Goal: Communication & Community: Answer question/provide support

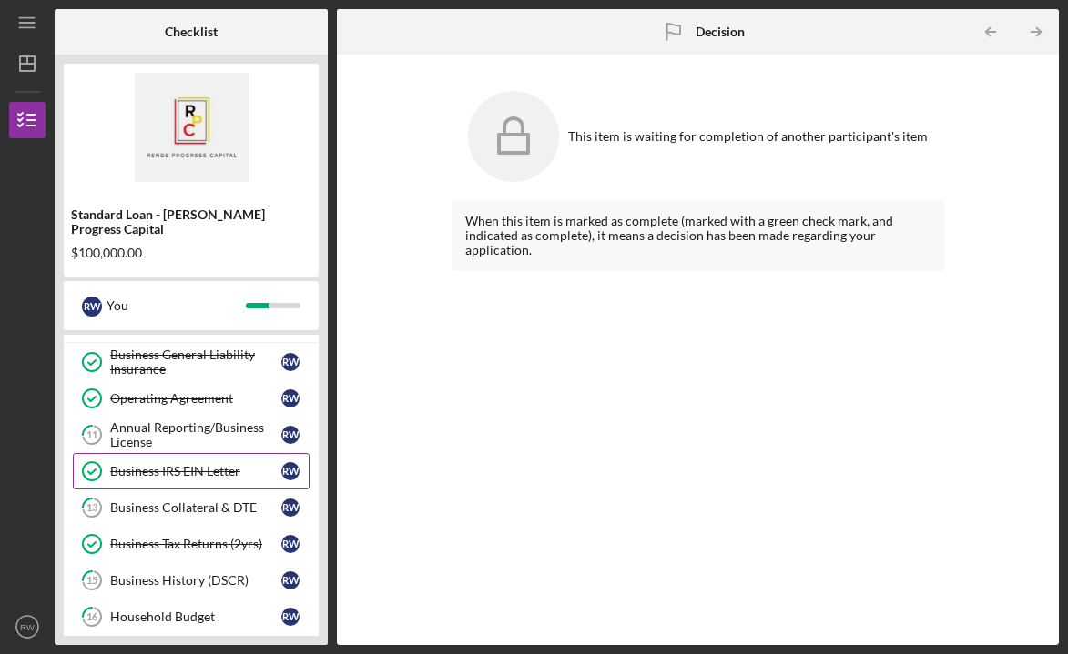
scroll to position [78, 0]
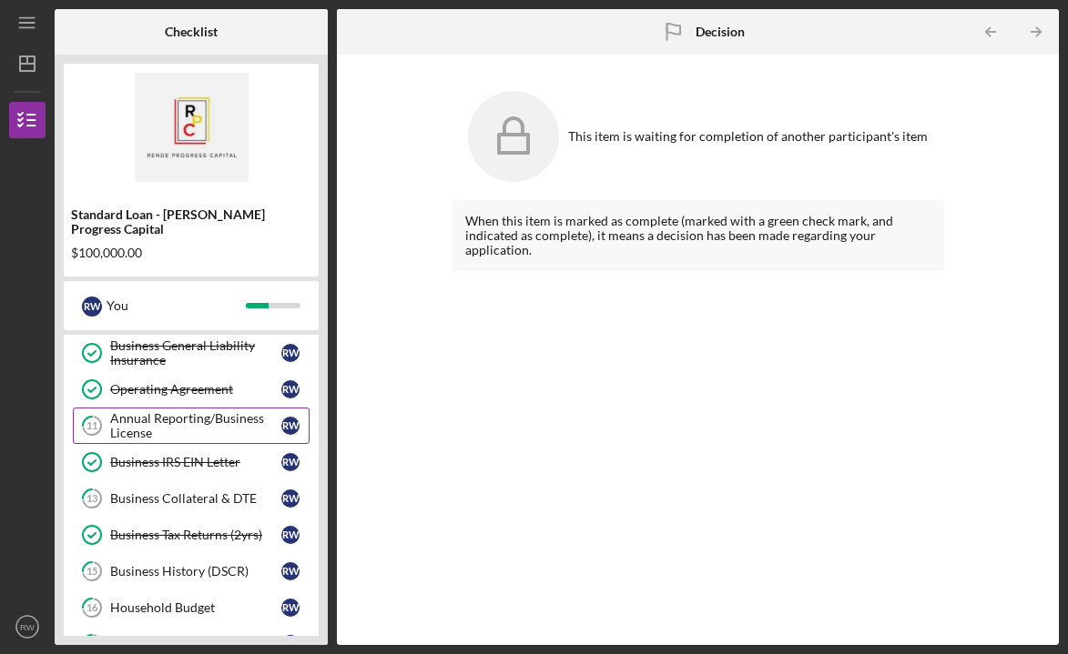
click at [232, 415] on div "Annual Reporting/Business License" at bounding box center [195, 425] width 171 height 29
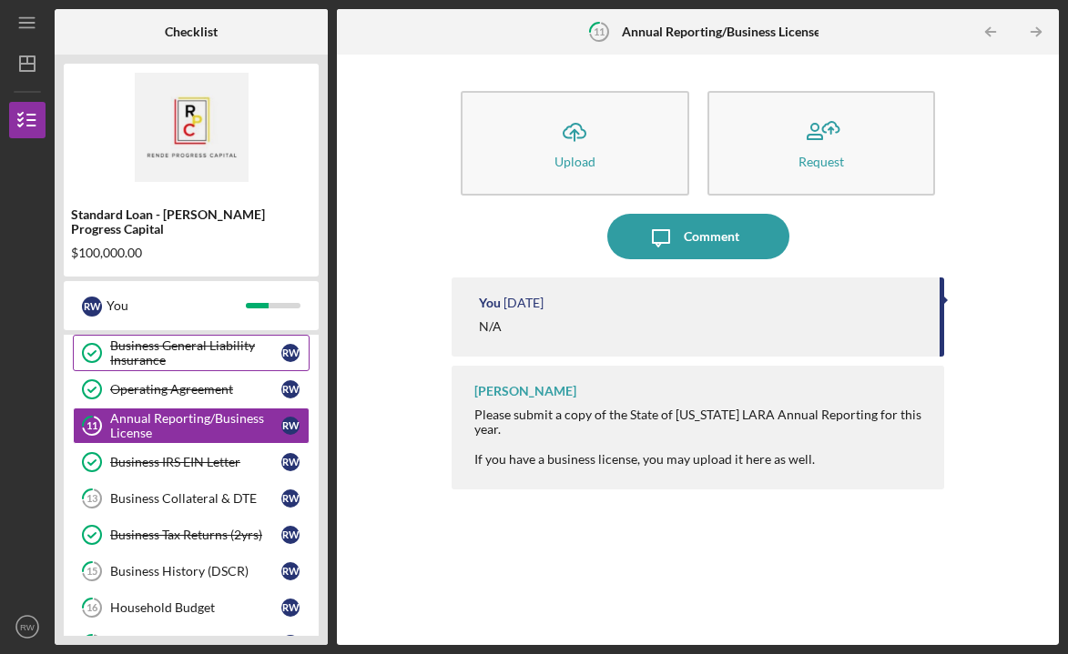
click at [229, 340] on div "Business General Liability Insurance" at bounding box center [195, 353] width 171 height 29
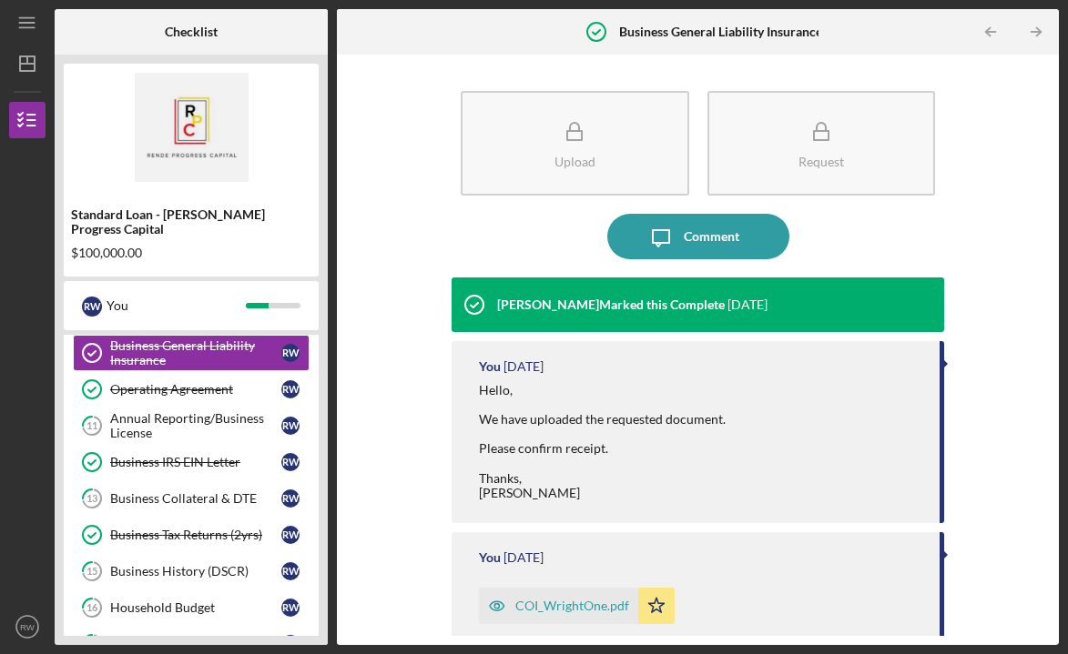
click at [573, 595] on div "COI_WrightOne.pdf" at bounding box center [558, 606] width 159 height 36
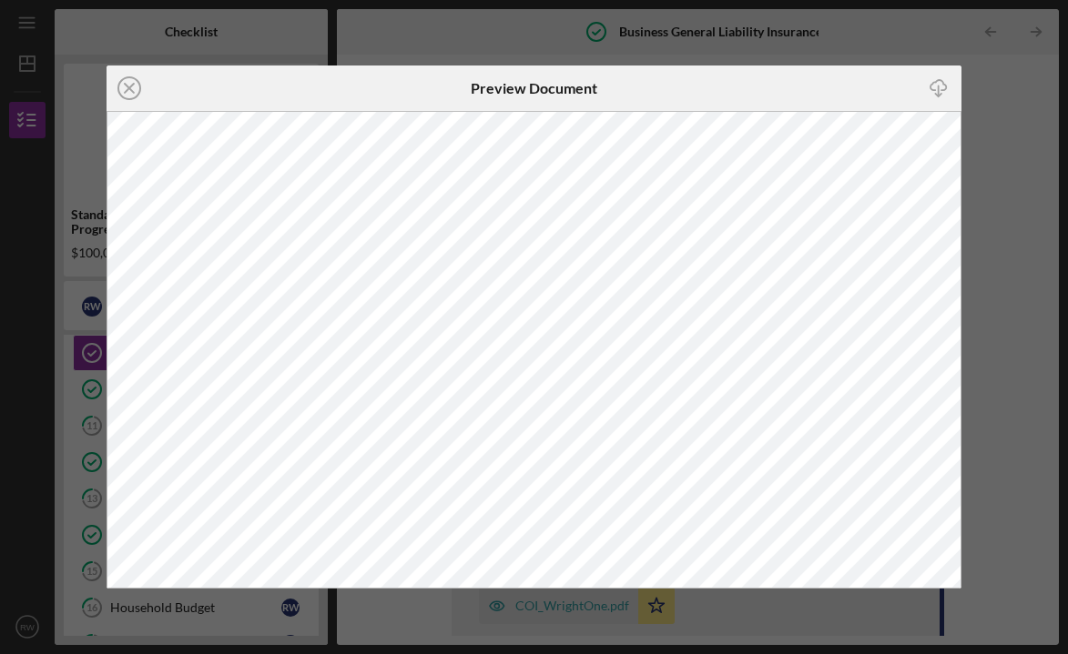
click at [936, 86] on icon "Icon/Download" at bounding box center [938, 87] width 41 height 41
click at [118, 92] on circle at bounding box center [129, 88] width 22 height 22
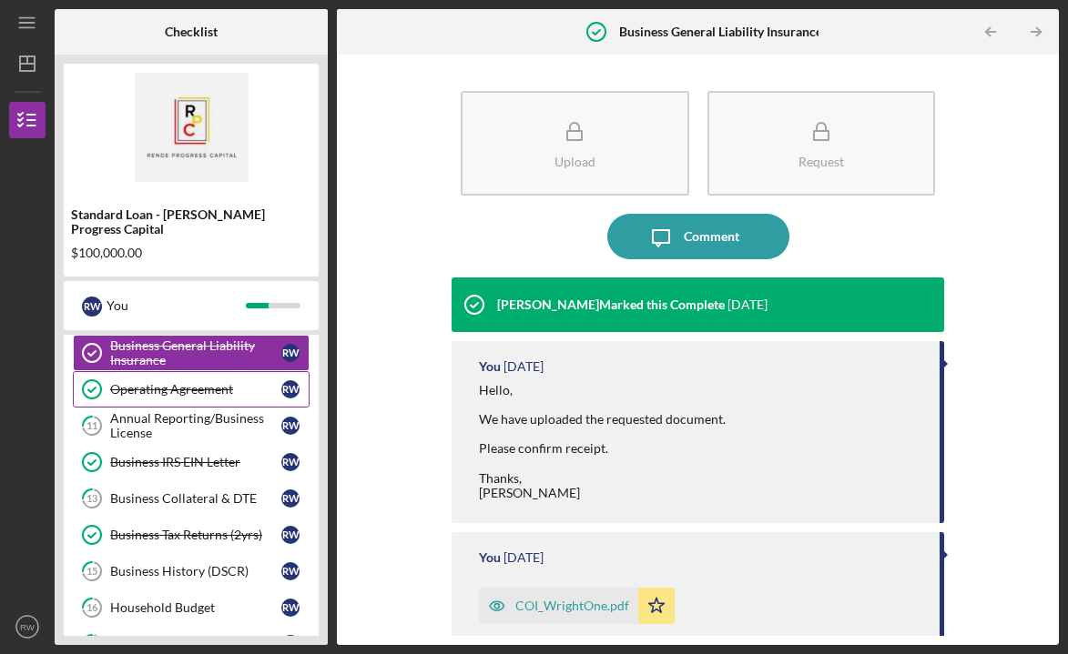
scroll to position [19, 0]
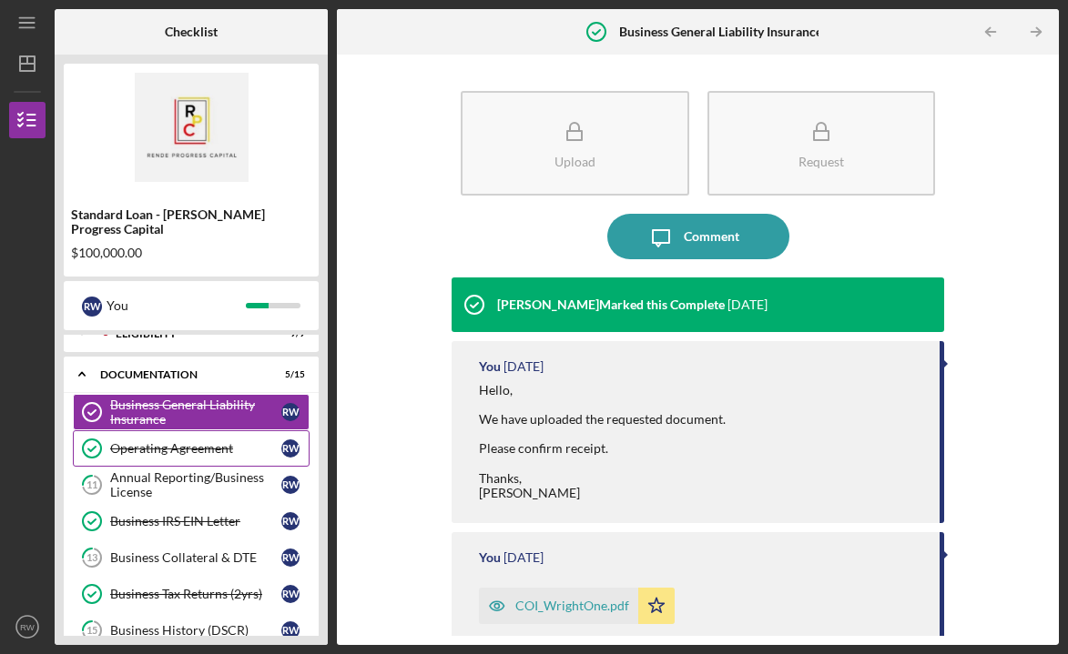
click at [176, 441] on div "Operating Agreement" at bounding box center [195, 448] width 171 height 15
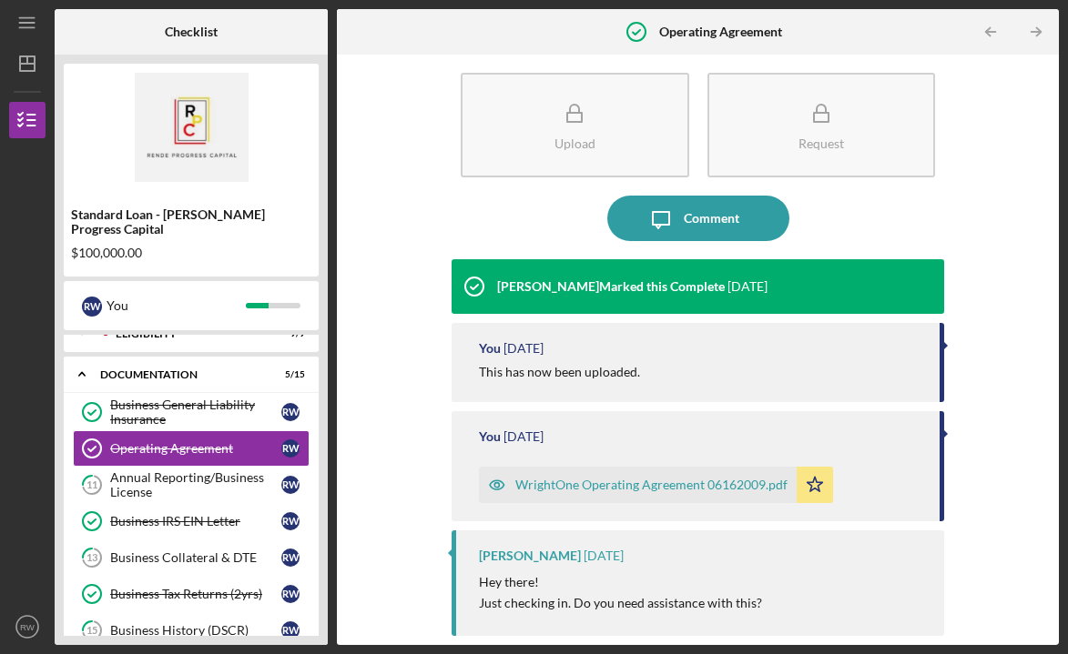
scroll to position [17, 0]
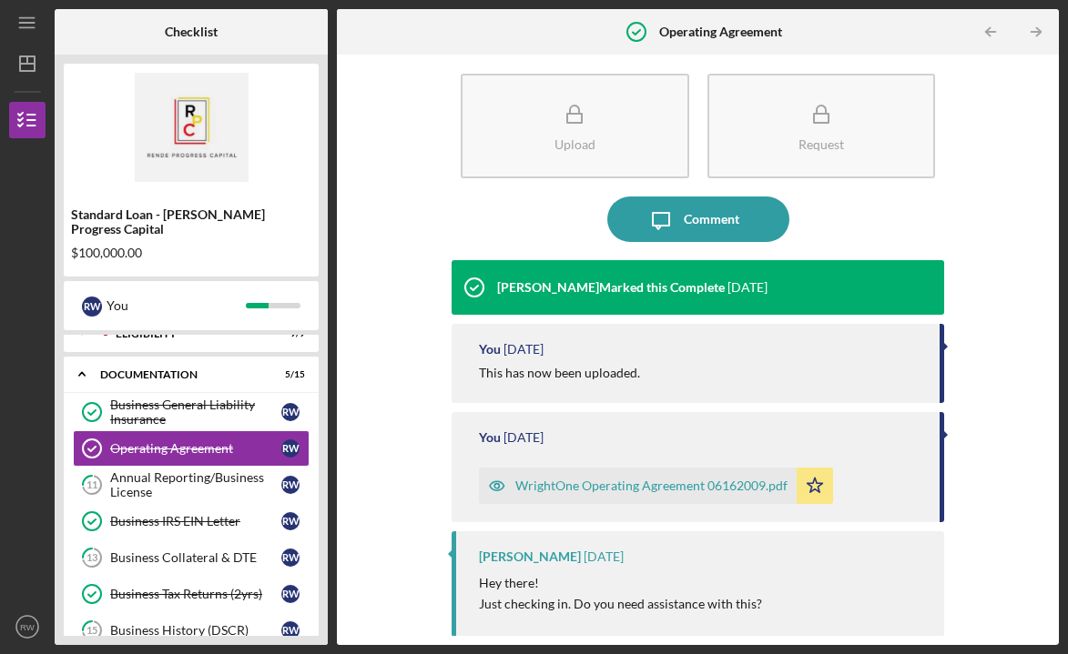
click at [586, 491] on div "WrightOne Operating Agreement 06162009.pdf" at bounding box center [651, 486] width 272 height 15
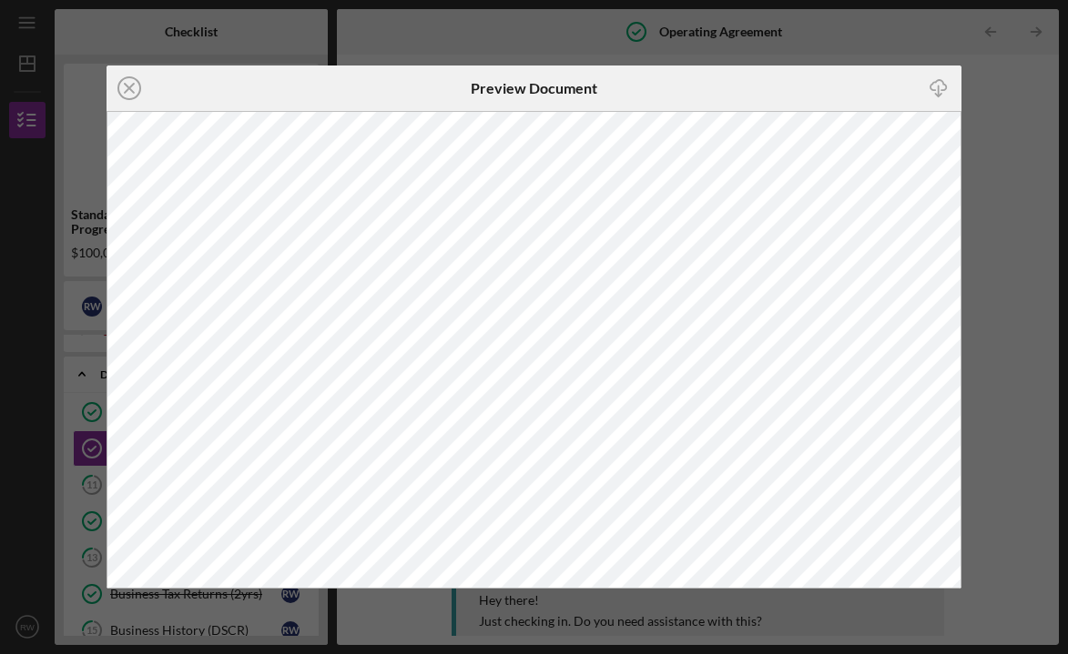
click at [934, 87] on icon "Icon/Download" at bounding box center [938, 87] width 41 height 41
click at [129, 85] on icon "Icon/Close" at bounding box center [130, 89] width 46 height 46
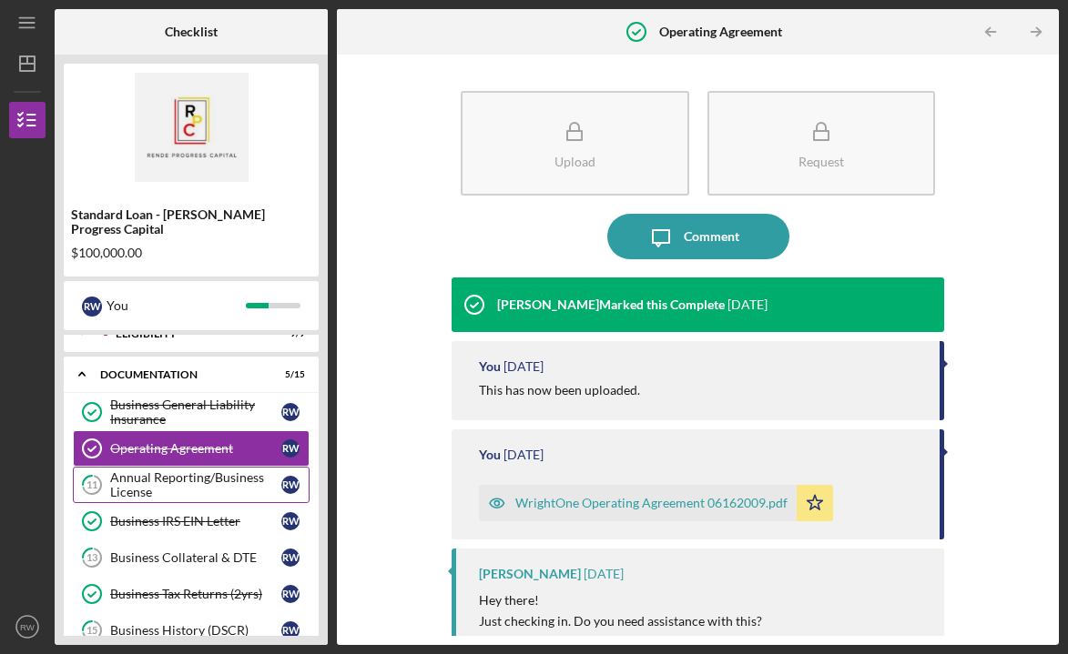
click at [164, 474] on div "Annual Reporting/Business License" at bounding box center [195, 485] width 171 height 29
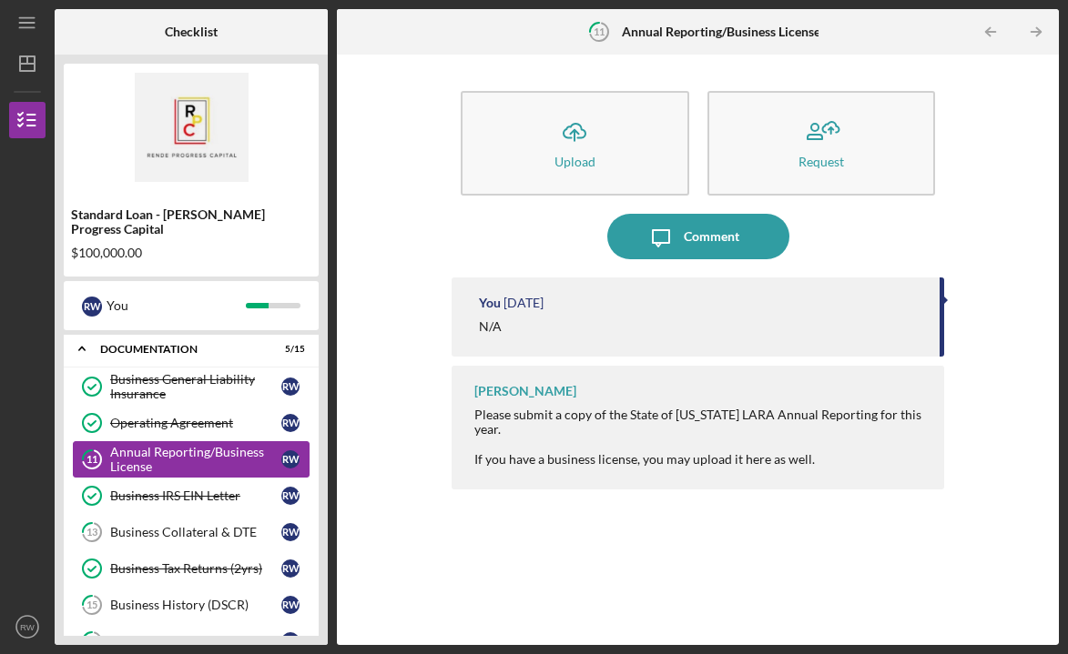
scroll to position [47, 0]
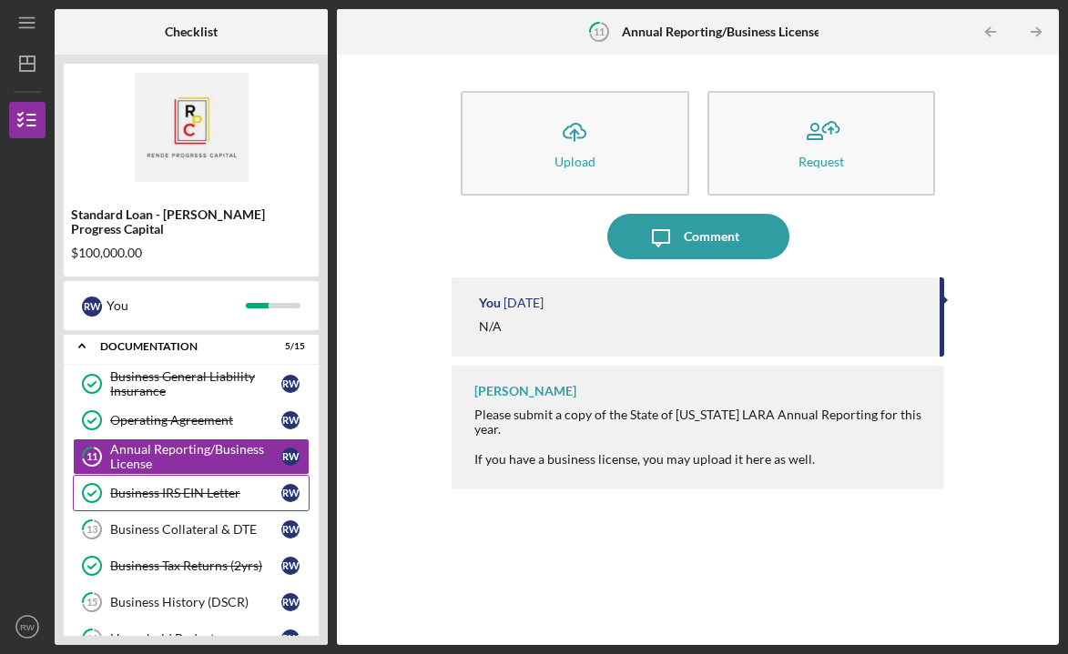
click at [166, 486] on div "Business IRS EIN Letter" at bounding box center [195, 493] width 171 height 15
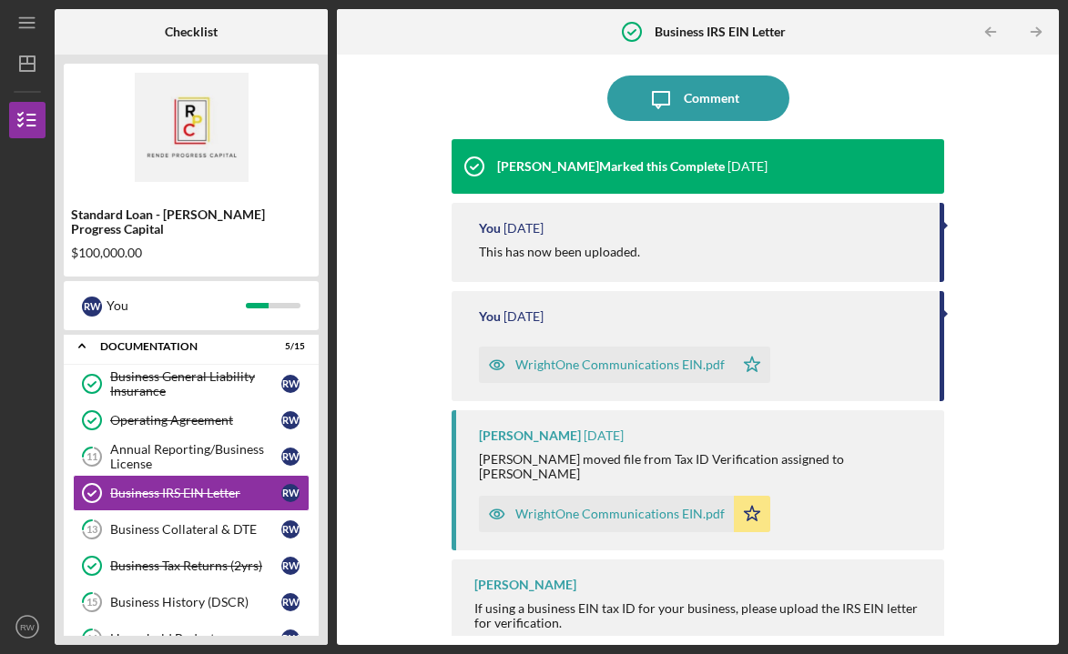
scroll to position [137, 0]
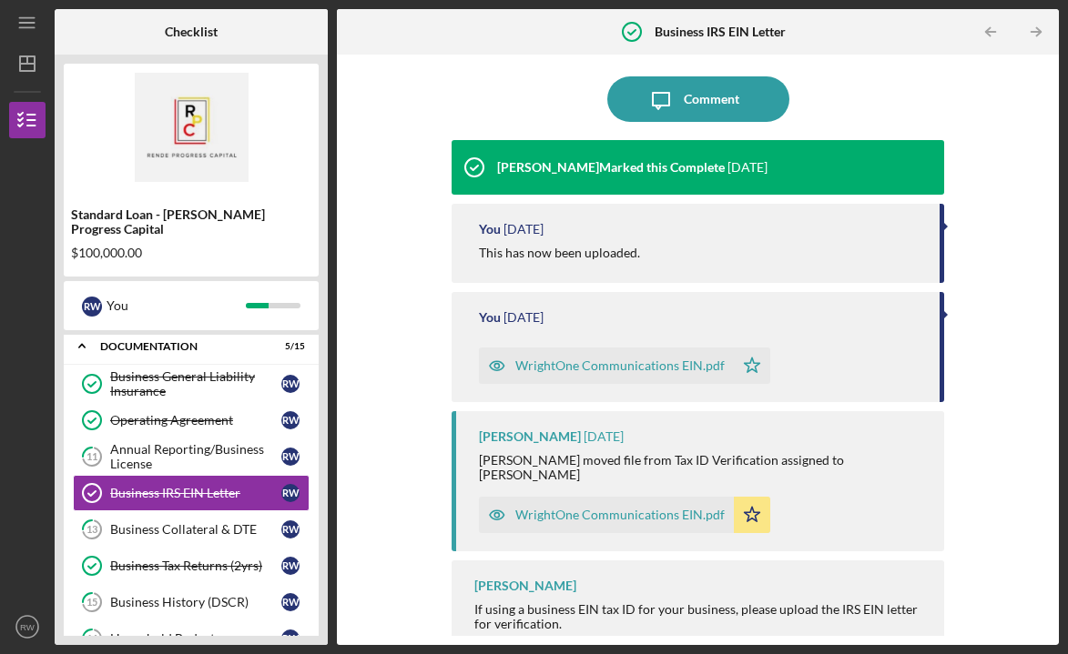
click at [672, 508] on div "WrightOne Communications EIN.pdf" at bounding box center [619, 515] width 209 height 15
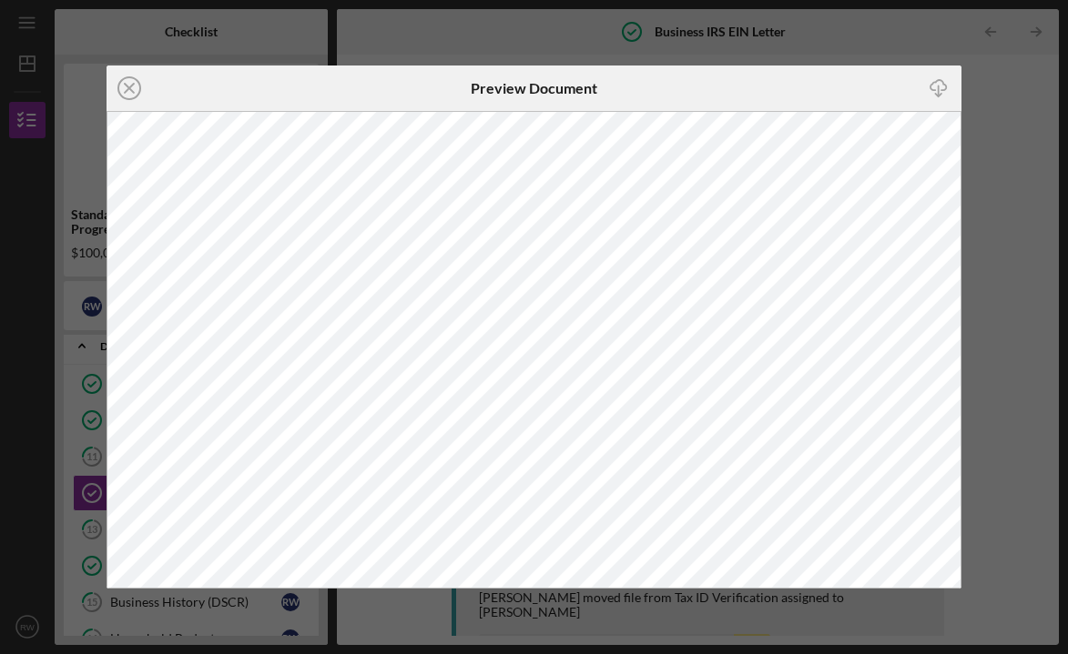
click at [945, 86] on icon "button" at bounding box center [937, 85] width 15 height 10
click at [122, 90] on icon "Icon/Close" at bounding box center [130, 89] width 46 height 46
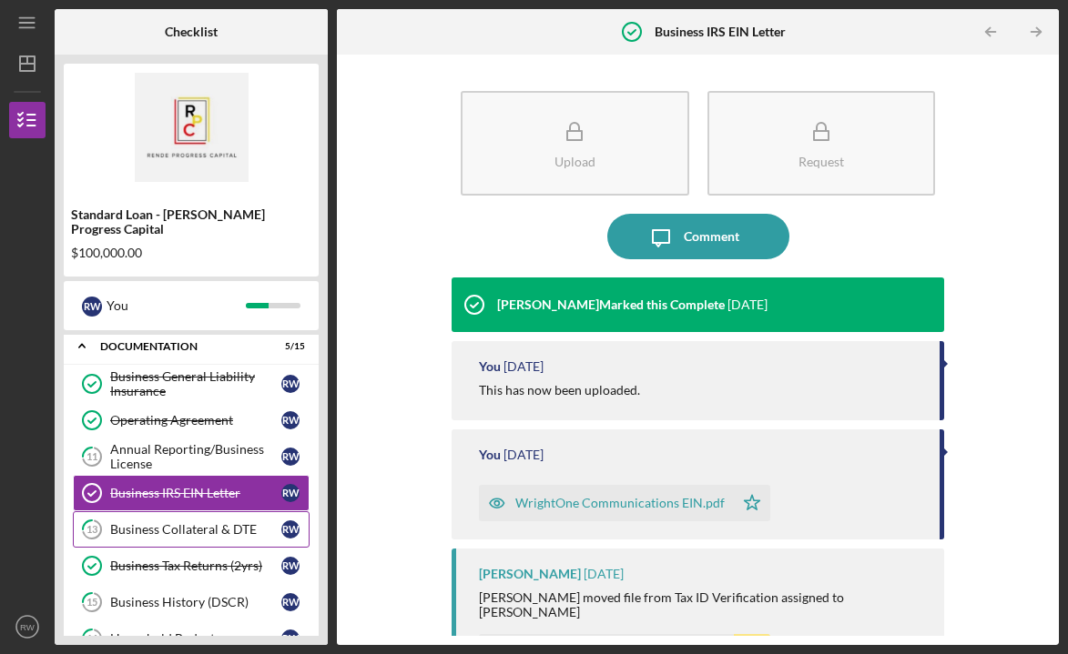
click at [156, 523] on div "Business Collateral & DTE" at bounding box center [195, 530] width 171 height 15
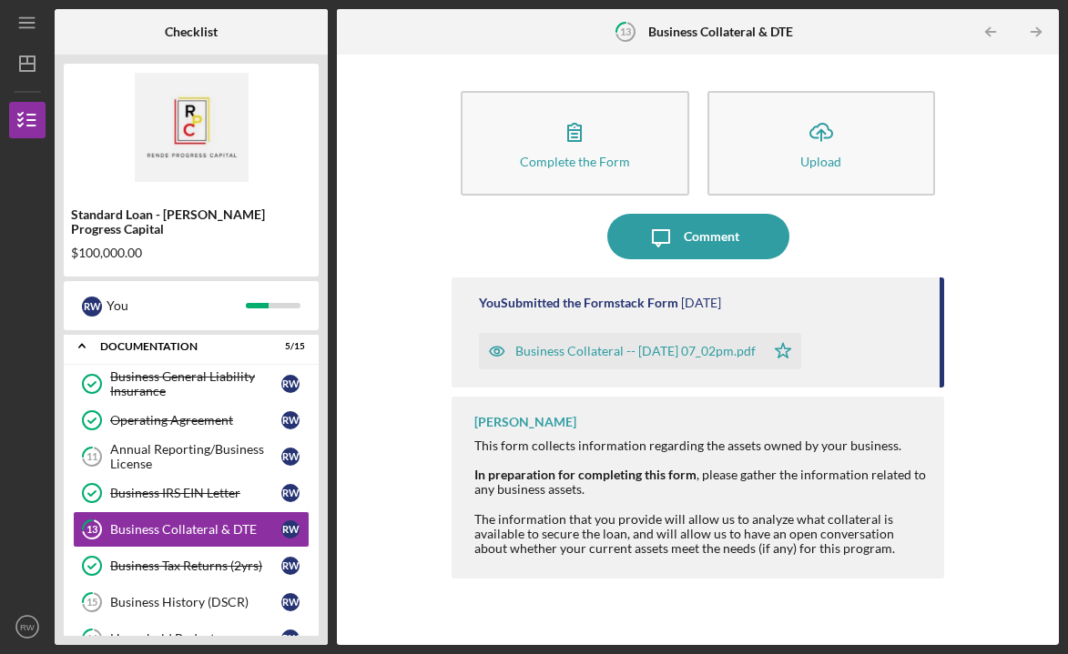
click at [611, 352] on div "Business Collateral -- [DATE] 07_02pm.pdf" at bounding box center [635, 351] width 240 height 15
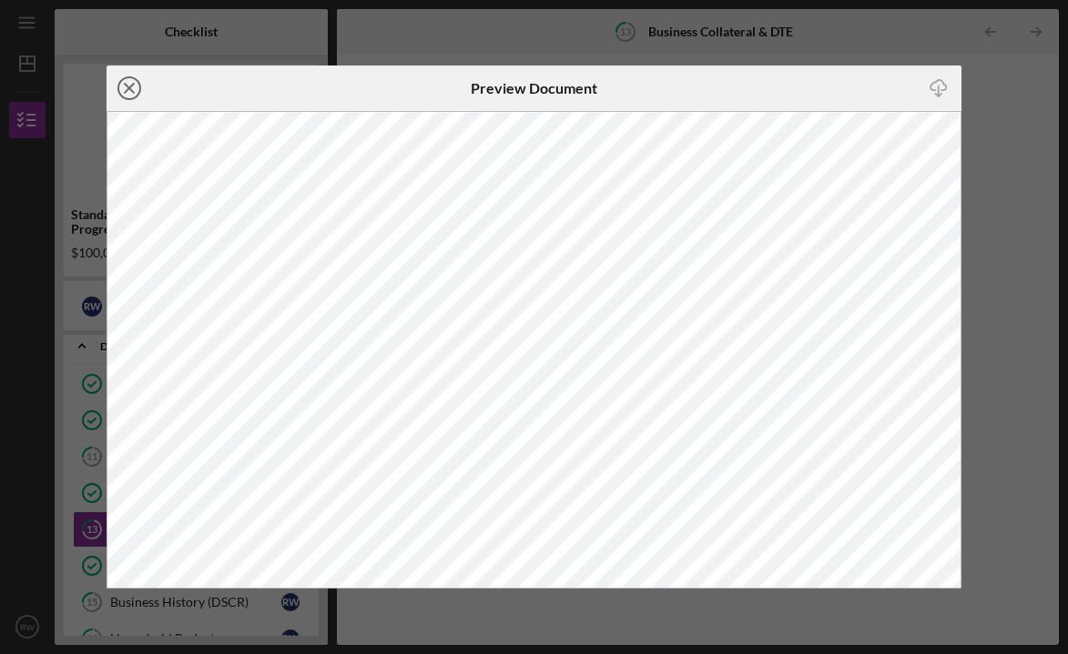
click at [128, 92] on icon "Icon/Close" at bounding box center [130, 89] width 46 height 46
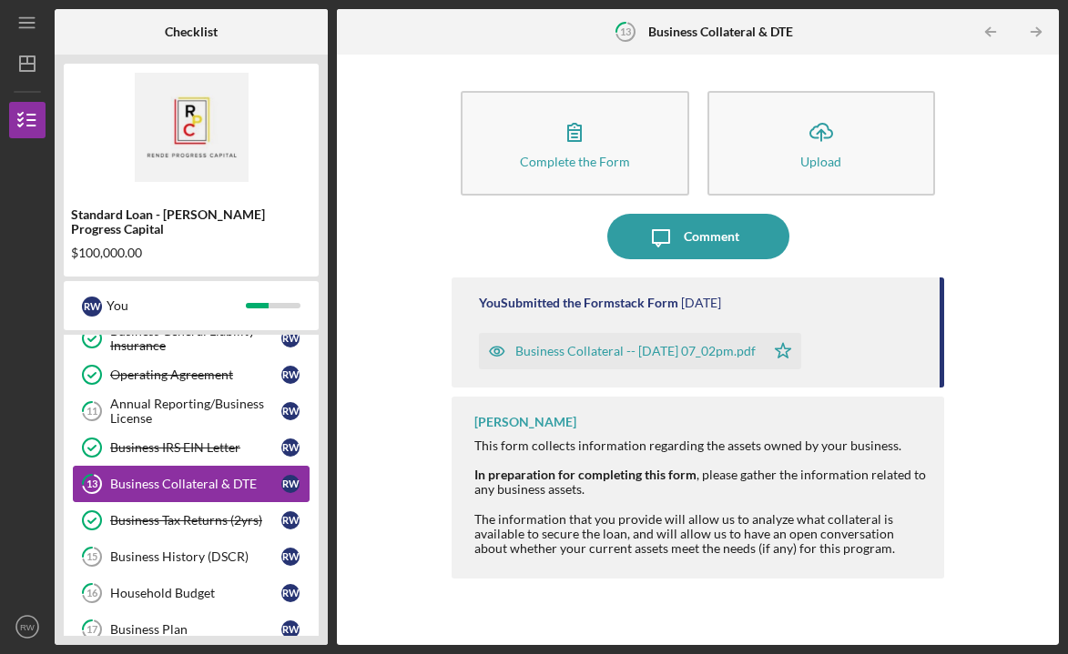
scroll to position [96, 0]
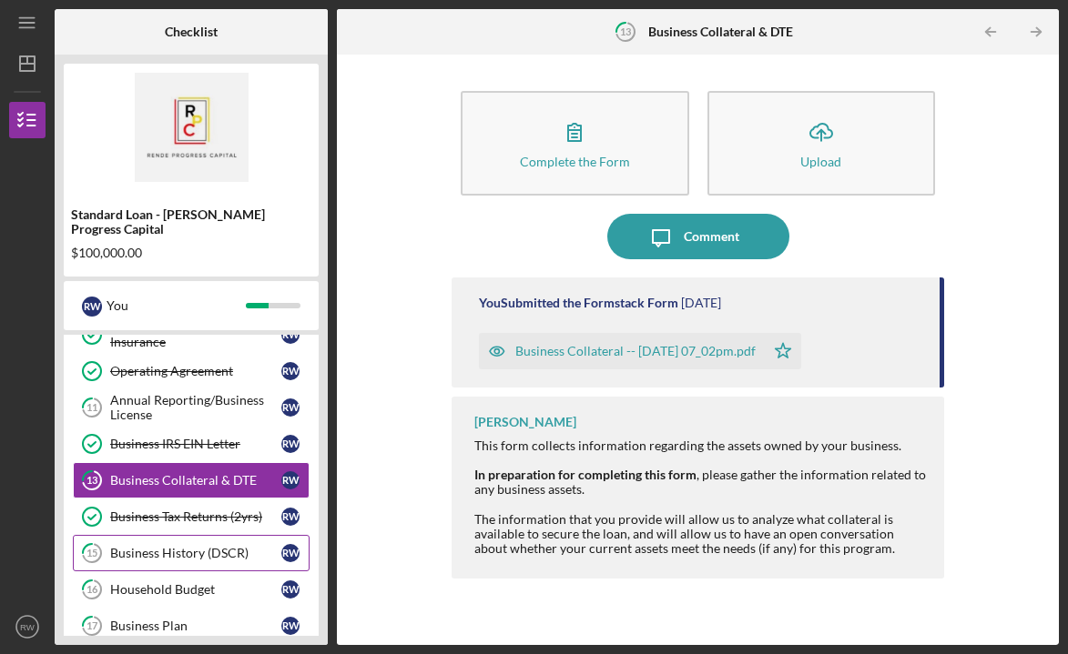
click at [231, 546] on div "Business History (DSCR)" at bounding box center [195, 553] width 171 height 15
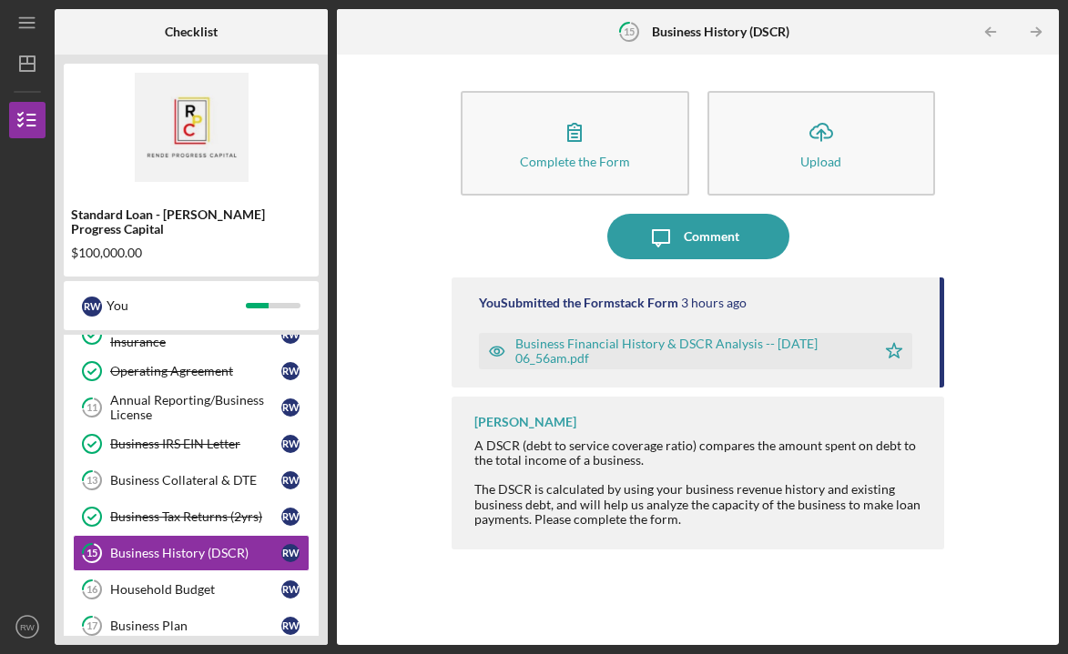
click at [644, 347] on div "Business Financial History & DSCR Analysis -- [DATE] 06_56am.pdf" at bounding box center [690, 351] width 351 height 29
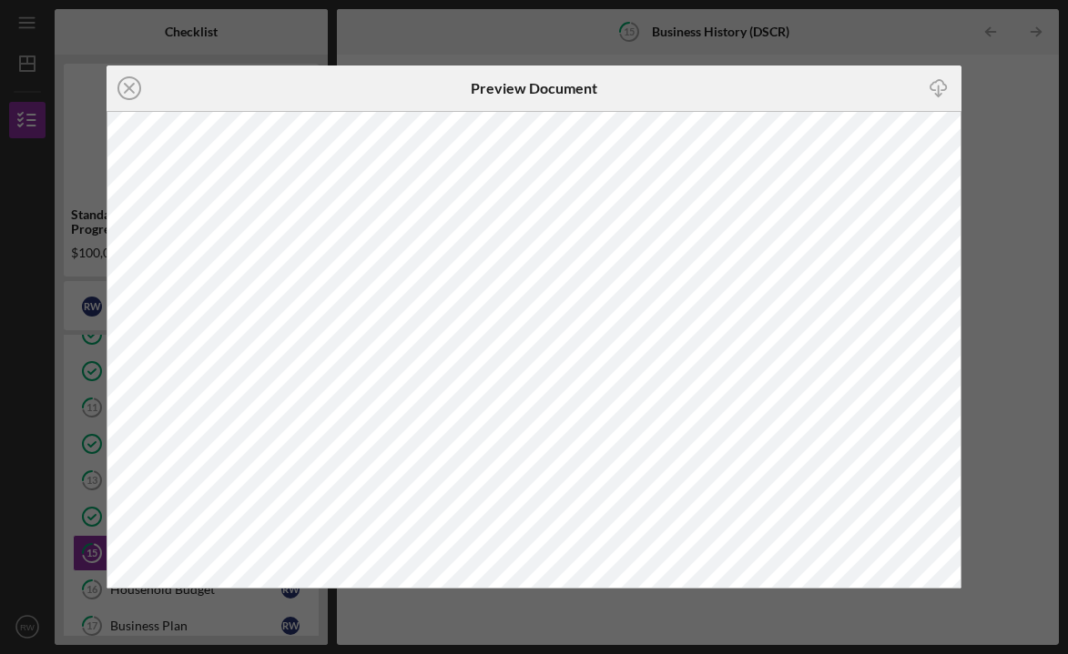
click at [943, 87] on icon "Icon/Download" at bounding box center [938, 87] width 41 height 41
click at [121, 86] on icon "Icon/Close" at bounding box center [130, 89] width 46 height 46
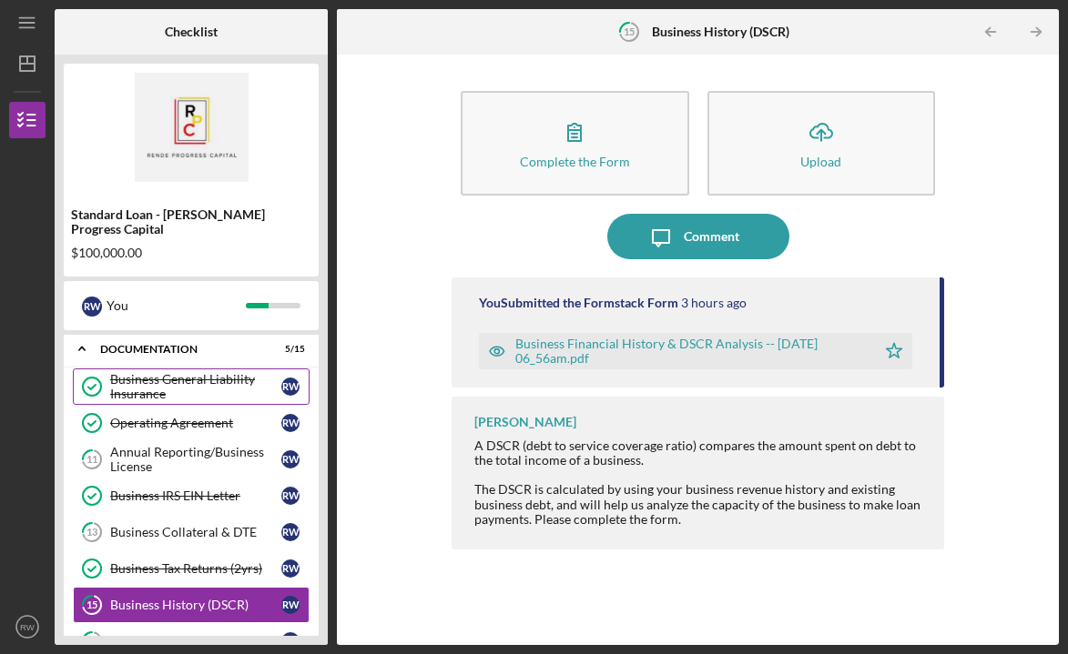
scroll to position [49, 0]
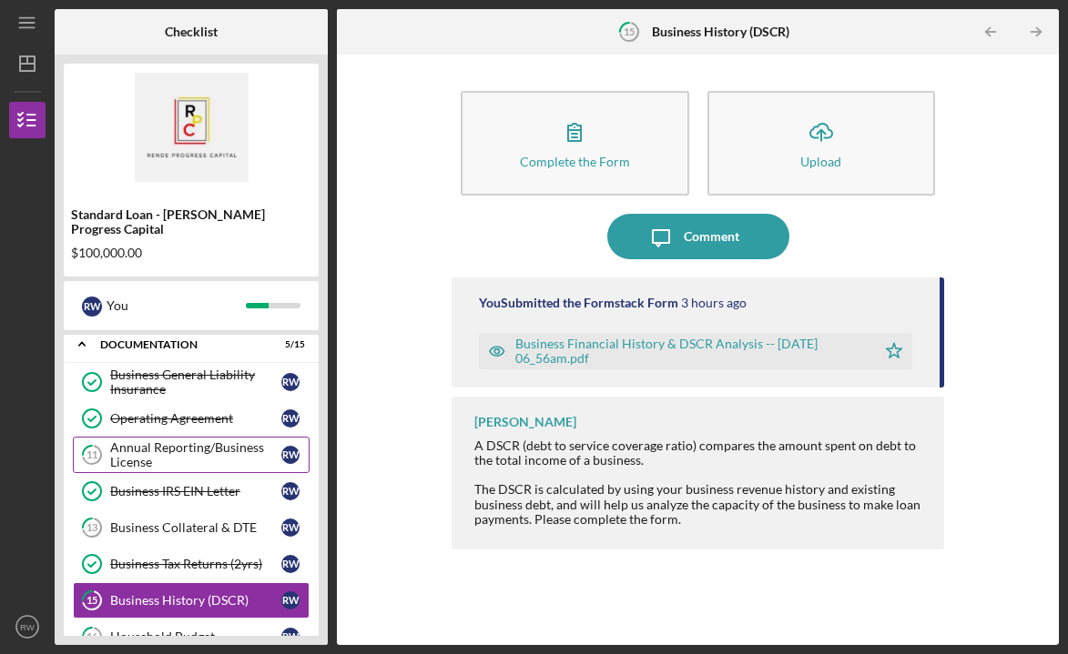
click at [173, 441] on div "Annual Reporting/Business License" at bounding box center [195, 455] width 171 height 29
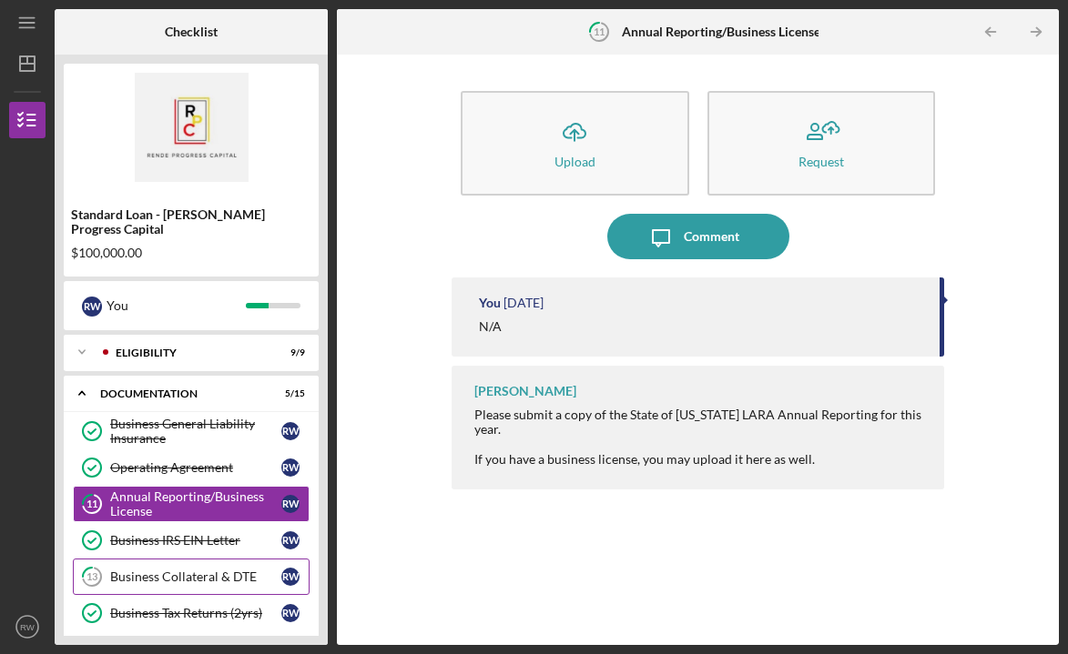
click at [171, 570] on div "Business Collateral & DTE" at bounding box center [195, 577] width 171 height 15
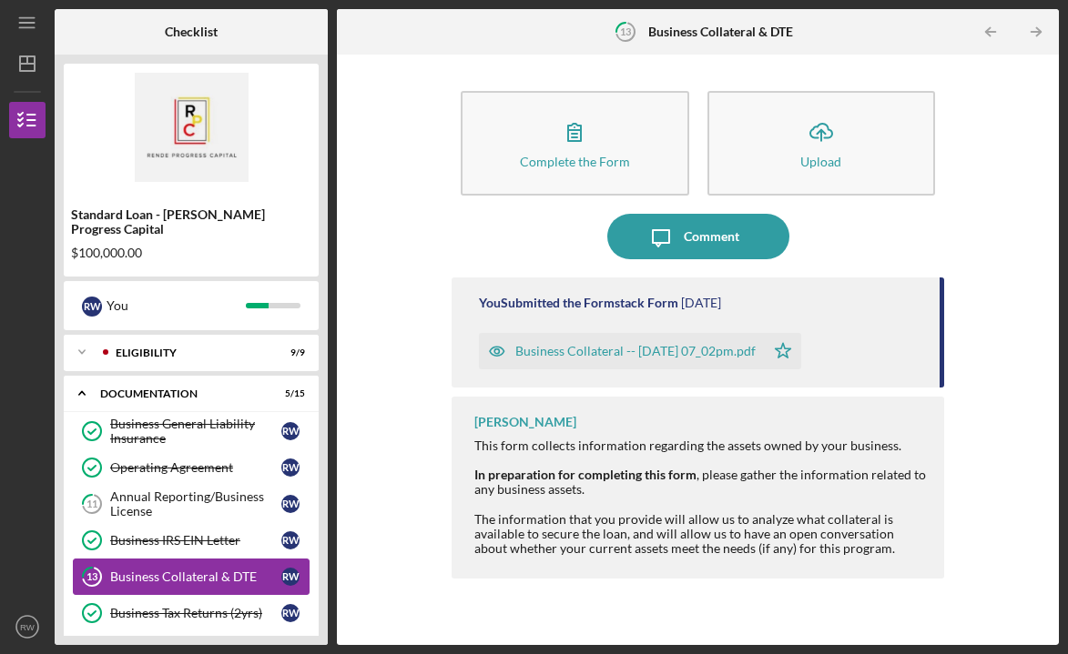
click at [171, 570] on div "Business Collateral & DTE" at bounding box center [195, 577] width 171 height 15
click at [645, 355] on div "Business Collateral -- [DATE] 07_02pm.pdf" at bounding box center [635, 351] width 240 height 15
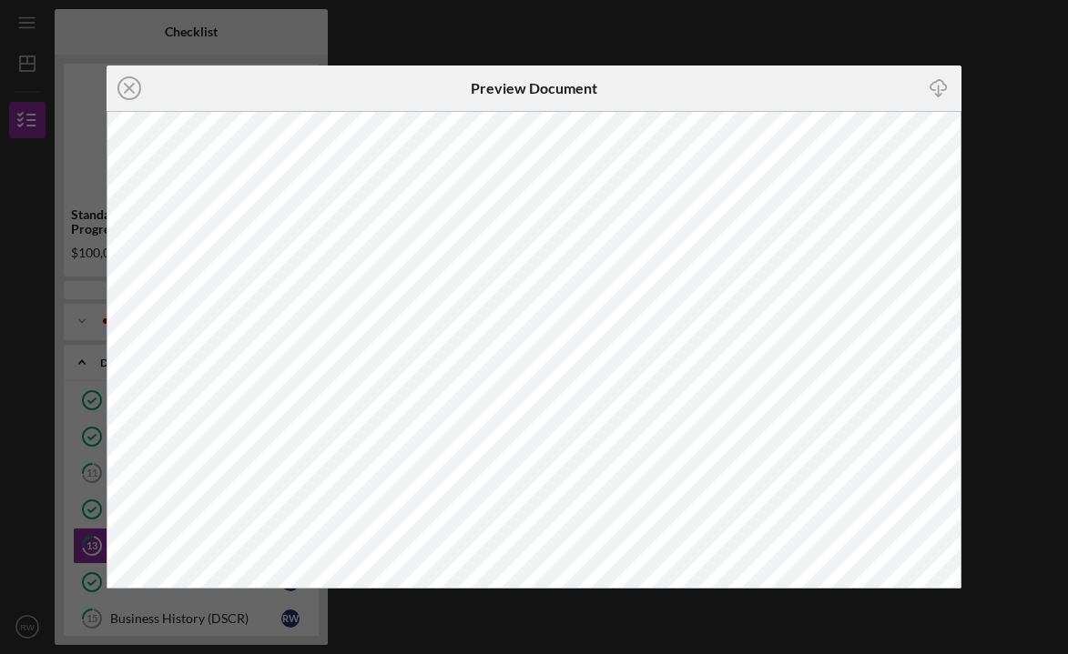
scroll to position [69, 0]
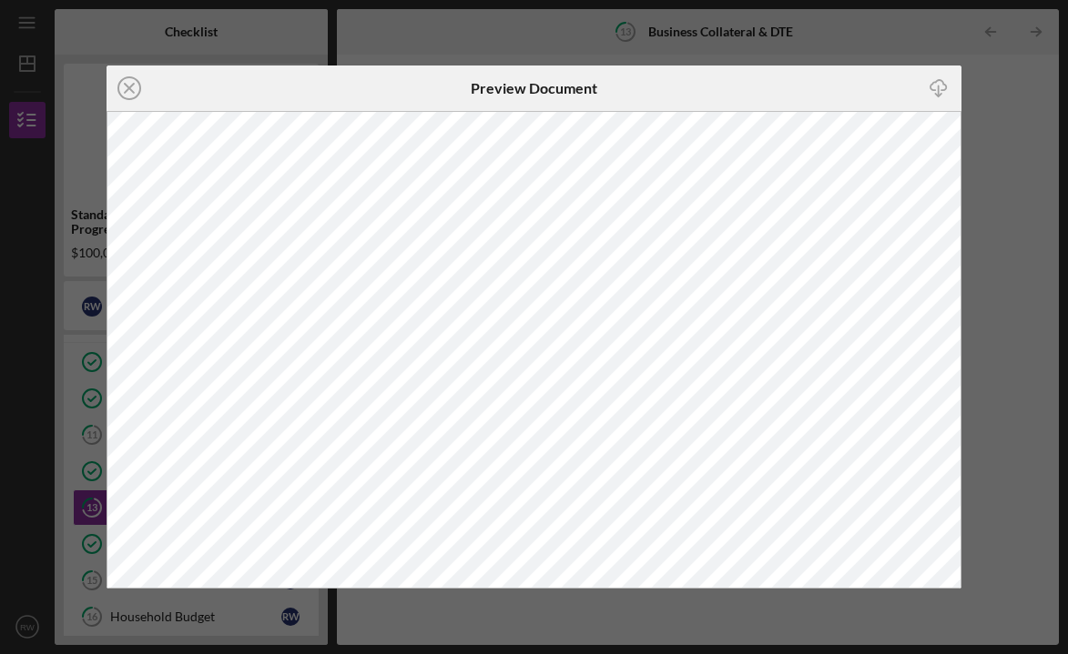
click at [940, 79] on icon "Icon/Download" at bounding box center [938, 87] width 41 height 41
click at [130, 87] on line at bounding box center [129, 88] width 9 height 9
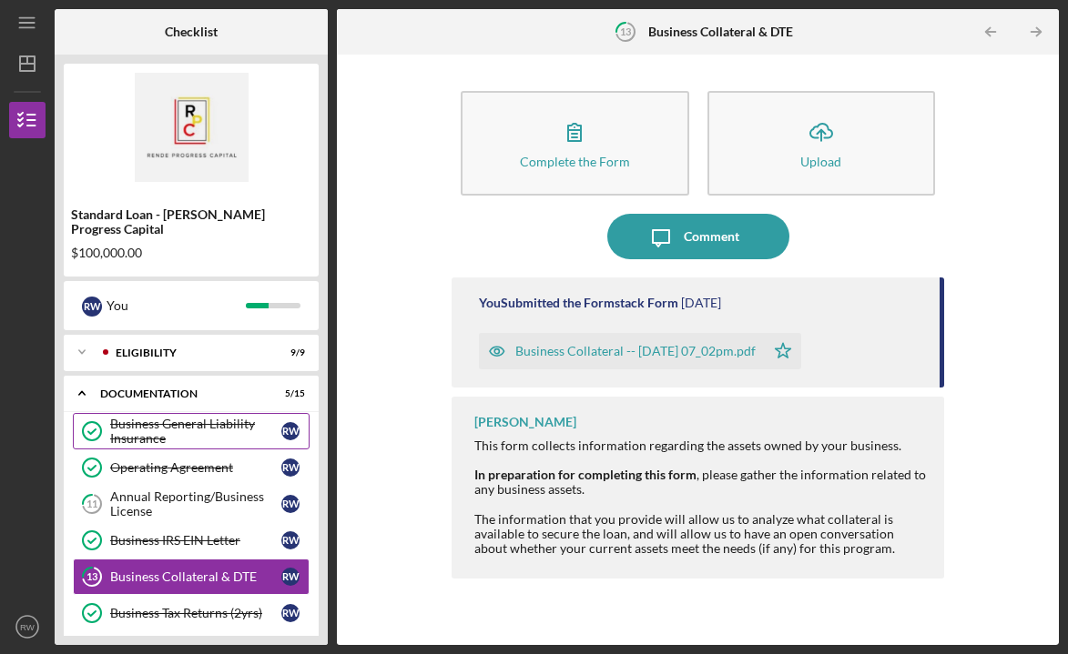
click at [204, 418] on div "Business General Liability Insurance" at bounding box center [195, 431] width 171 height 29
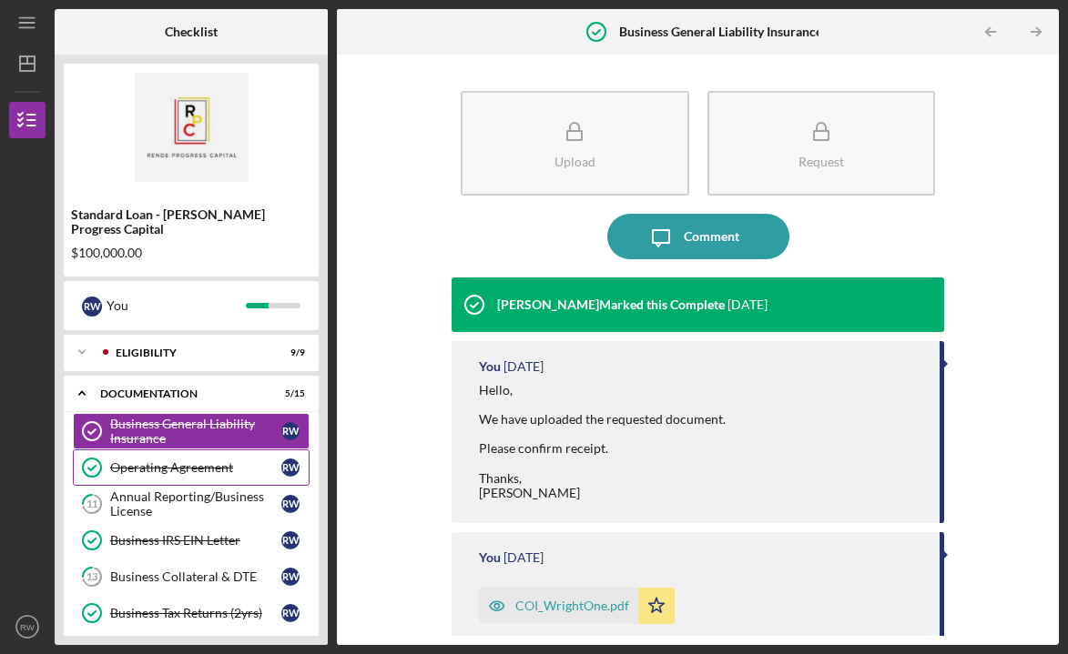
click at [190, 465] on link "Operating Agreement Operating Agreement R W" at bounding box center [191, 468] width 237 height 36
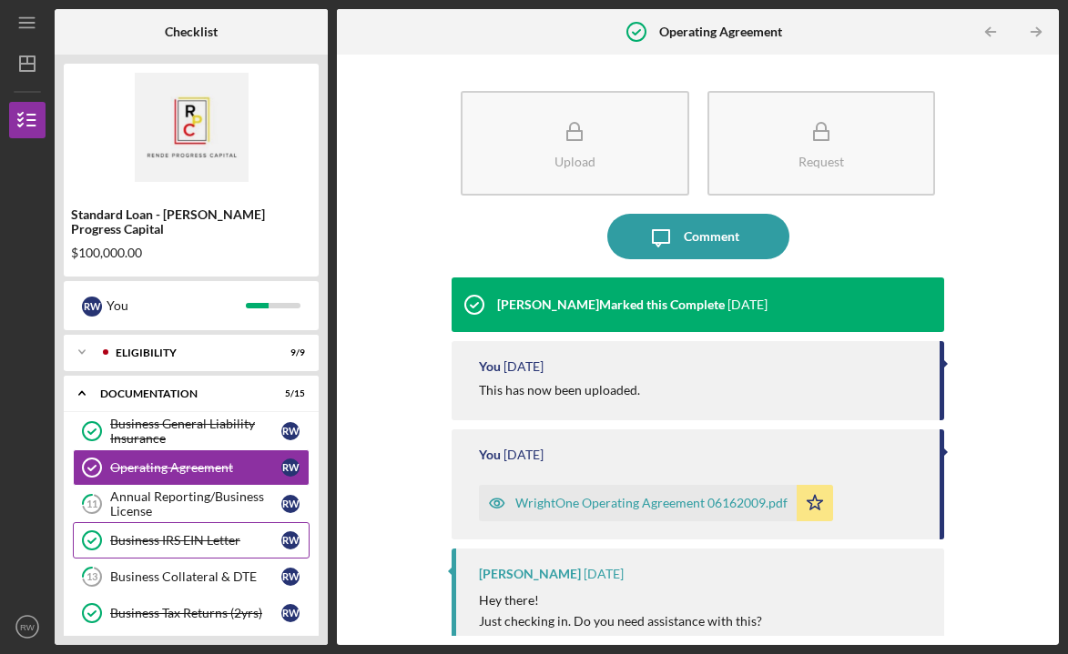
click at [184, 533] on div "Business IRS EIN Letter" at bounding box center [195, 540] width 171 height 15
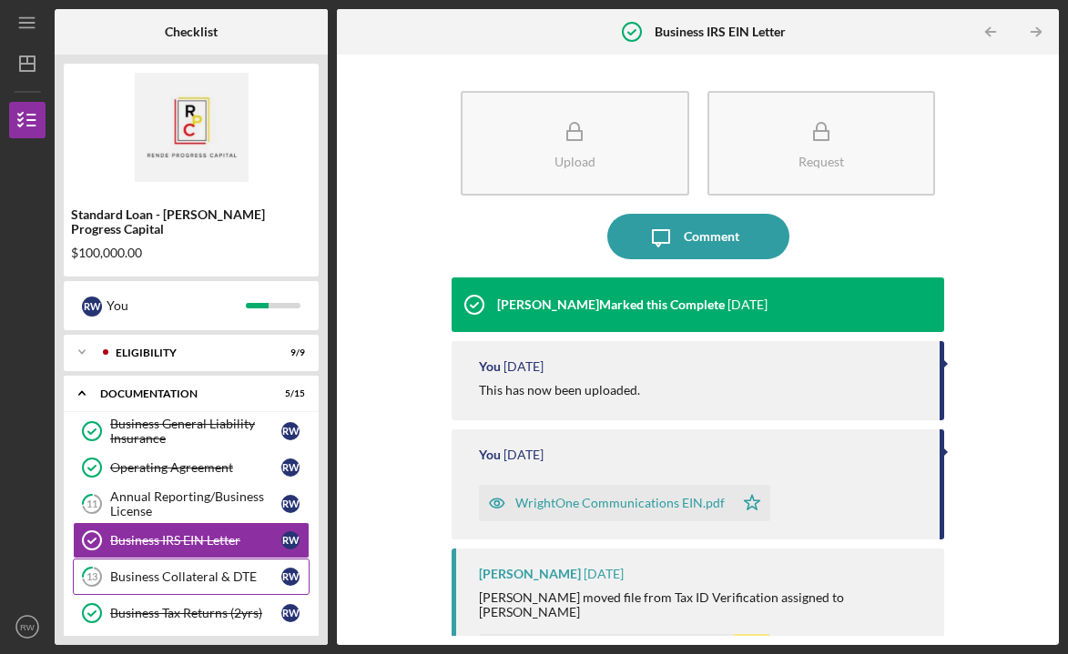
click at [184, 570] on div "Business Collateral & DTE" at bounding box center [195, 577] width 171 height 15
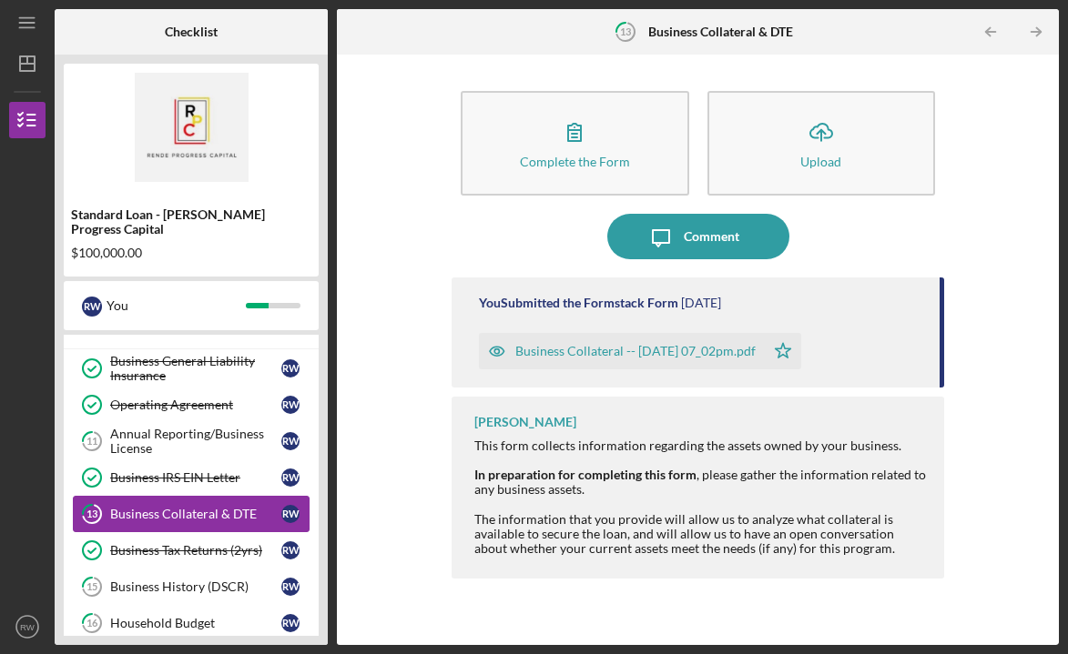
scroll to position [70, 0]
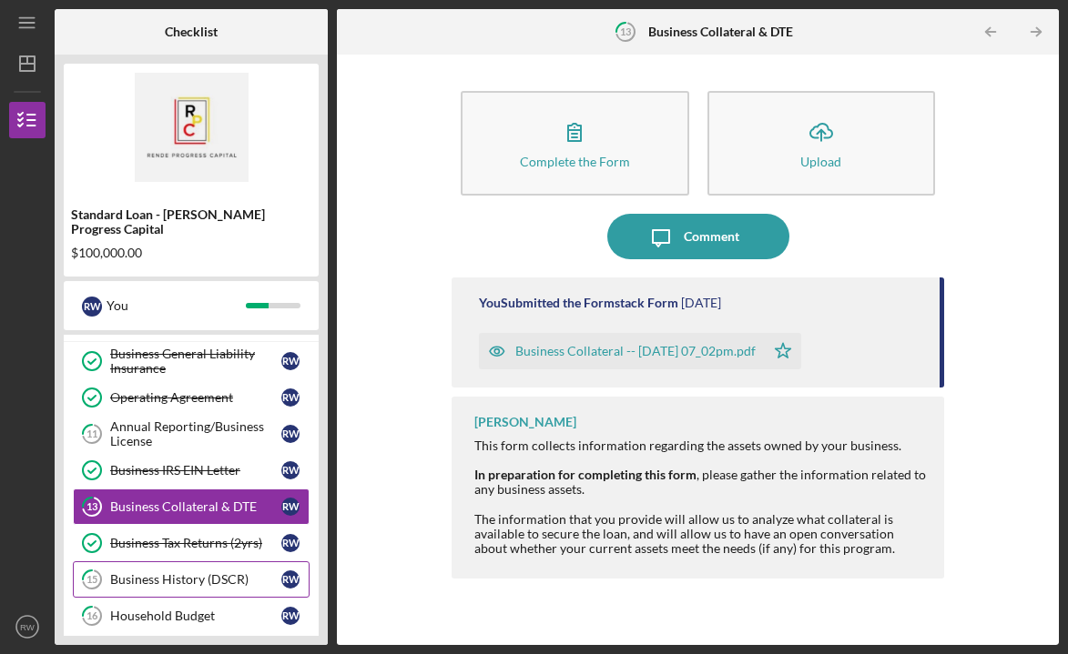
click at [184, 573] on div "Business History (DSCR)" at bounding box center [195, 580] width 171 height 15
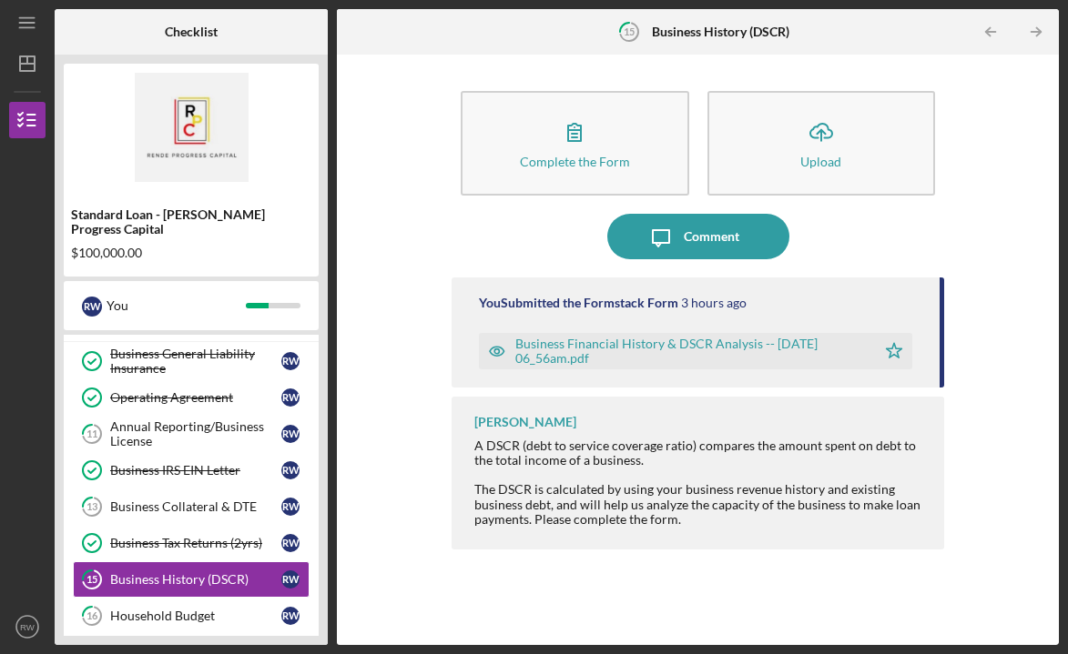
click at [708, 342] on div "Business Financial History & DSCR Analysis -- [DATE] 06_56am.pdf" at bounding box center [690, 351] width 351 height 29
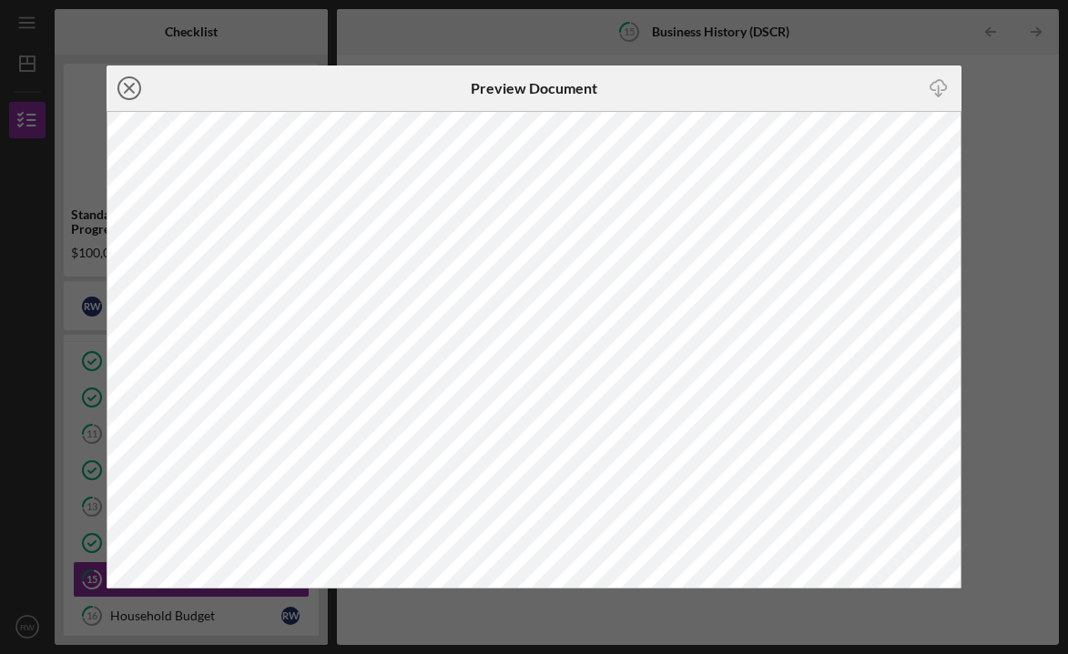
click at [134, 85] on line at bounding box center [129, 88] width 9 height 9
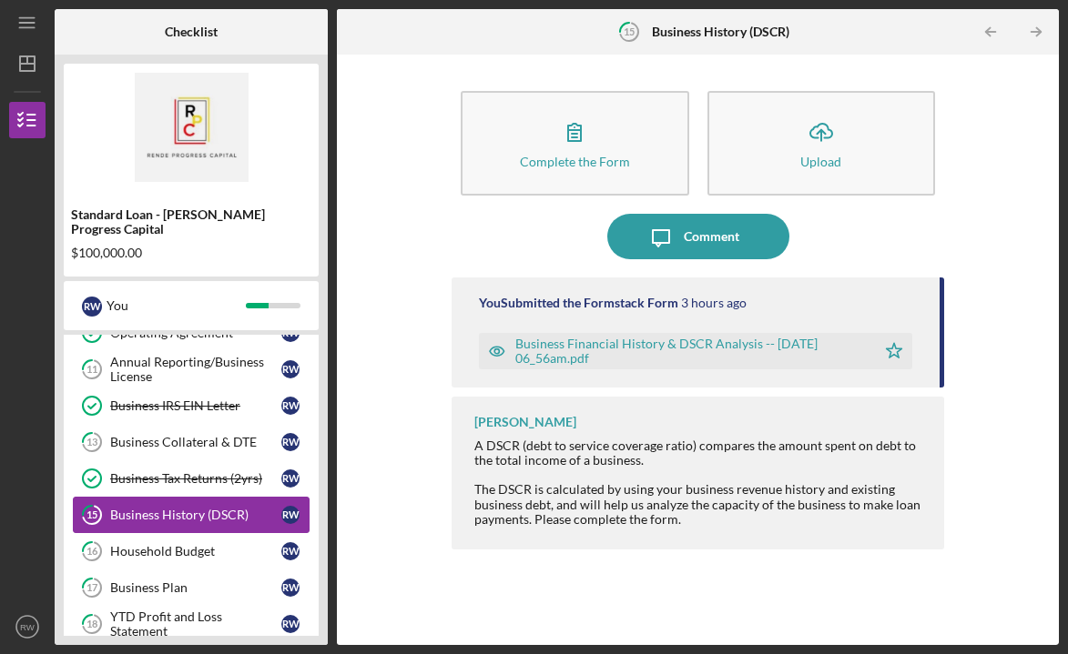
scroll to position [138, 0]
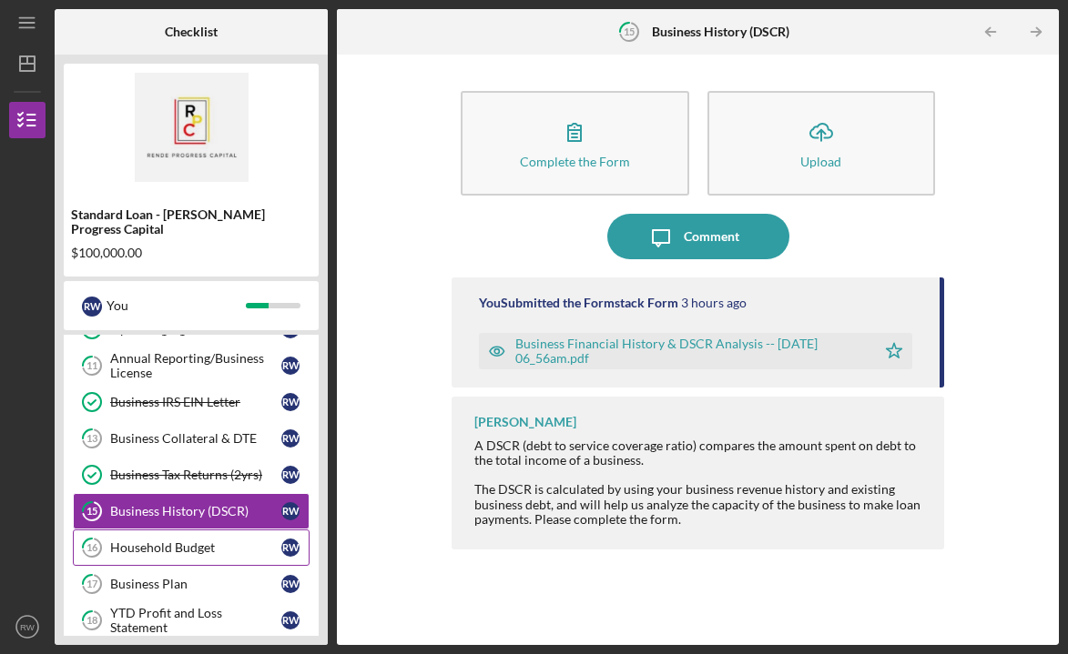
click at [166, 541] on div "Household Budget" at bounding box center [195, 548] width 171 height 15
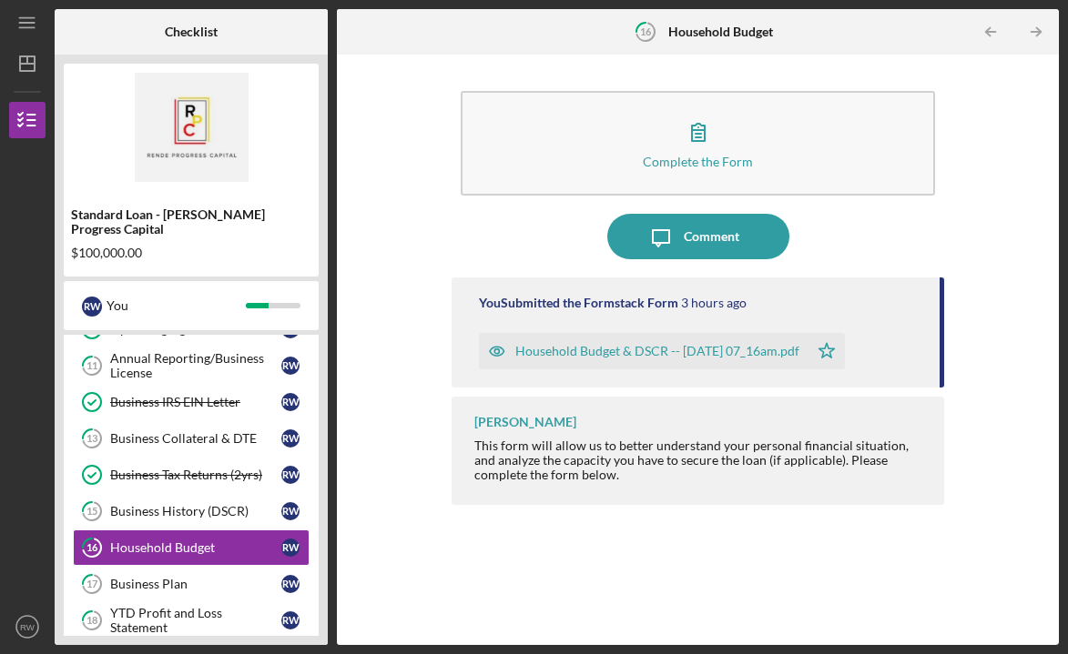
click at [614, 349] on div "Household Budget & DSCR -- [DATE] 07_16am.pdf" at bounding box center [657, 351] width 284 height 15
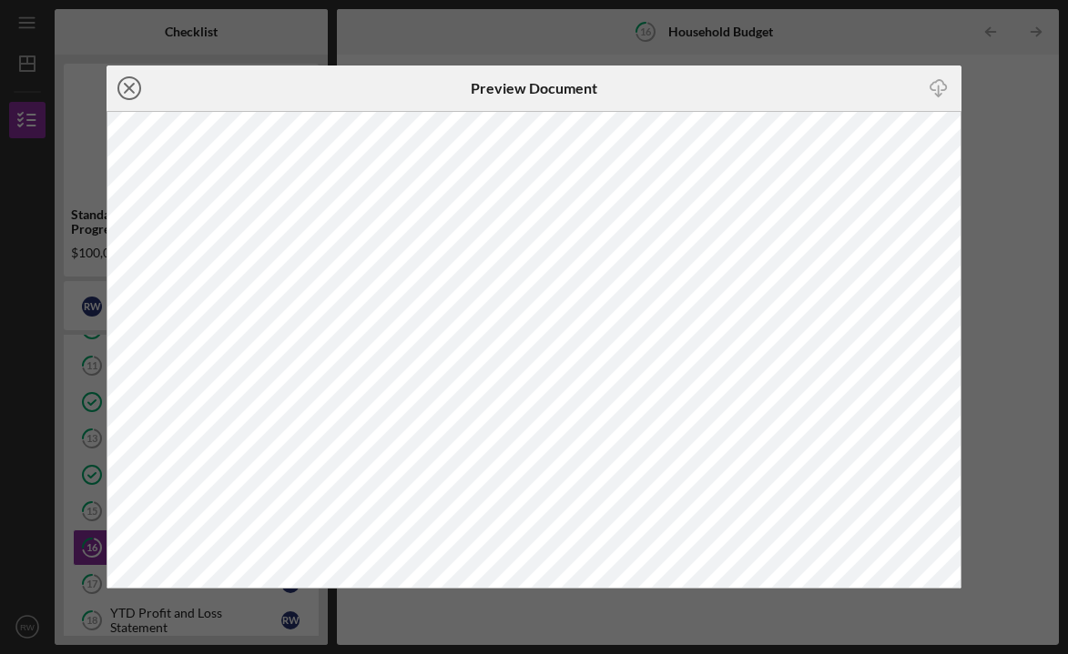
click at [120, 86] on icon "Icon/Close" at bounding box center [130, 89] width 46 height 46
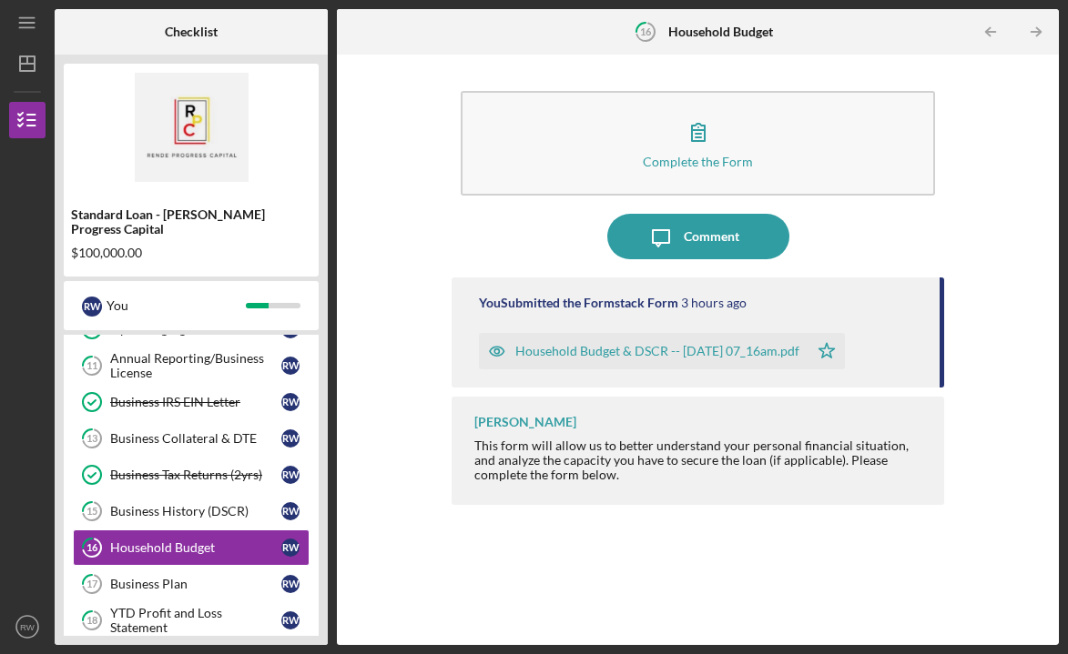
click at [791, 346] on div "Household Budget & DSCR -- [DATE] 07_16am.pdf" at bounding box center [657, 351] width 284 height 15
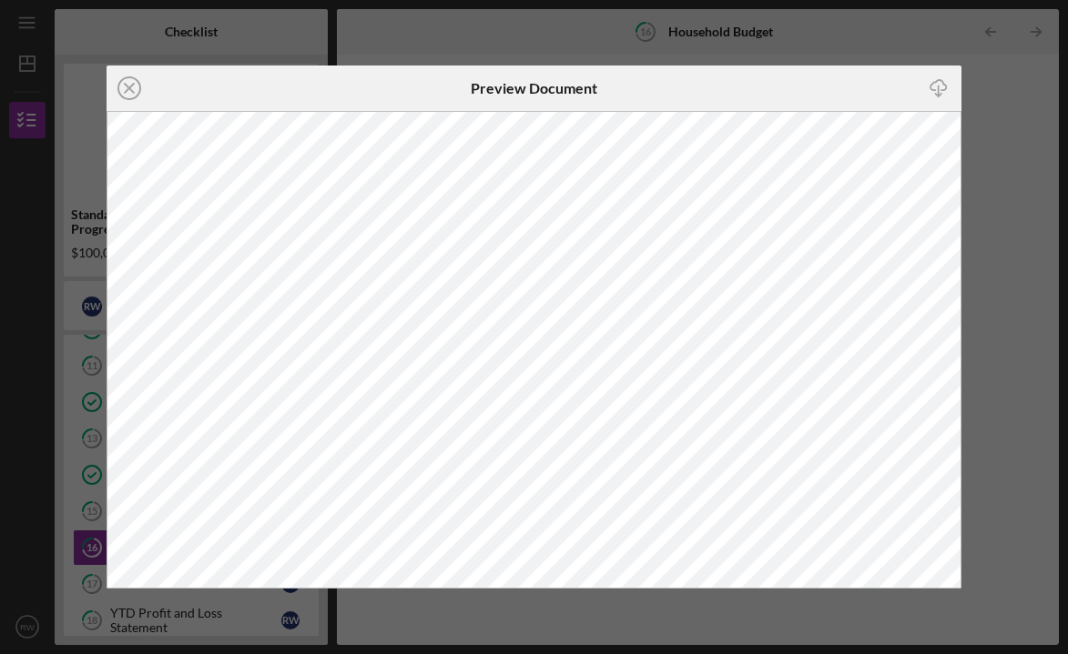
click at [941, 90] on icon "button" at bounding box center [937, 85] width 15 height 10
click at [136, 87] on icon "Icon/Close" at bounding box center [130, 89] width 46 height 46
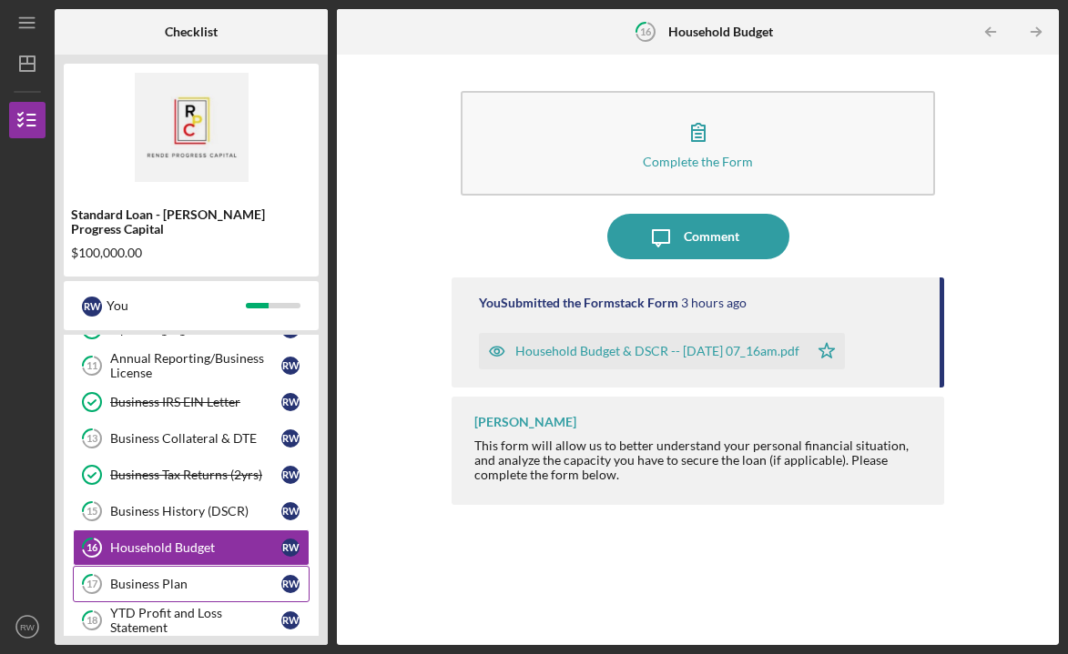
click at [177, 577] on div "Business Plan" at bounding box center [195, 584] width 171 height 15
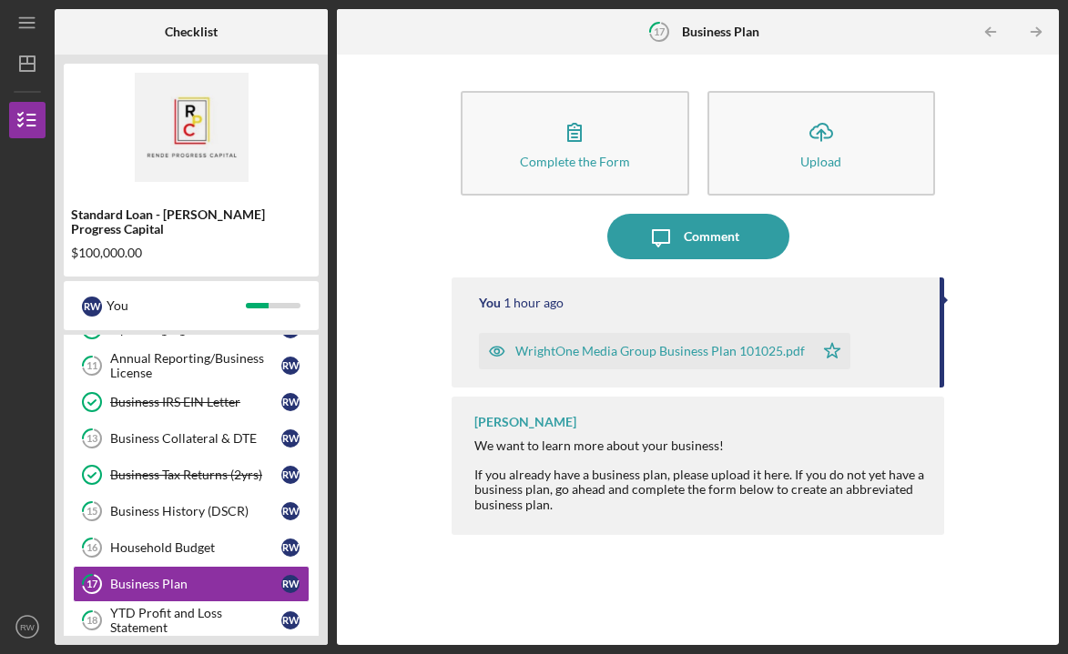
click at [701, 350] on div "WrightOne Media Group Business Plan 101025.pdf" at bounding box center [659, 351] width 289 height 15
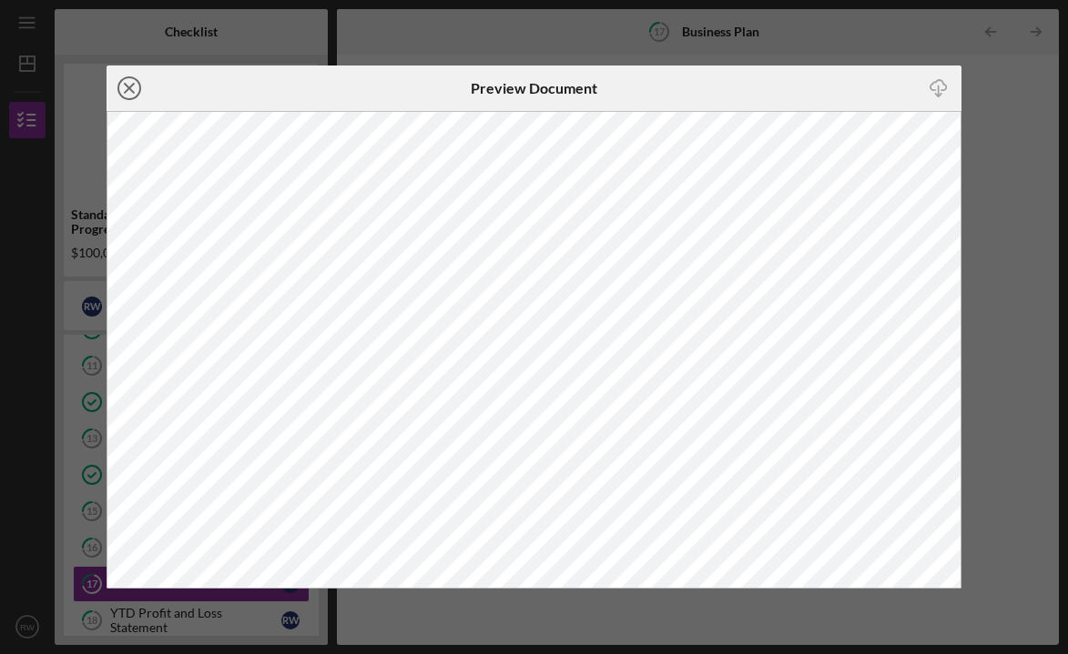
click at [127, 86] on line at bounding box center [129, 88] width 9 height 9
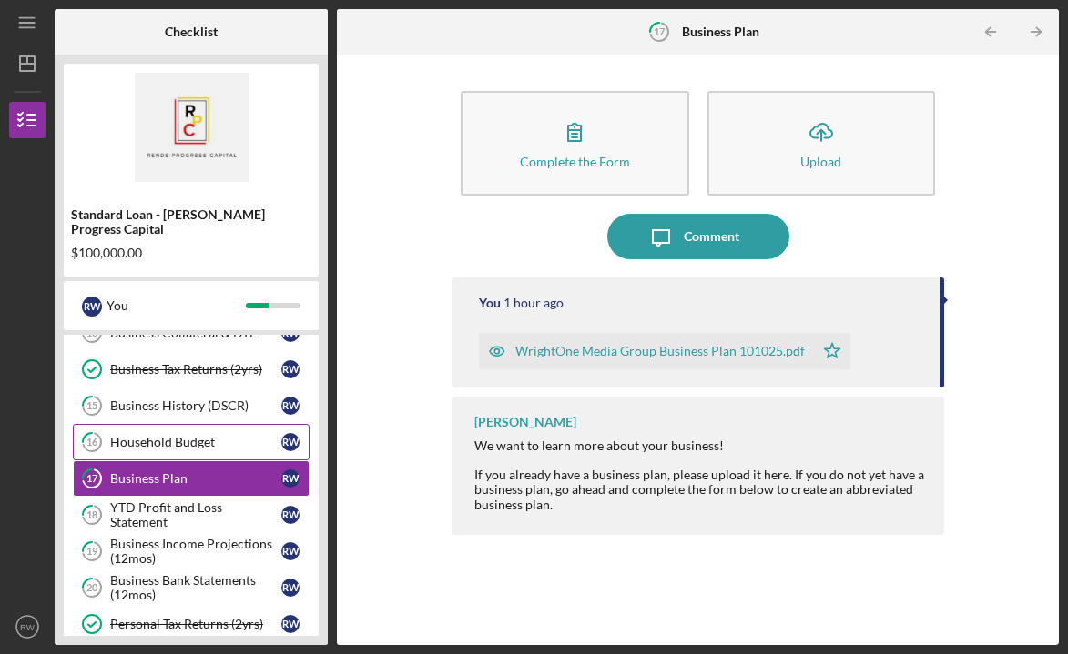
scroll to position [263, 0]
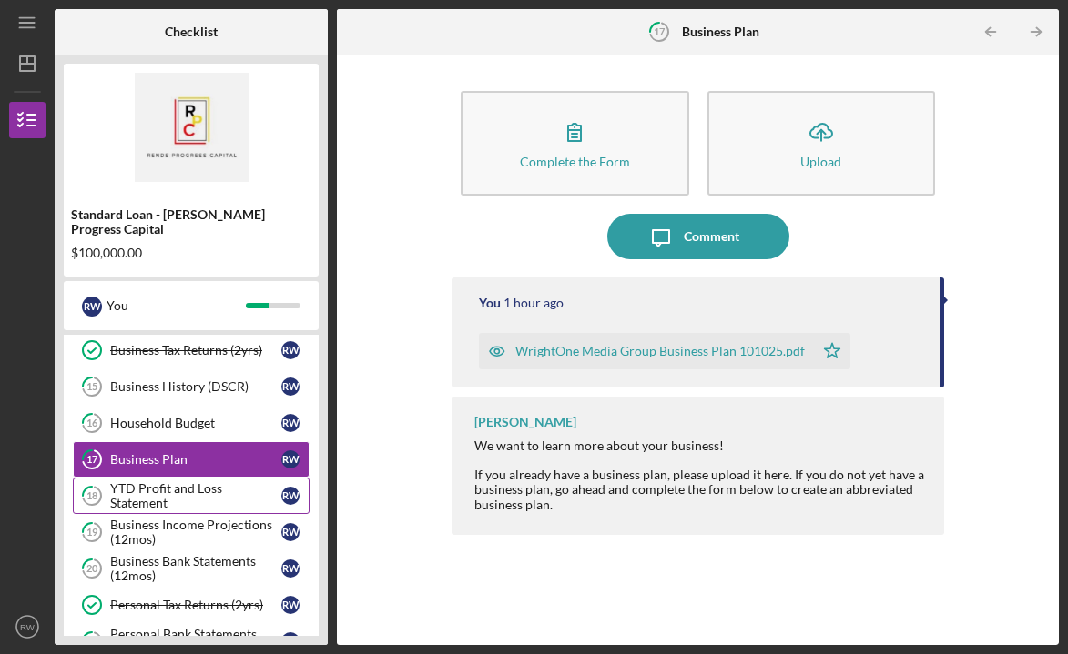
click at [224, 482] on div "YTD Profit and Loss Statement" at bounding box center [195, 496] width 171 height 29
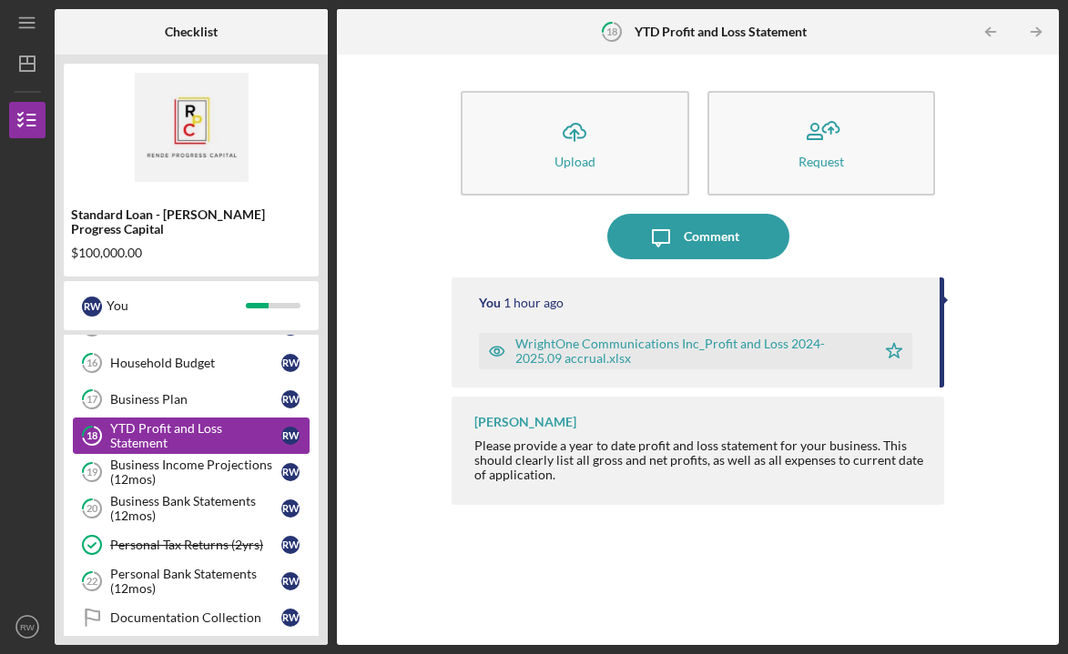
scroll to position [329, 0]
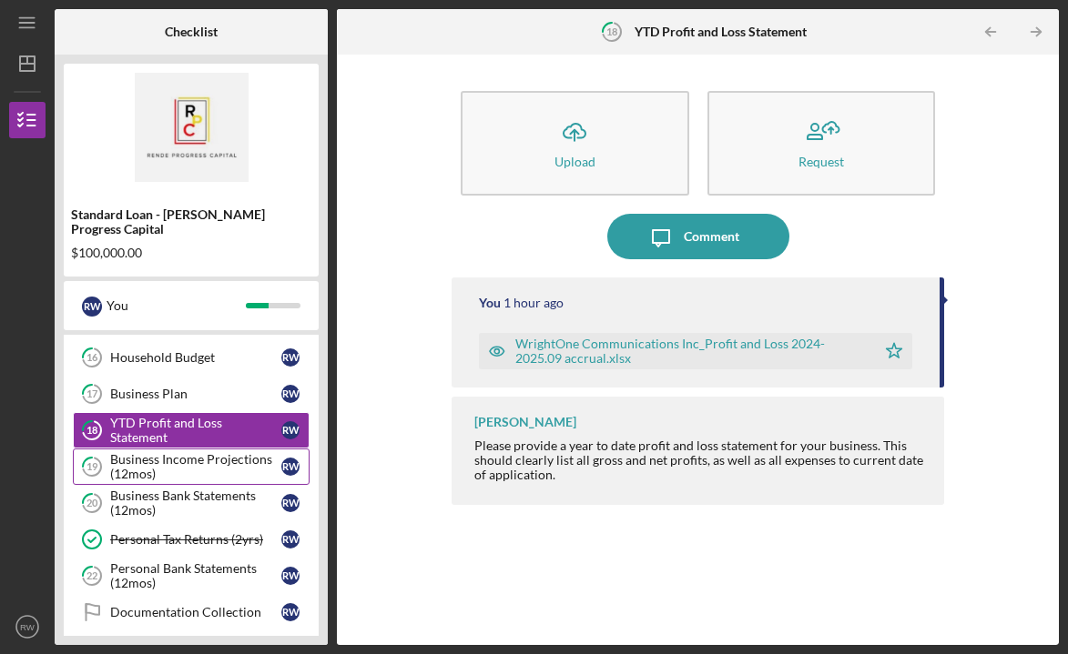
click at [228, 452] on div "Business Income Projections (12mos)" at bounding box center [195, 466] width 171 height 29
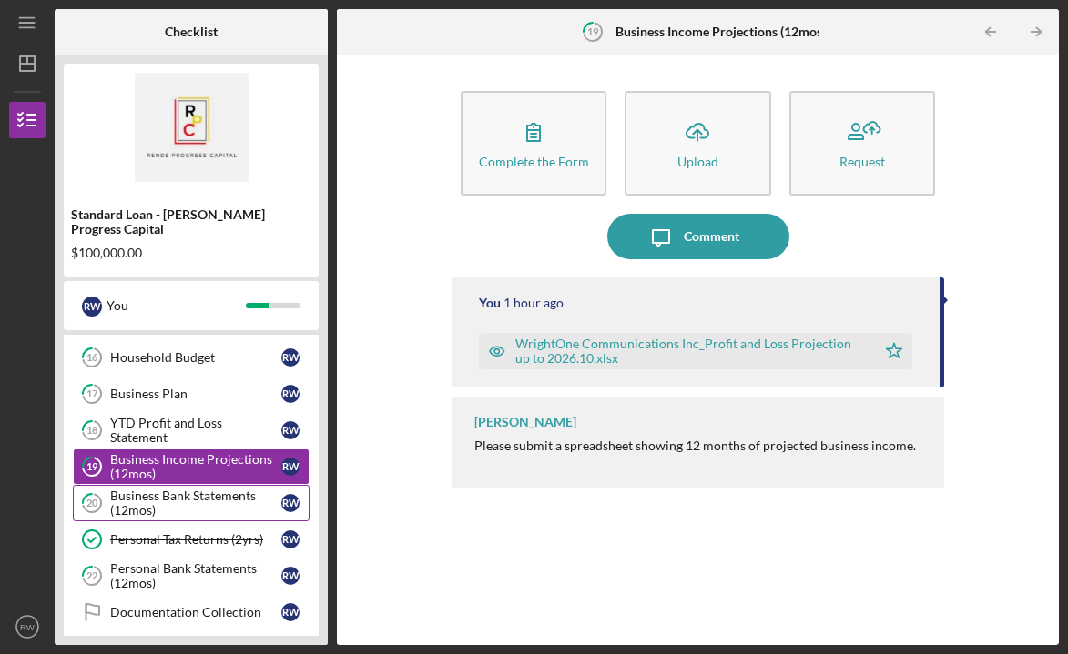
click at [225, 490] on div "Business Bank Statements (12mos)" at bounding box center [195, 503] width 171 height 29
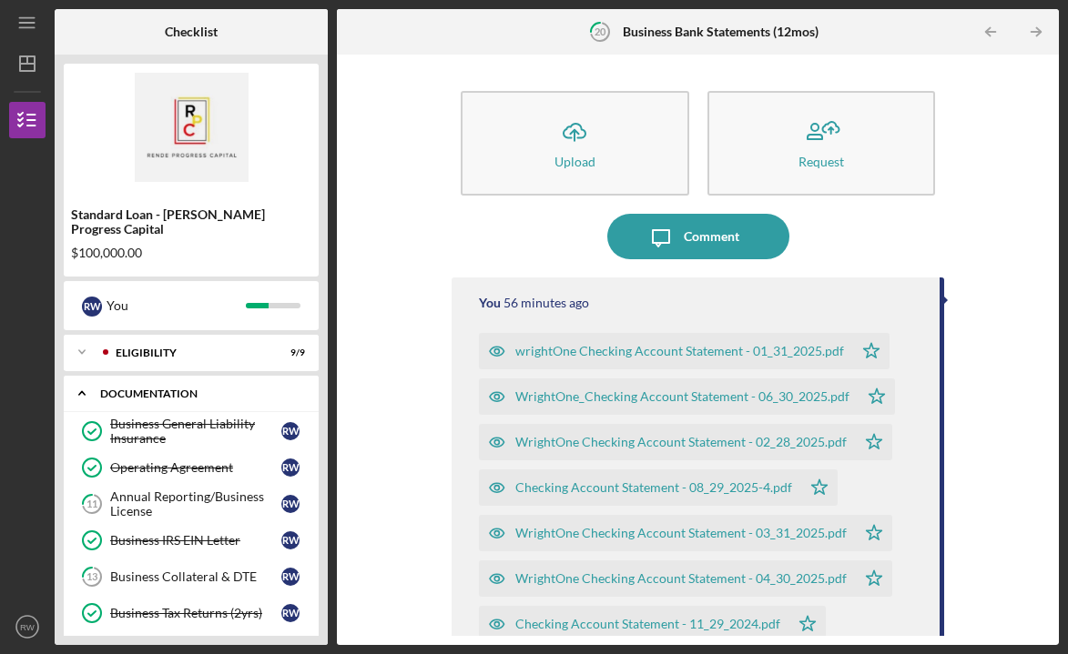
click at [82, 392] on polyline at bounding box center [81, 394] width 5 height 4
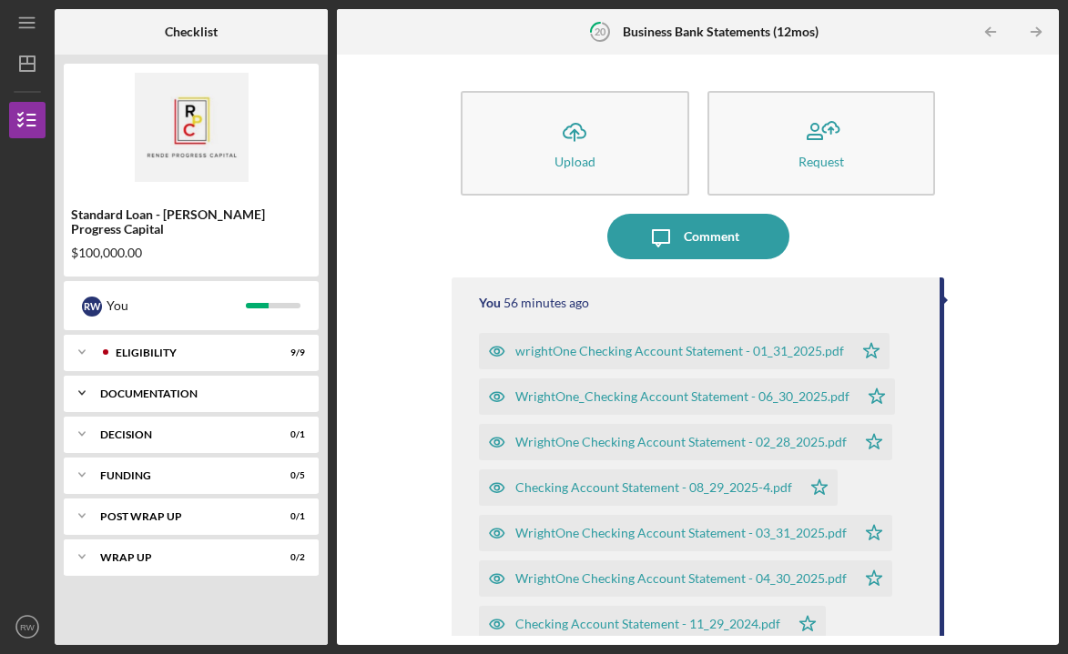
click at [83, 375] on icon "Icon/Expander" at bounding box center [82, 393] width 36 height 36
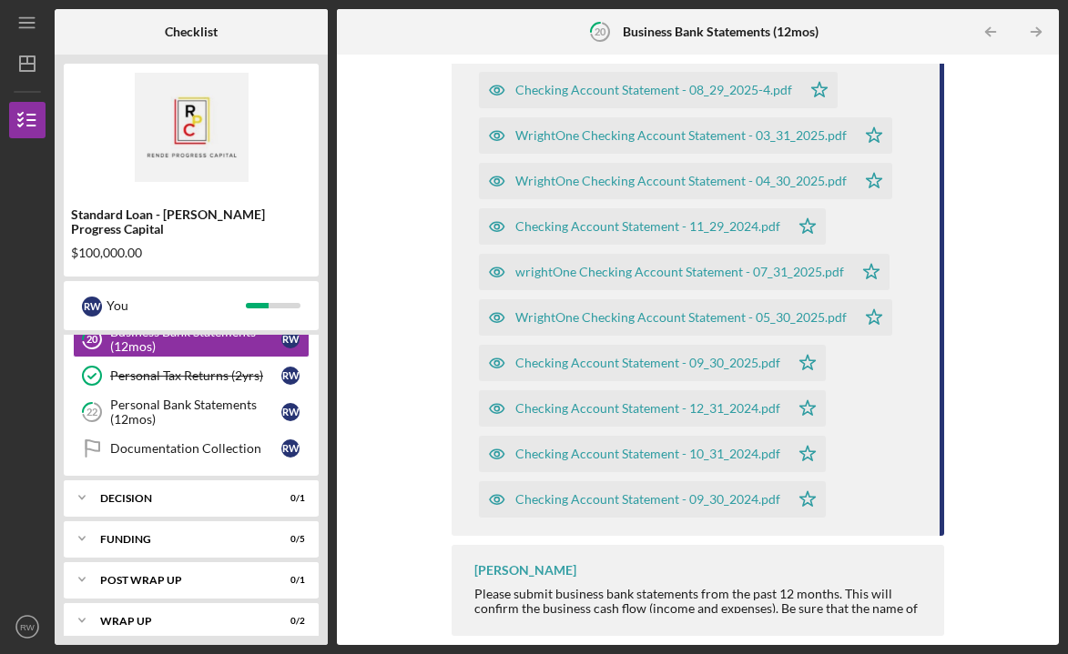
scroll to position [491, 0]
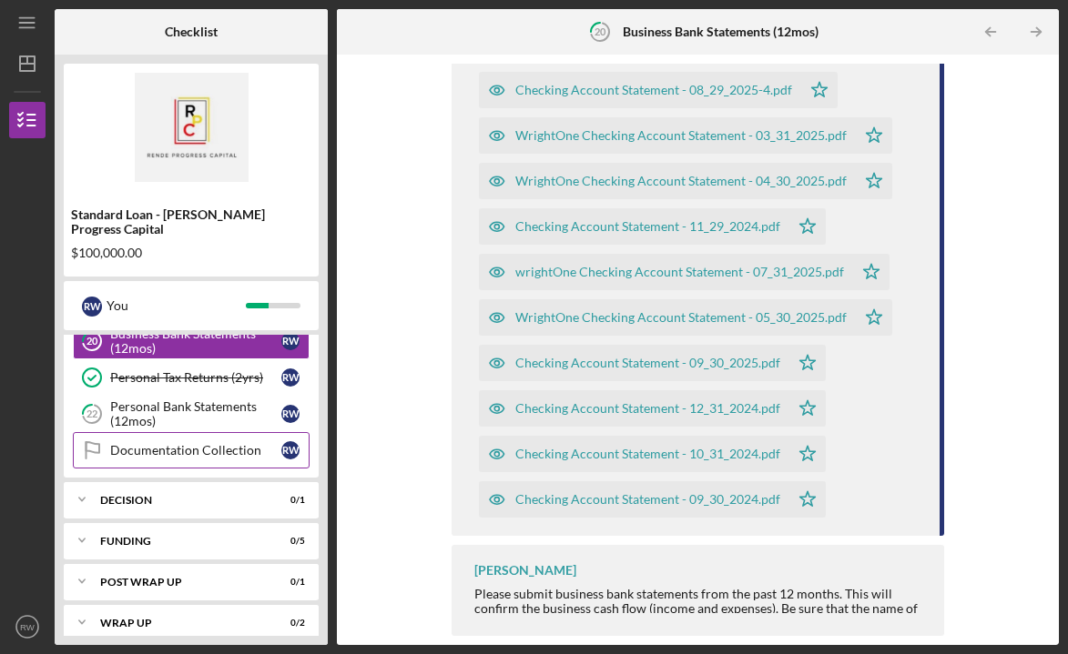
click at [238, 443] on div "Documentation Collection" at bounding box center [195, 450] width 171 height 15
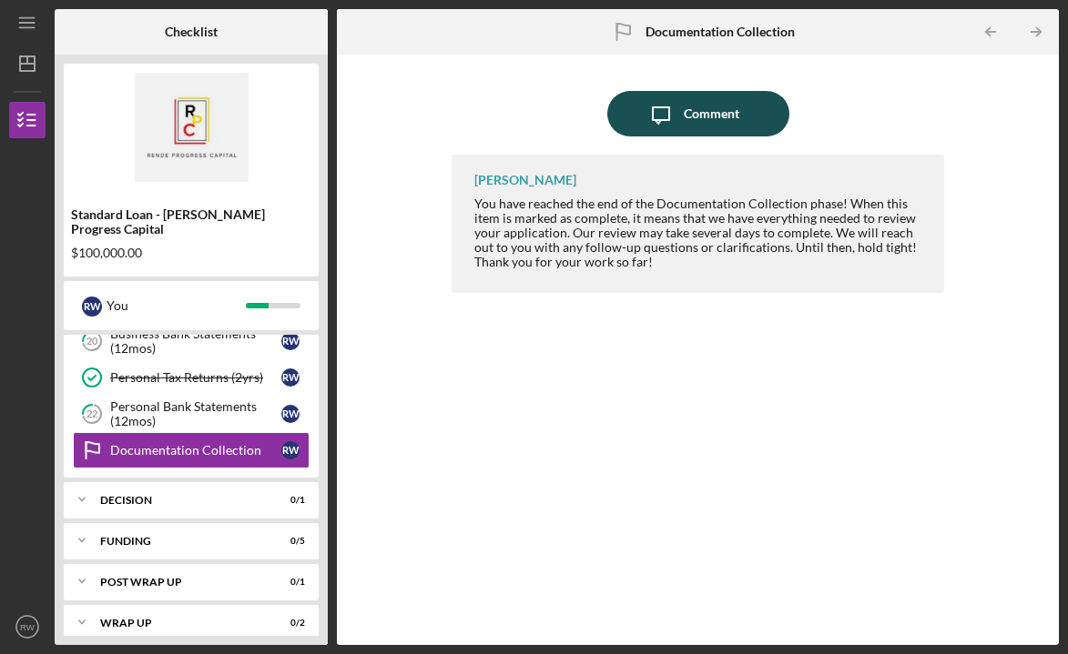
click at [680, 124] on icon "Icon/Message" at bounding box center [661, 114] width 46 height 46
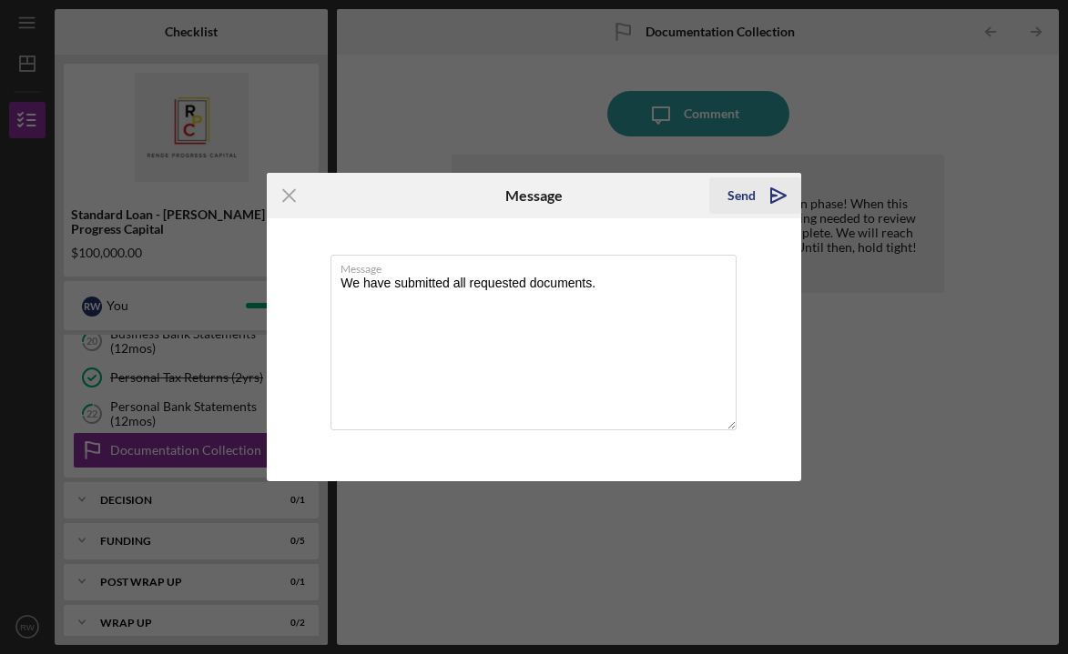
type textarea "We have submitted all requested documents."
click at [743, 198] on div "Send" at bounding box center [741, 196] width 28 height 36
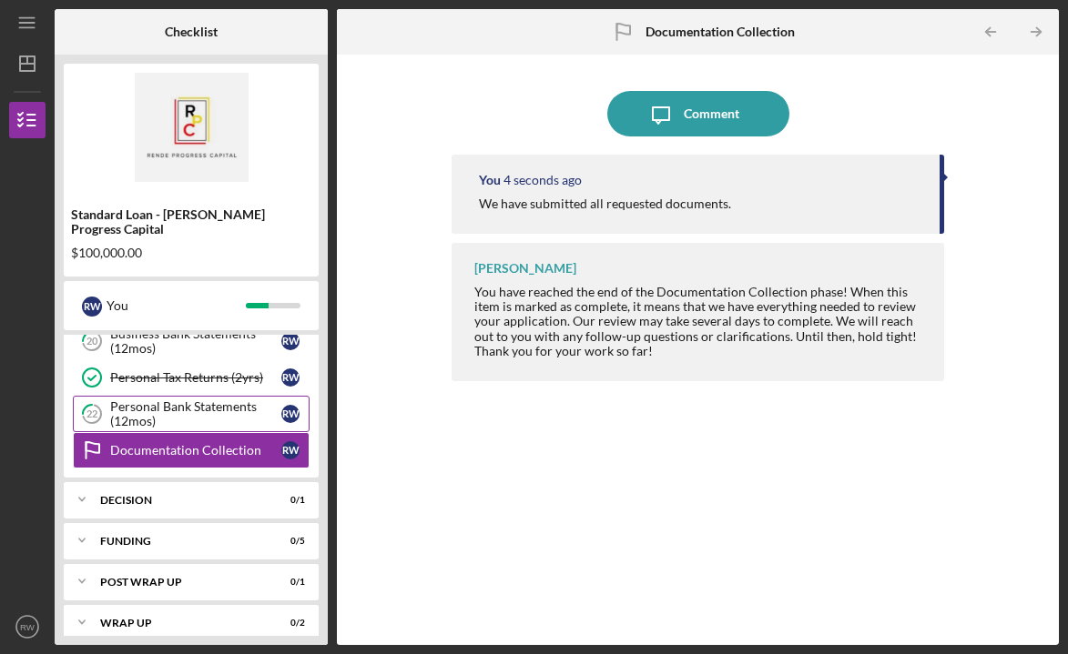
click at [223, 400] on div "Personal Bank Statements (12mos)" at bounding box center [195, 414] width 171 height 29
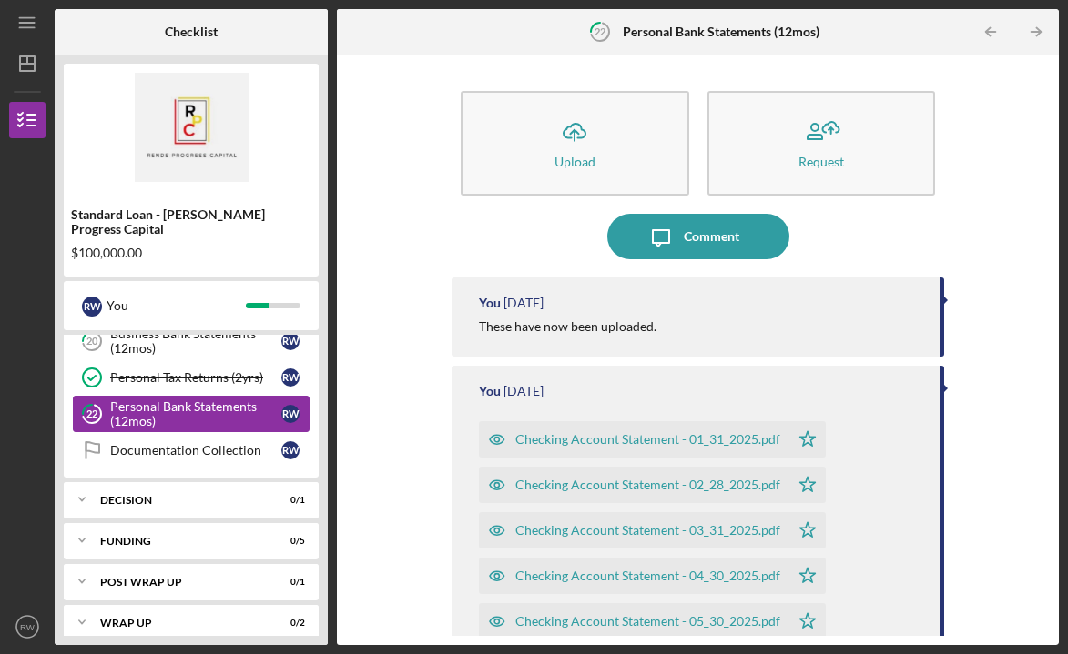
click at [223, 400] on div "Personal Bank Statements (12mos)" at bounding box center [195, 414] width 171 height 29
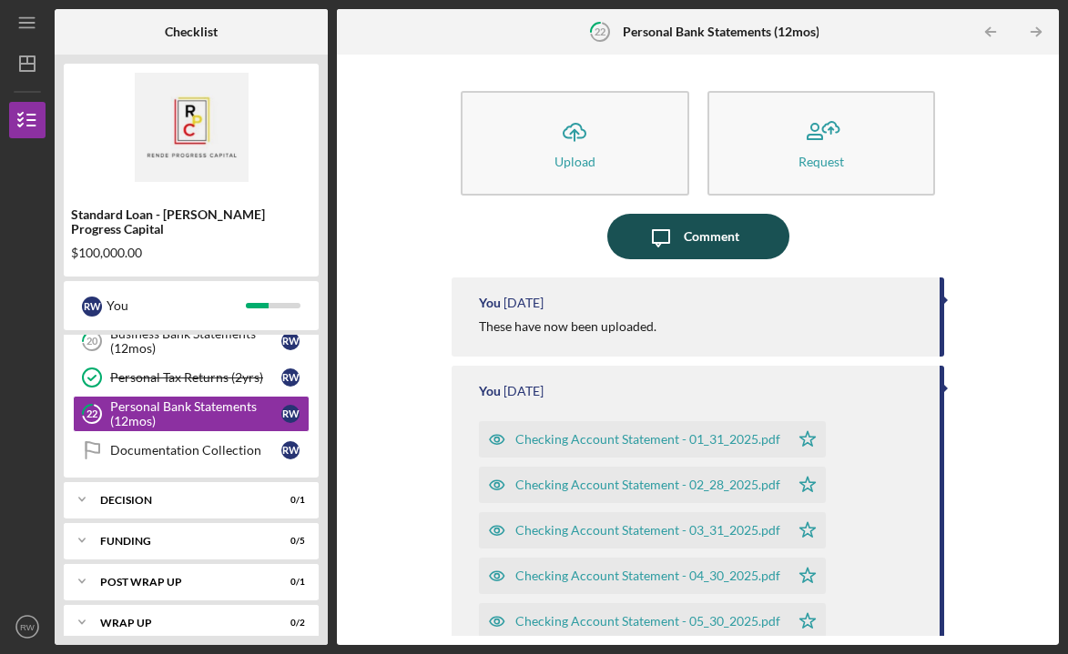
click at [684, 232] on div "Comment" at bounding box center [712, 237] width 56 height 46
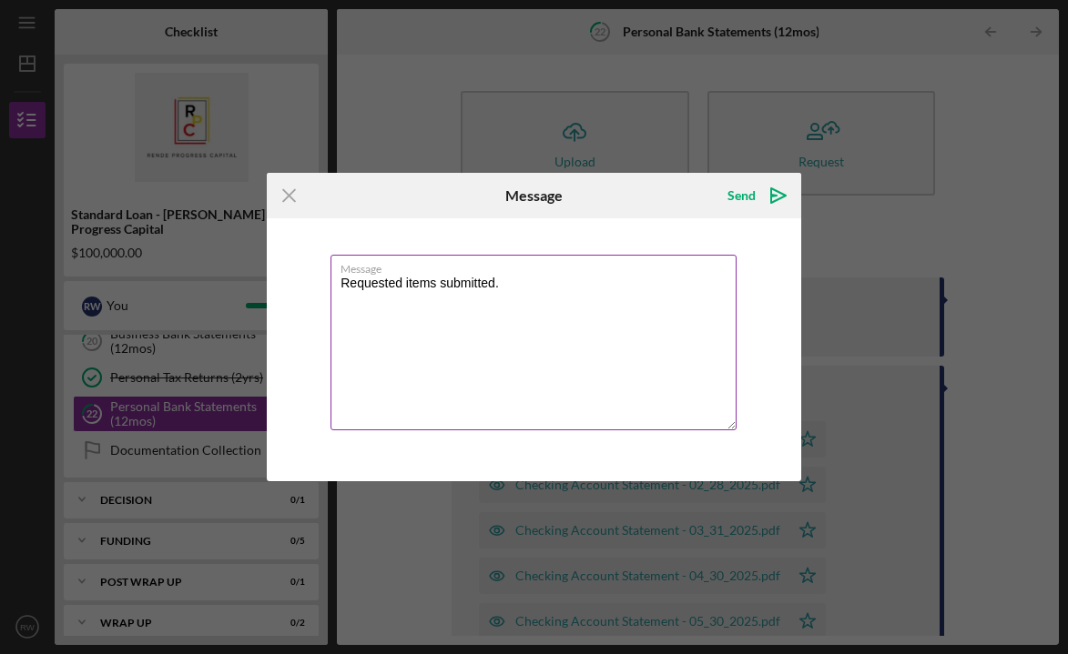
click at [465, 283] on textarea "Requested items submitted." at bounding box center [533, 343] width 406 height 176
type textarea "Requested items submitted."
click at [736, 198] on div "Send" at bounding box center [741, 196] width 28 height 36
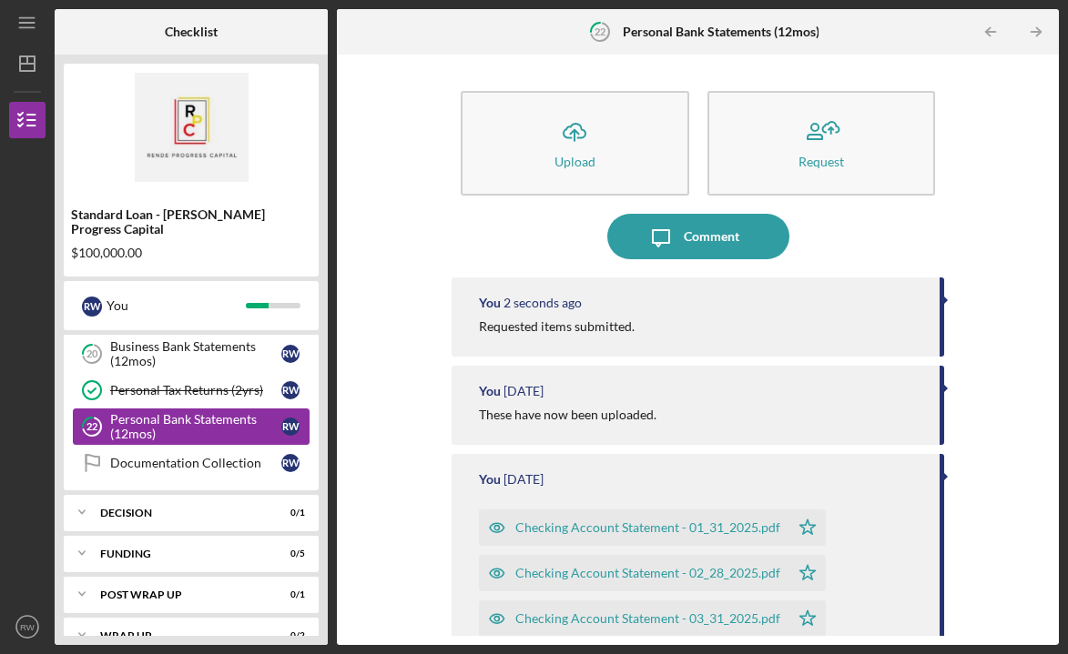
scroll to position [472, 0]
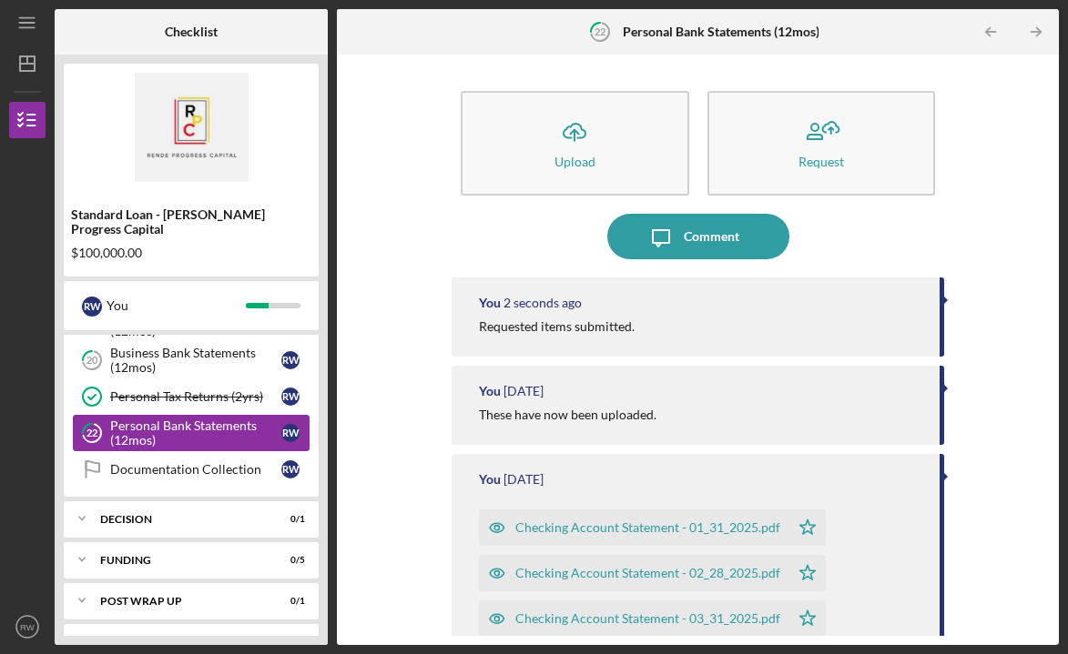
click at [239, 390] on div "Personal Tax Returns (2yrs)" at bounding box center [195, 397] width 171 height 15
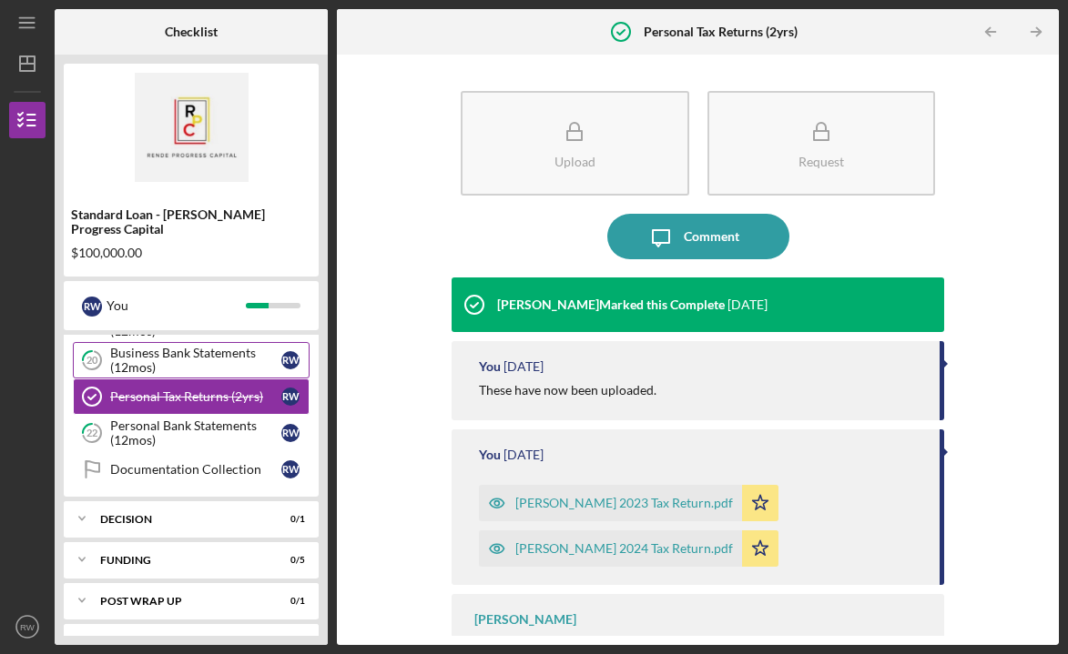
click at [175, 346] on div "Business Bank Statements (12mos)" at bounding box center [195, 360] width 171 height 29
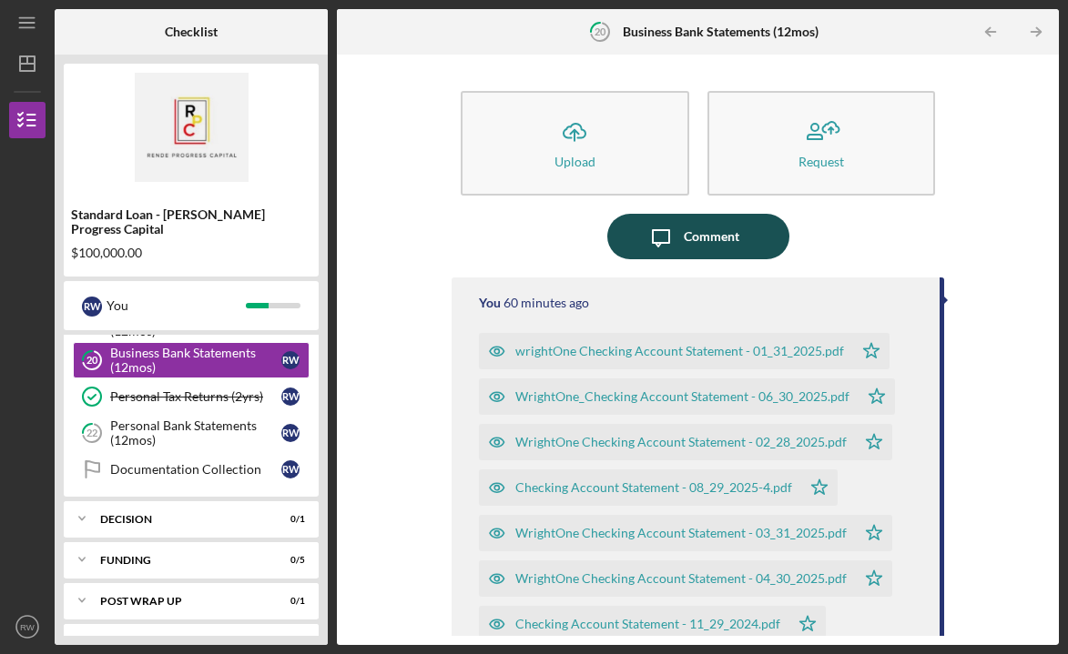
scroll to position [2, 0]
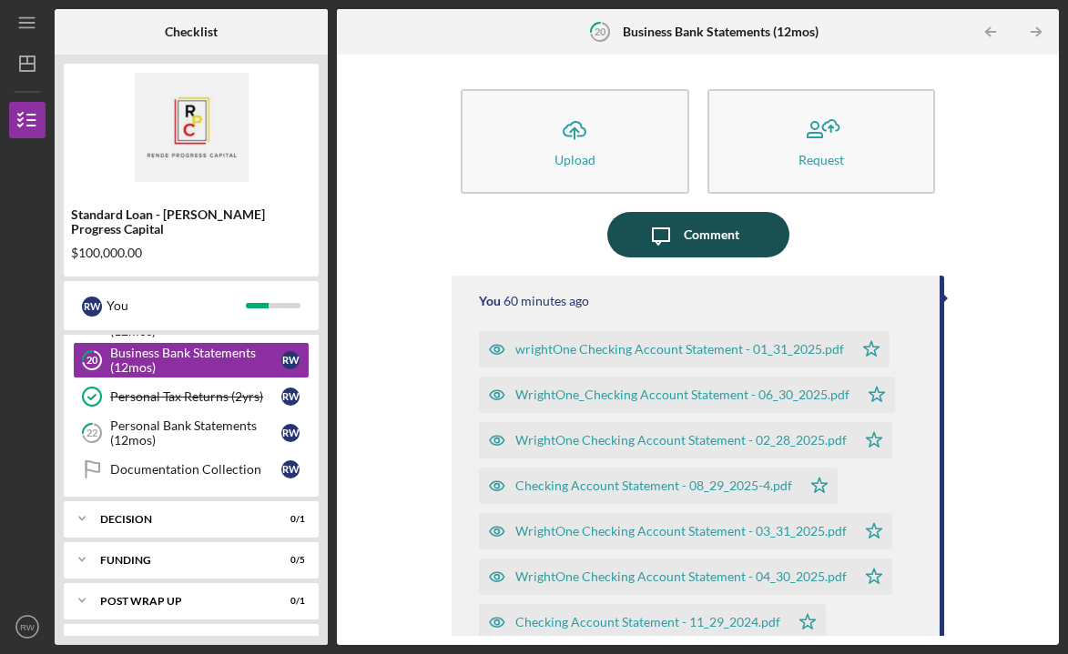
click at [706, 235] on div "Comment" at bounding box center [712, 235] width 56 height 46
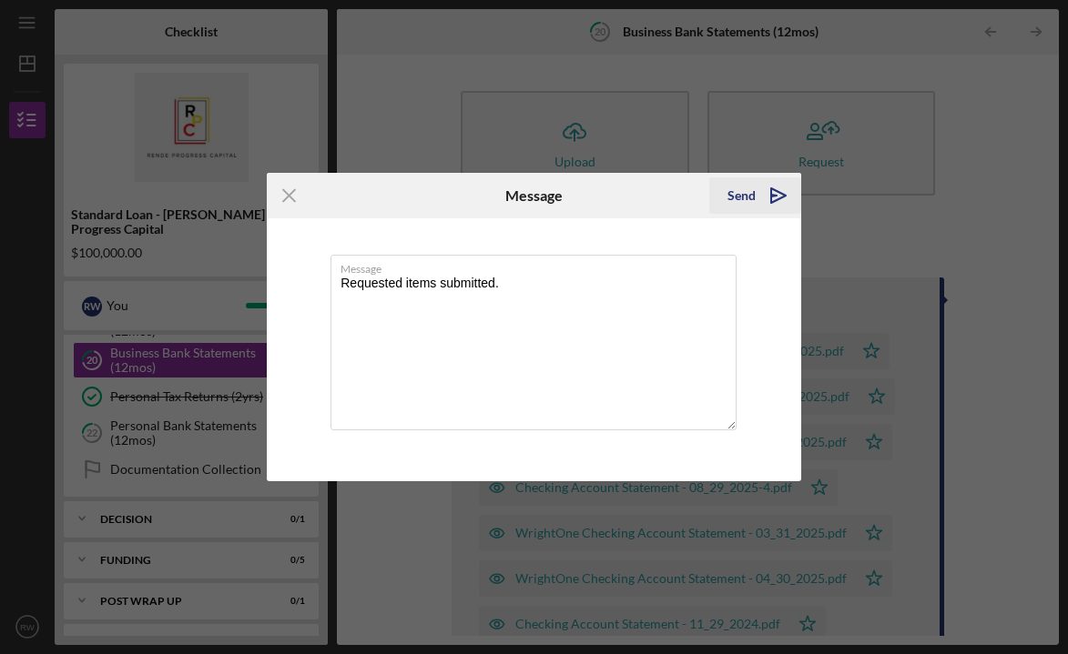
type textarea "Requested items submitted."
click at [769, 195] on icon "Icon/icon-invite-send" at bounding box center [779, 196] width 46 height 46
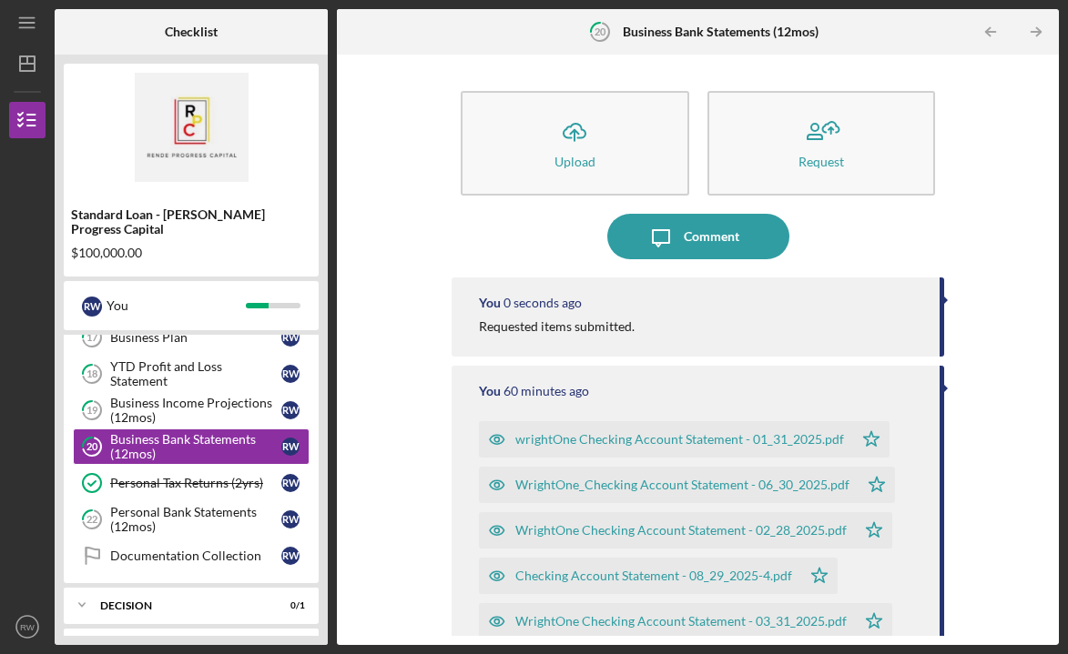
scroll to position [380, 0]
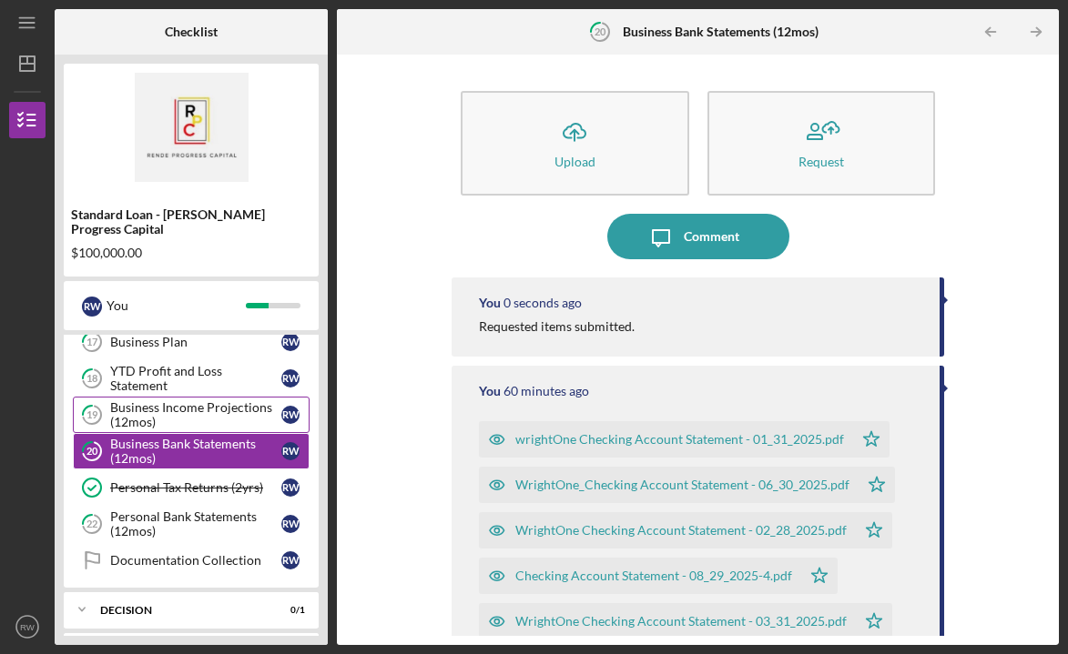
click at [135, 401] on div "Business Income Projections (12mos)" at bounding box center [195, 415] width 171 height 29
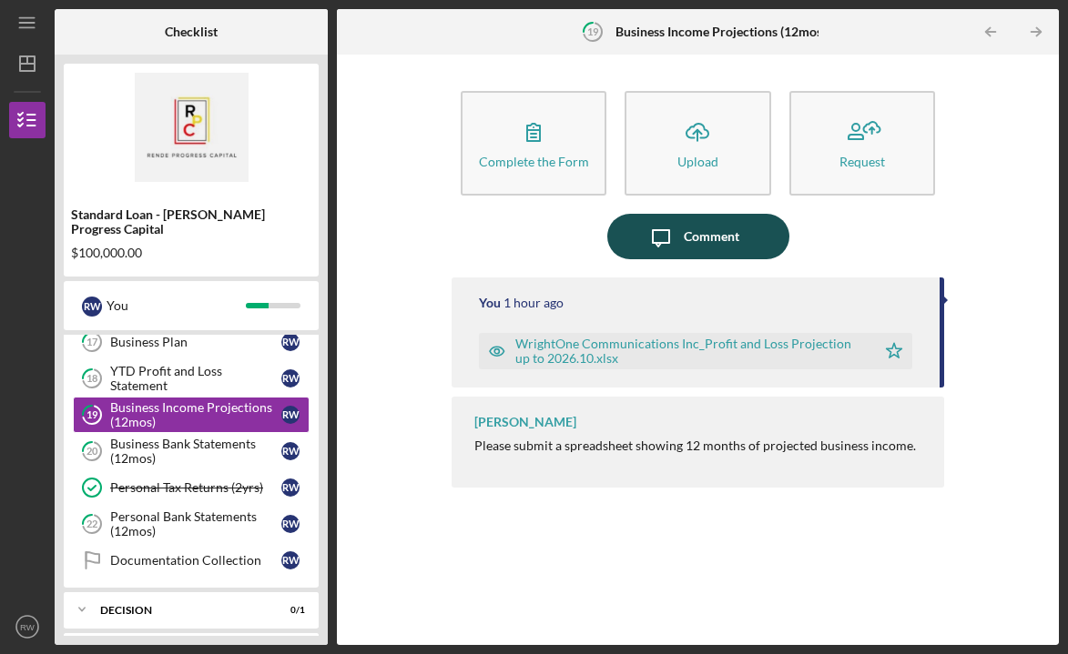
click at [713, 231] on div "Comment" at bounding box center [712, 237] width 56 height 46
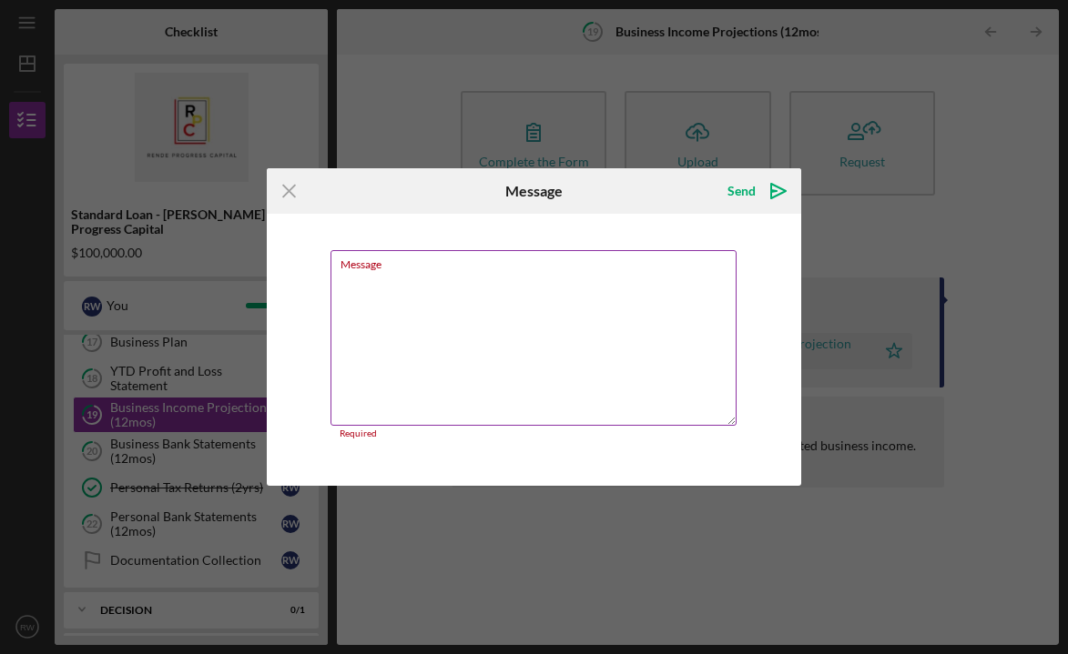
drag, startPoint x: 128, startPoint y: 516, endPoint x: 502, endPoint y: 283, distance: 440.0
click at [502, 283] on textarea "Message" at bounding box center [533, 338] width 406 height 176
click at [501, 283] on textarea "Message" at bounding box center [533, 338] width 406 height 176
paste textarea "Requested items submitted."
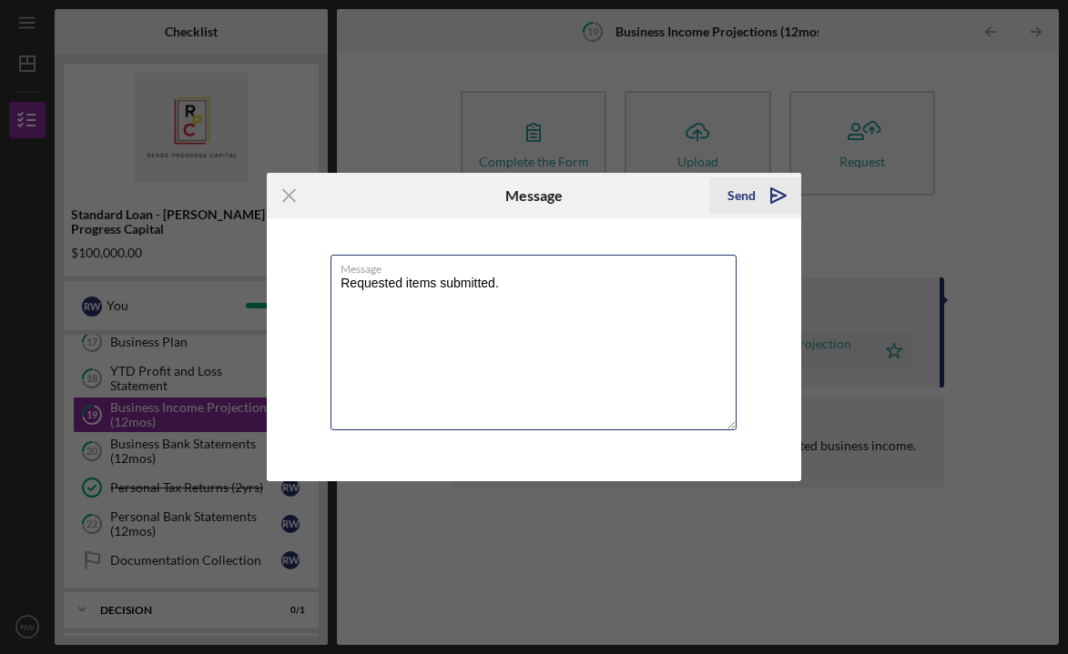
type textarea "Requested items submitted."
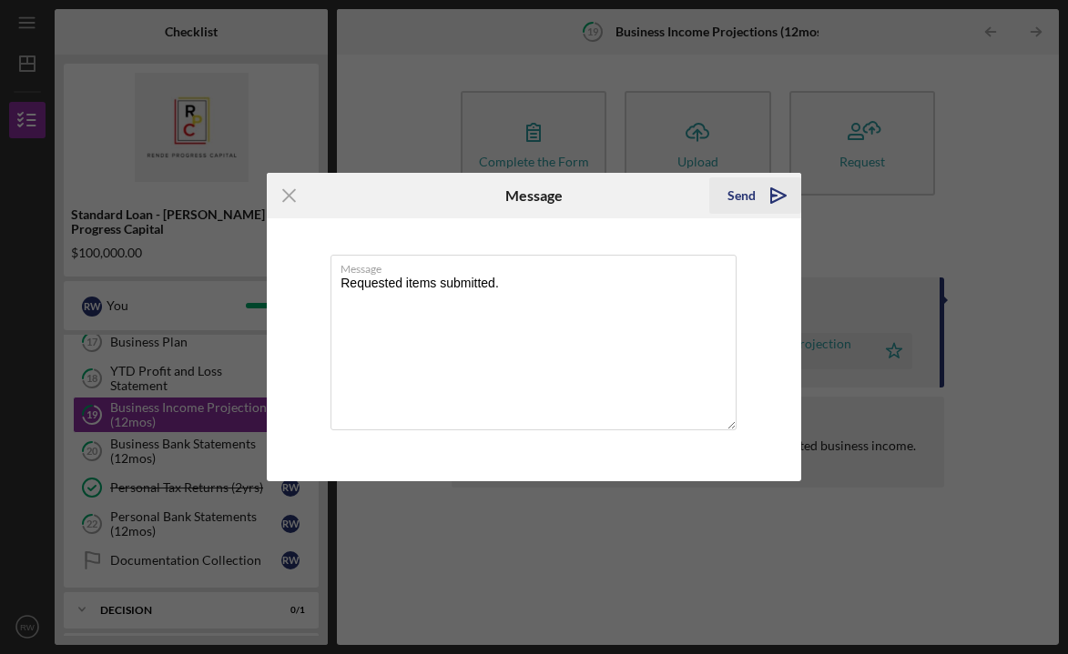
click at [745, 199] on div "Send" at bounding box center [741, 196] width 28 height 36
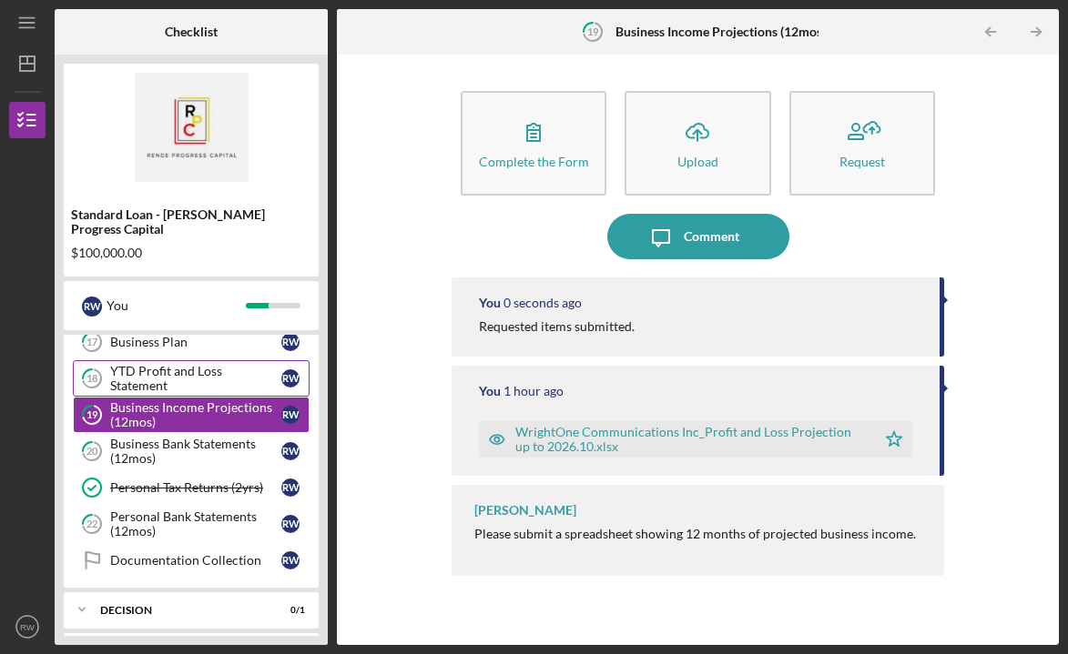
click at [196, 364] on div "YTD Profit and Loss Statement" at bounding box center [195, 378] width 171 height 29
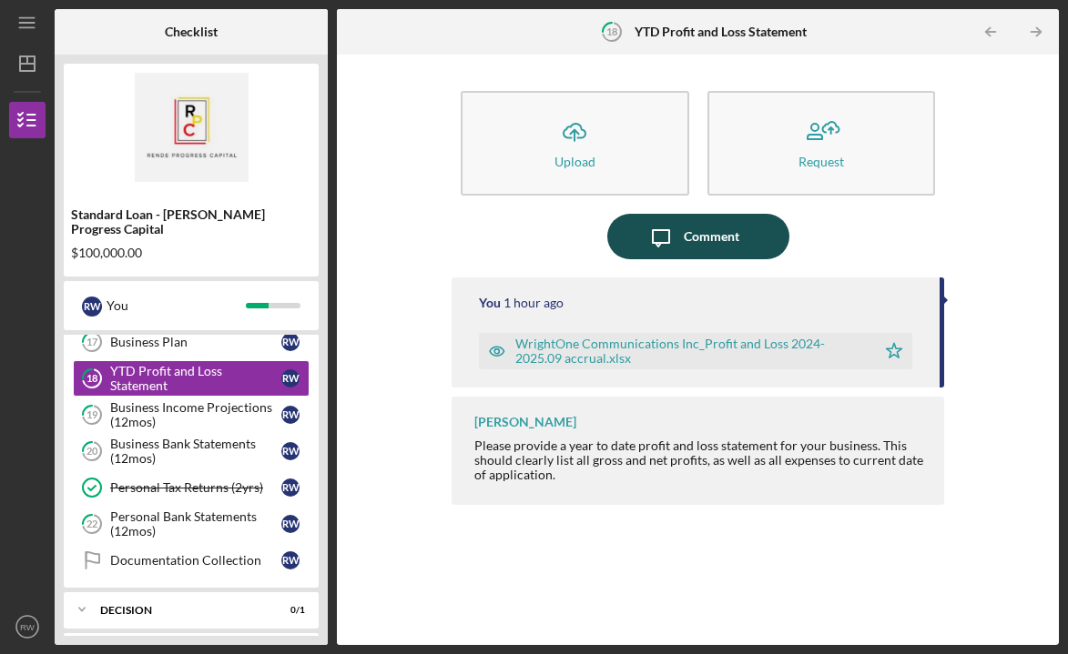
click at [682, 228] on icon "Icon/Message" at bounding box center [661, 237] width 46 height 46
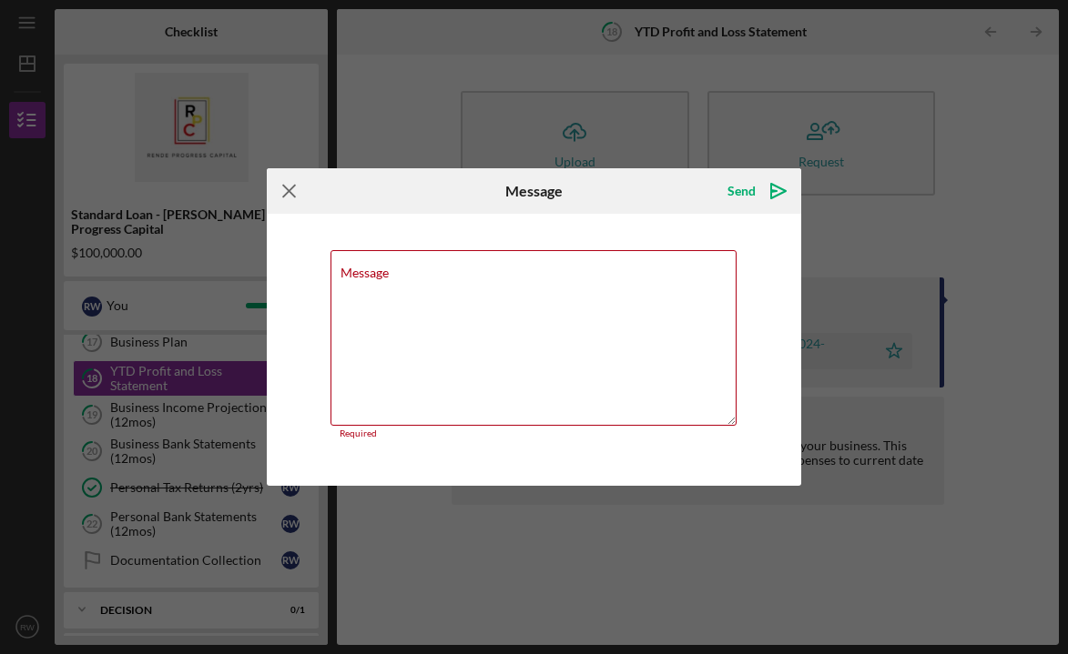
click at [281, 194] on icon "Icon/Menu Close" at bounding box center [290, 191] width 46 height 46
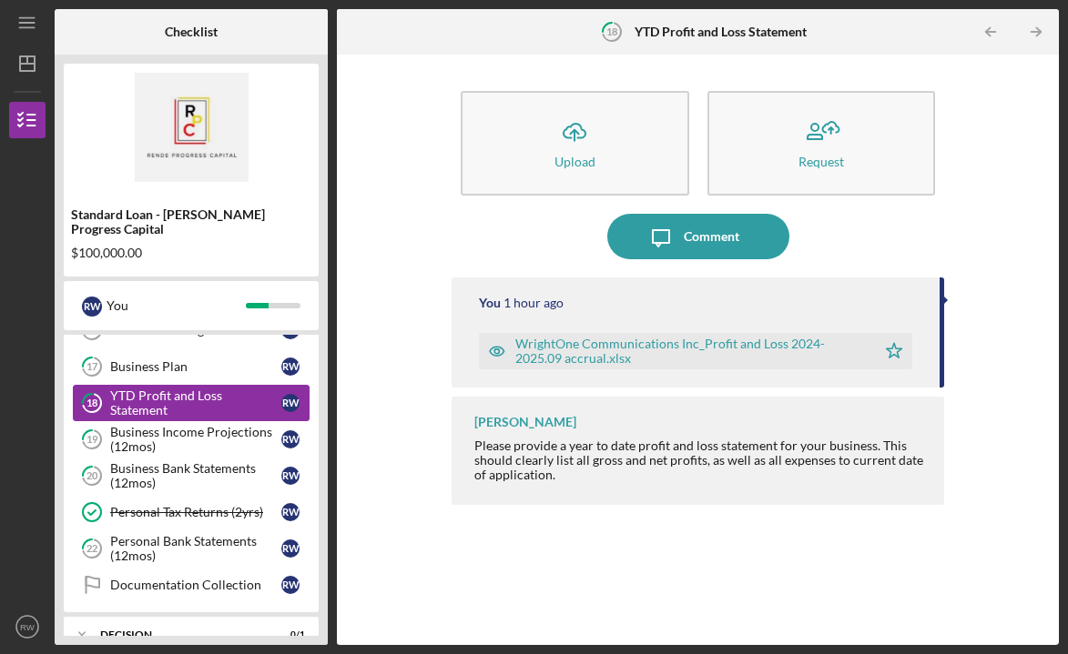
scroll to position [340, 0]
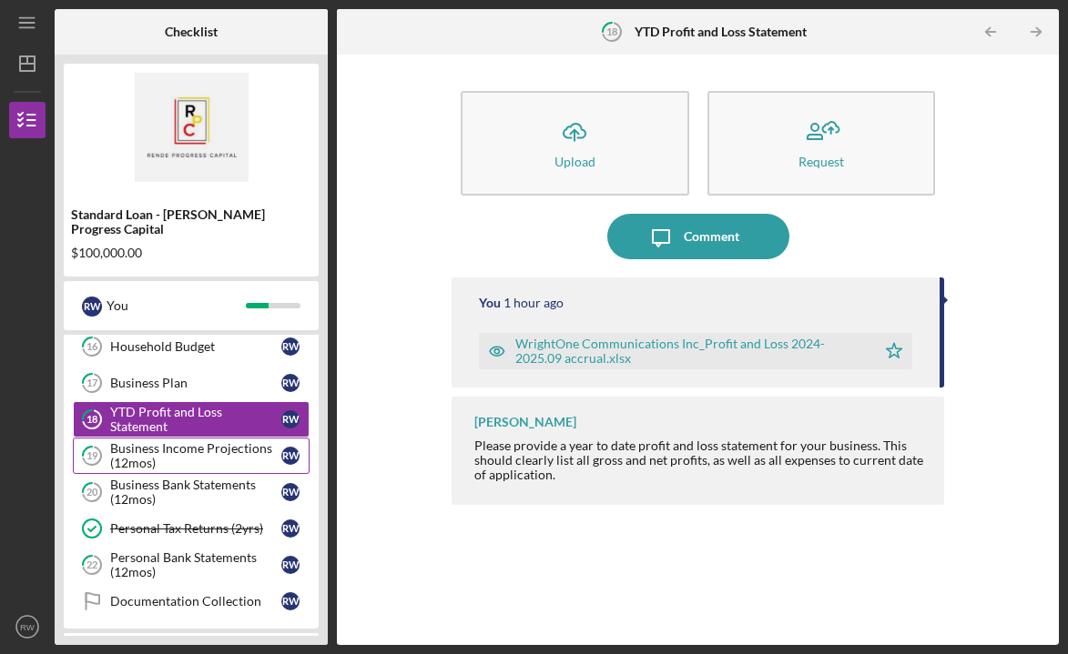
click at [182, 441] on div "Business Income Projections (12mos)" at bounding box center [195, 455] width 171 height 29
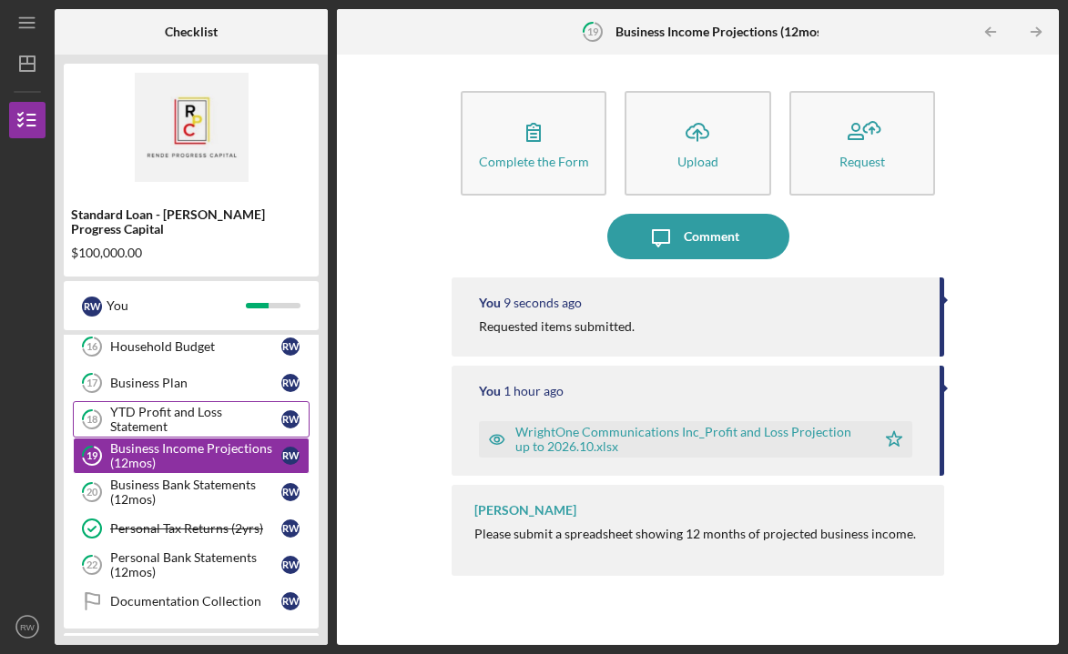
click at [194, 405] on div "YTD Profit and Loss Statement" at bounding box center [195, 419] width 171 height 29
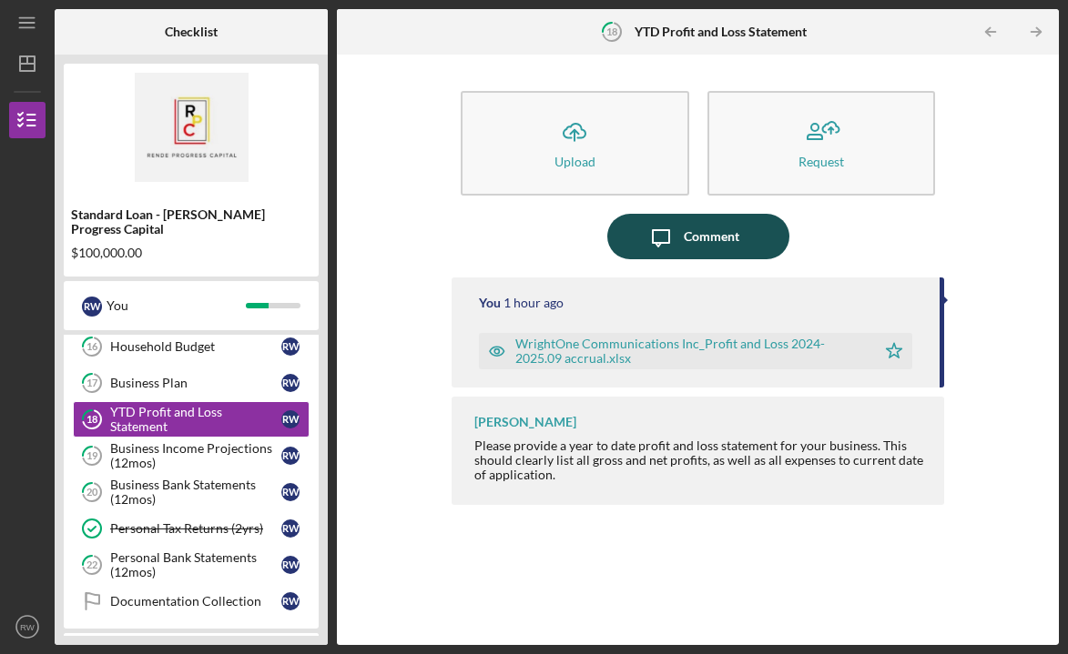
click at [685, 238] on div "Comment" at bounding box center [712, 237] width 56 height 46
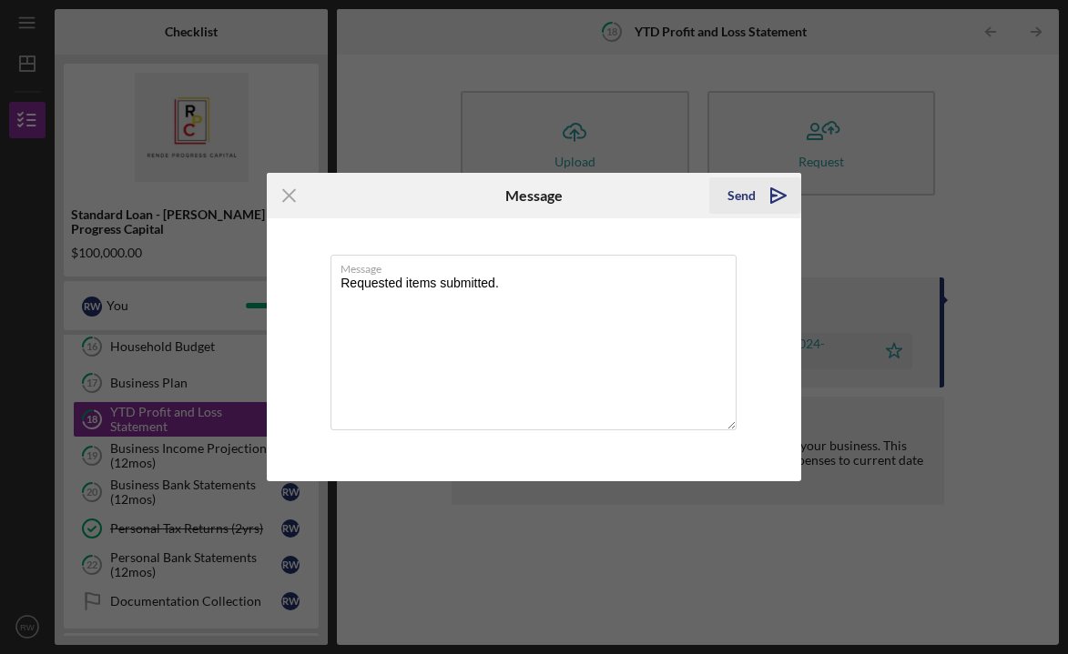
type textarea "Requested items submitted."
click at [758, 198] on icon "Icon/icon-invite-send" at bounding box center [779, 196] width 46 height 46
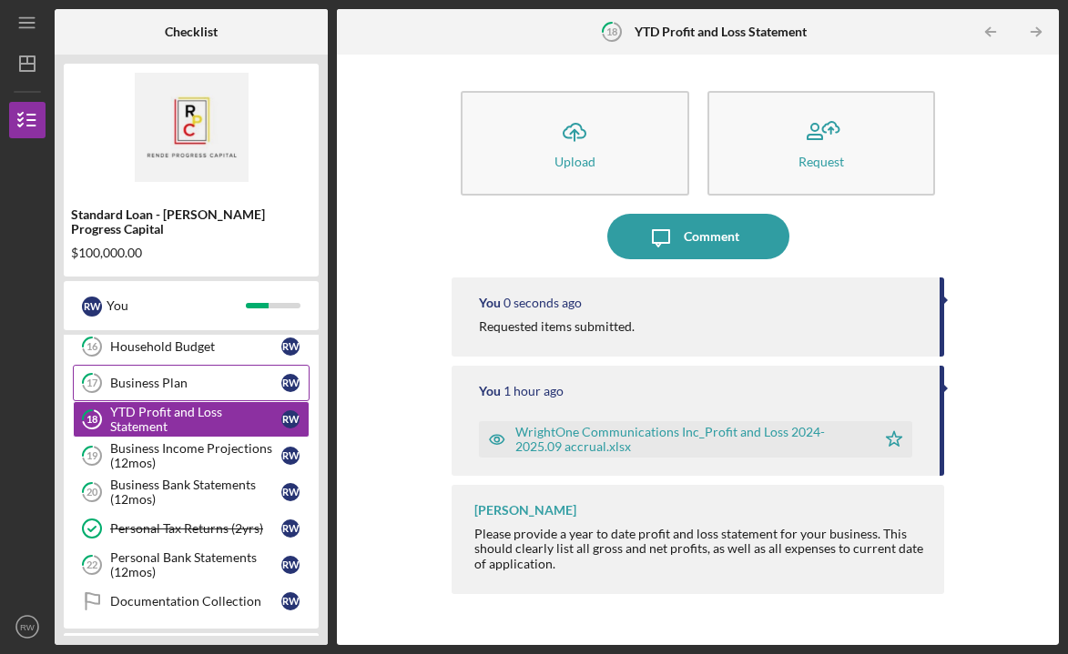
click at [153, 376] on div "Business Plan" at bounding box center [195, 383] width 171 height 15
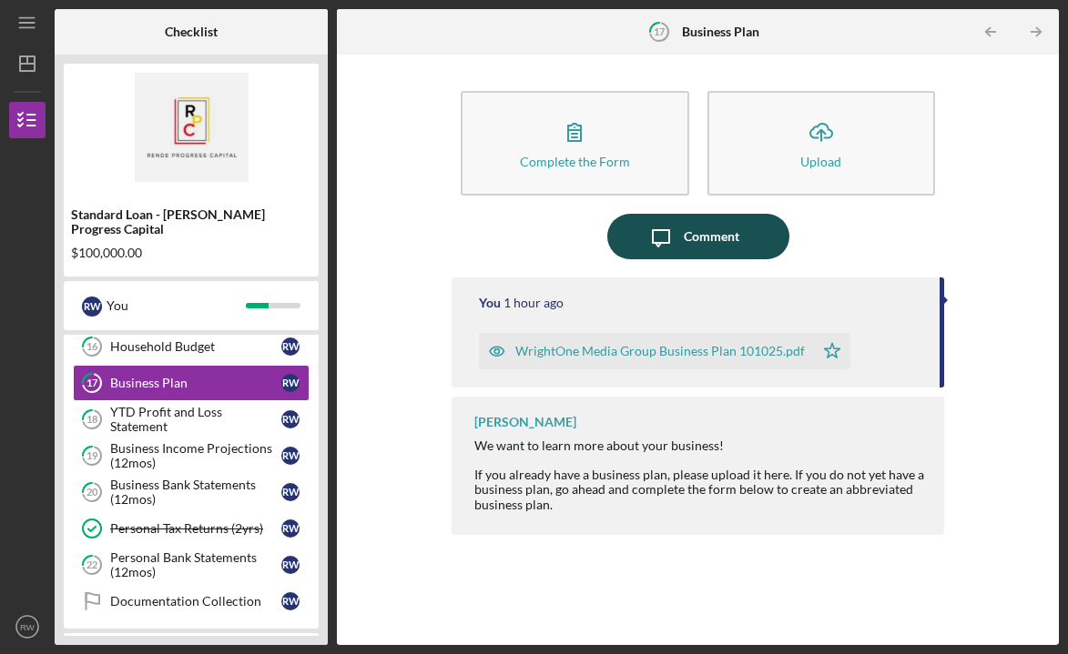
click at [703, 234] on div "Comment" at bounding box center [712, 237] width 56 height 46
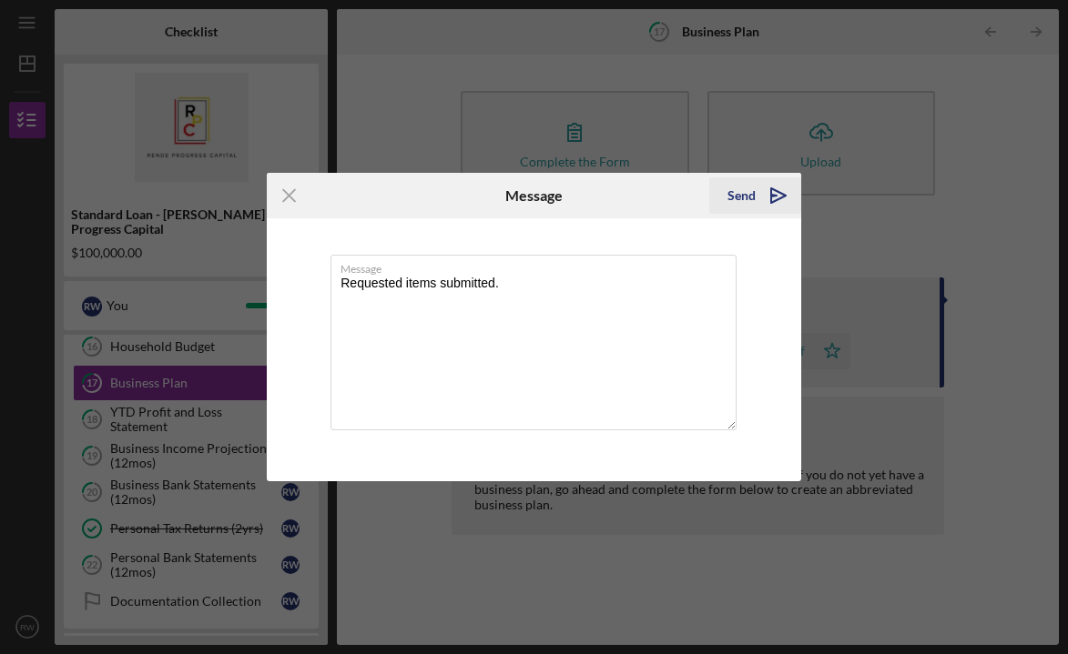
type textarea "Requested items submitted."
click at [771, 198] on polygon "submit" at bounding box center [778, 195] width 15 height 15
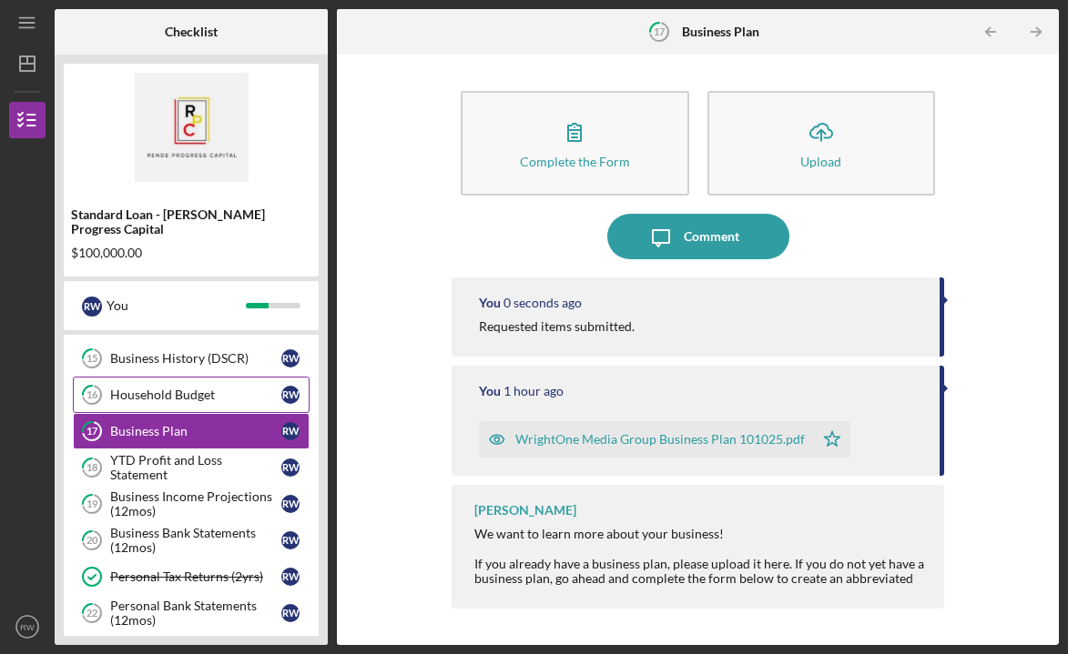
scroll to position [290, 0]
click at [245, 389] on div "Household Budget" at bounding box center [195, 396] width 171 height 15
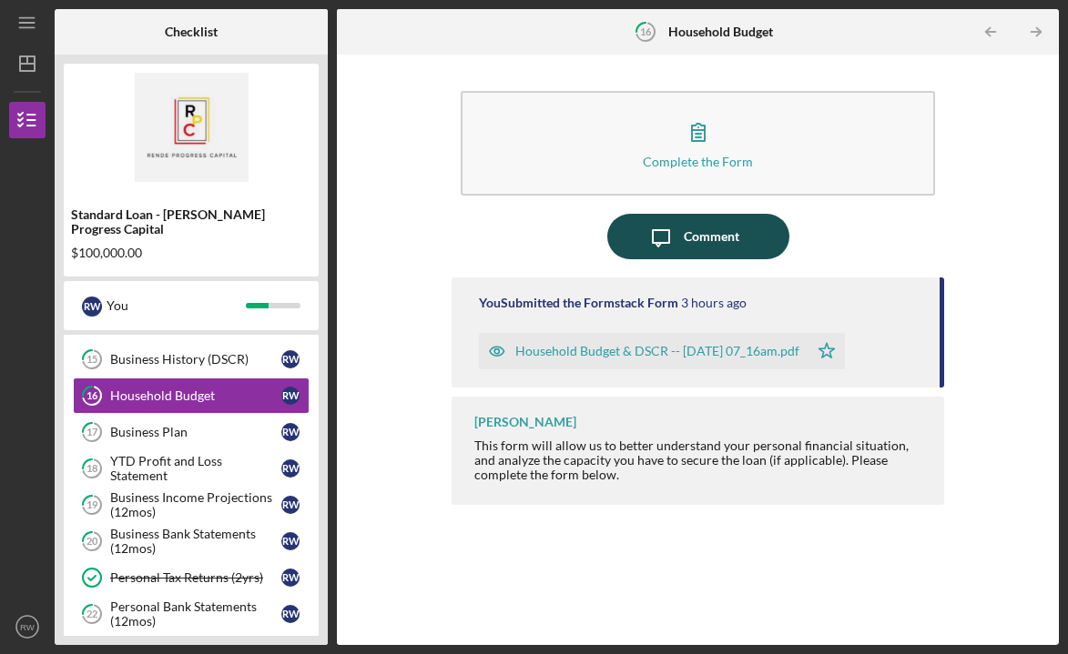
click at [715, 239] on div "Comment" at bounding box center [712, 237] width 56 height 46
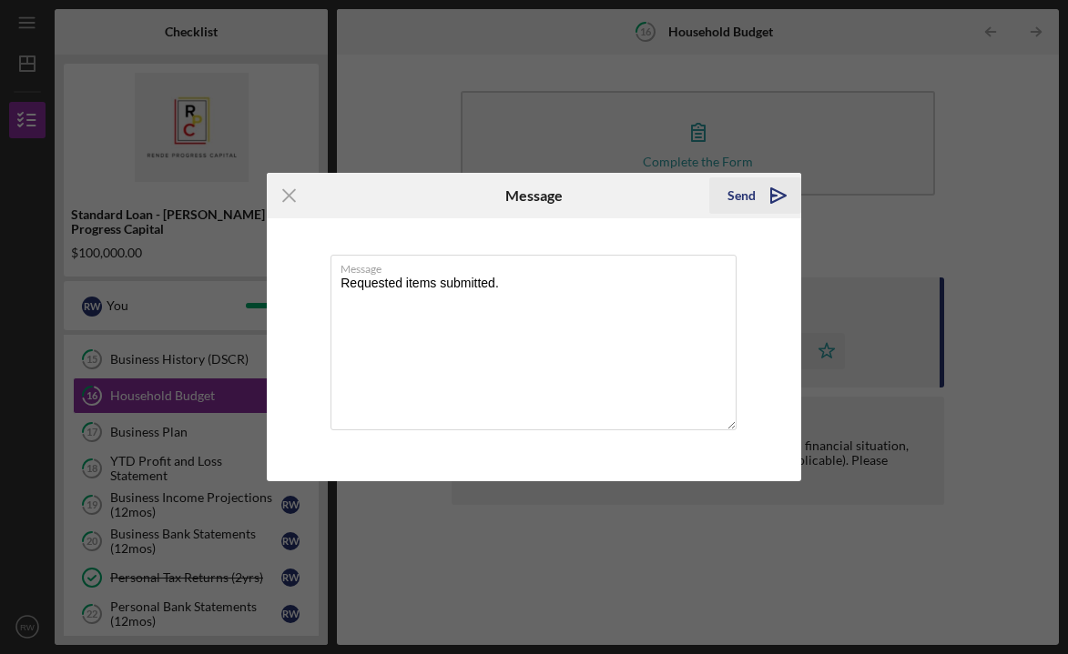
type textarea "Requested items submitted."
click at [773, 203] on polygon "submit" at bounding box center [778, 195] width 15 height 15
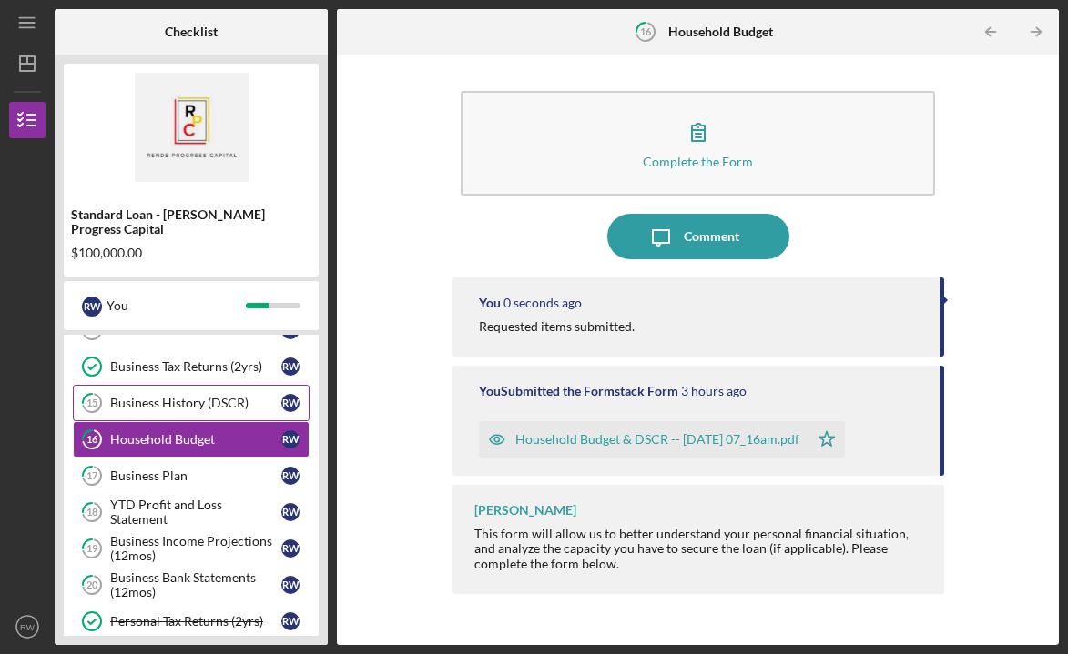
scroll to position [232, 0]
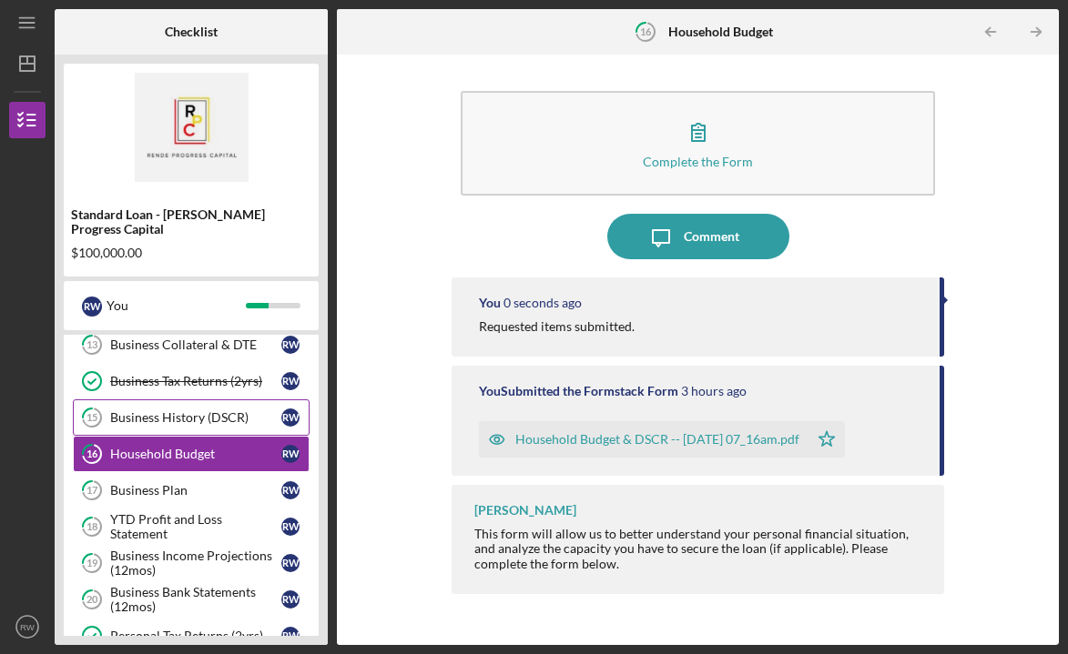
click at [247, 400] on link "15 Business History (DSCR) R W" at bounding box center [191, 418] width 237 height 36
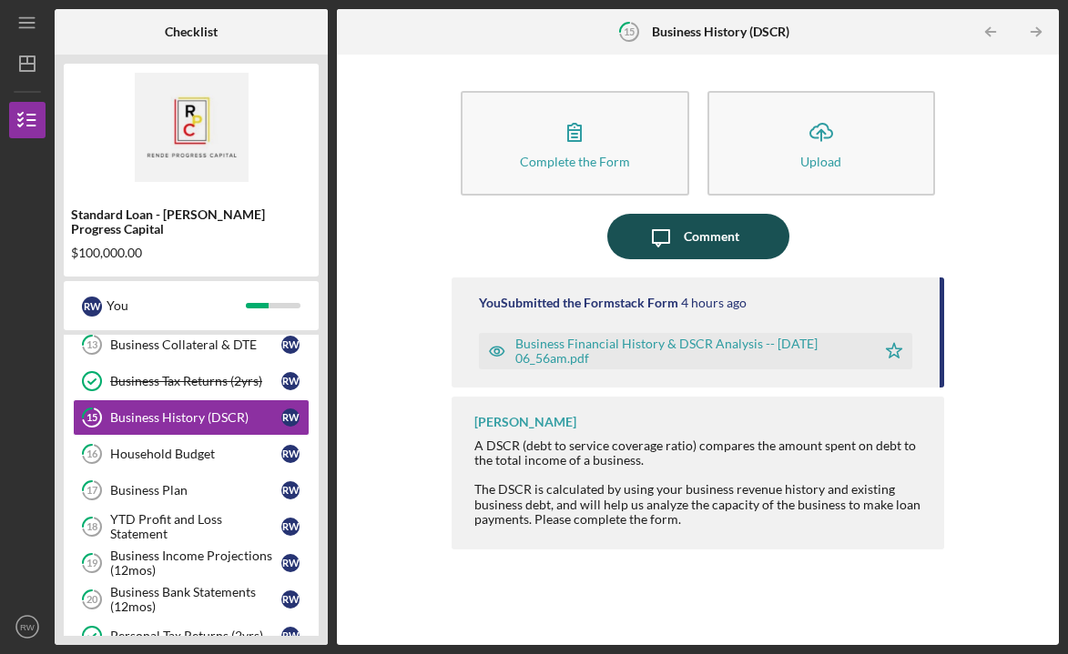
click at [708, 236] on div "Comment" at bounding box center [712, 237] width 56 height 46
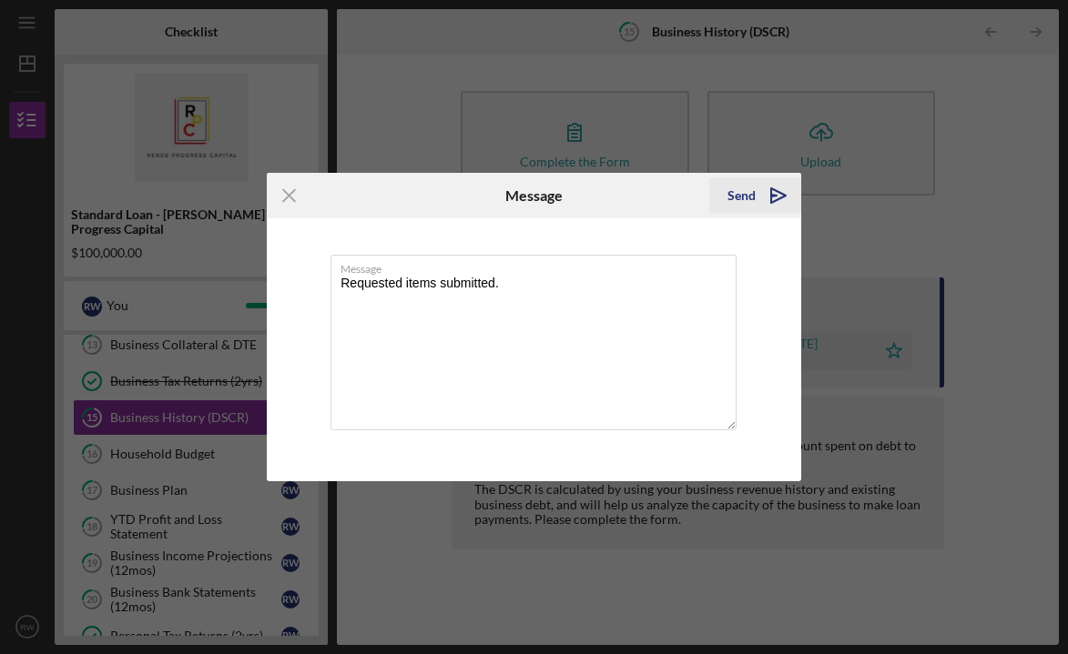
type textarea "Requested items submitted."
click at [776, 193] on icon "Icon/icon-invite-send" at bounding box center [779, 196] width 46 height 46
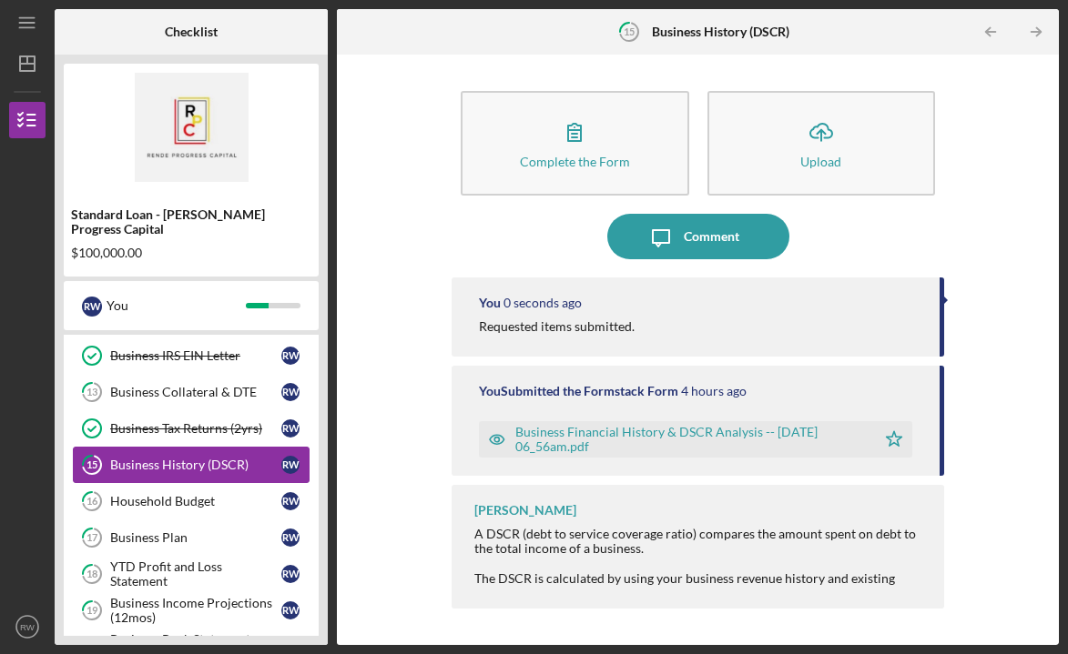
scroll to position [179, 0]
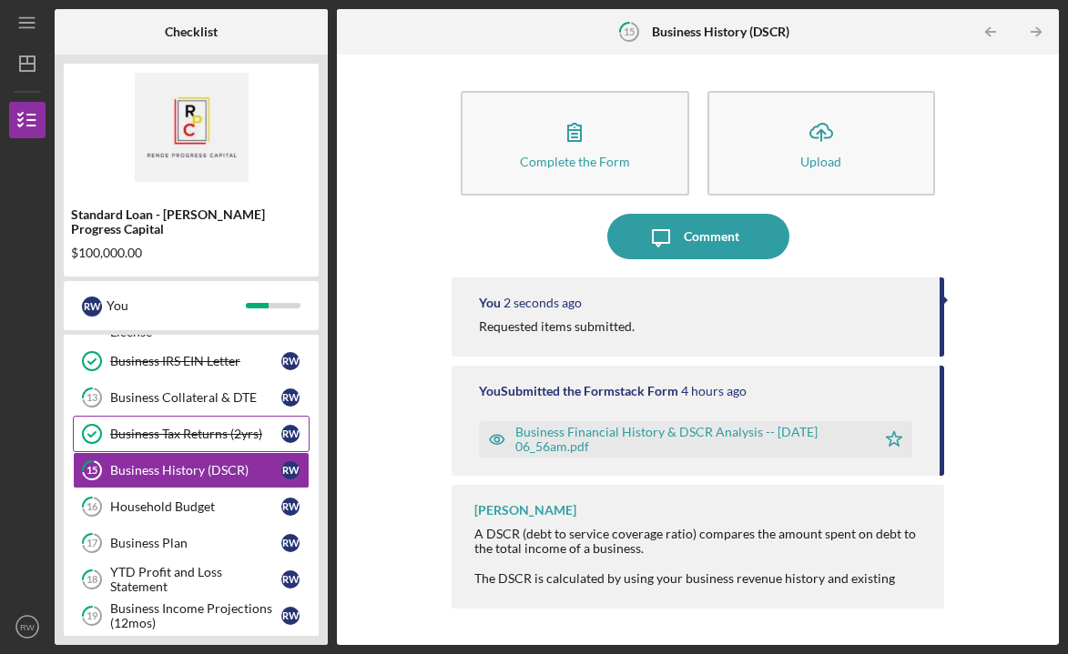
click at [205, 427] on div "Business Tax Returns (2yrs)" at bounding box center [195, 434] width 171 height 15
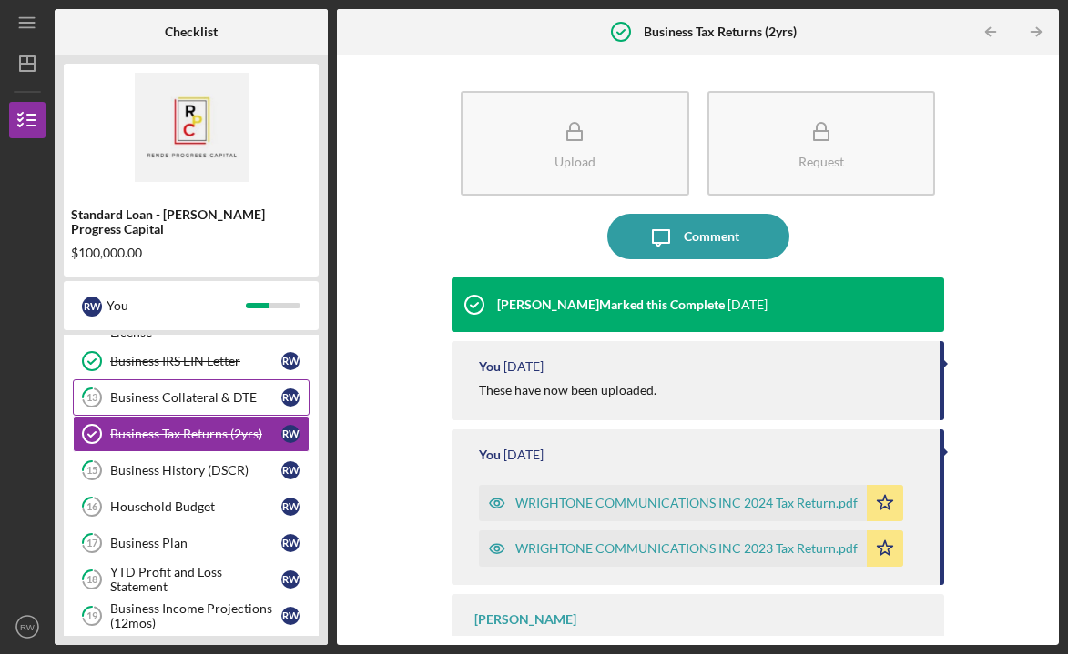
click at [199, 391] on div "Business Collateral & DTE" at bounding box center [195, 398] width 171 height 15
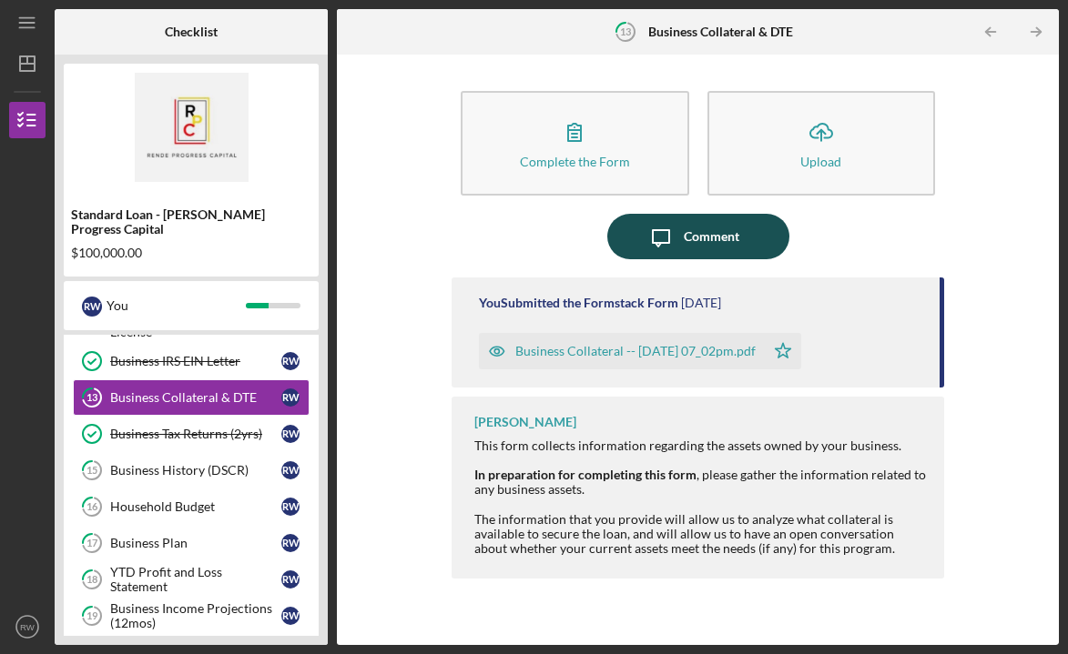
click at [708, 241] on div "Comment" at bounding box center [712, 237] width 56 height 46
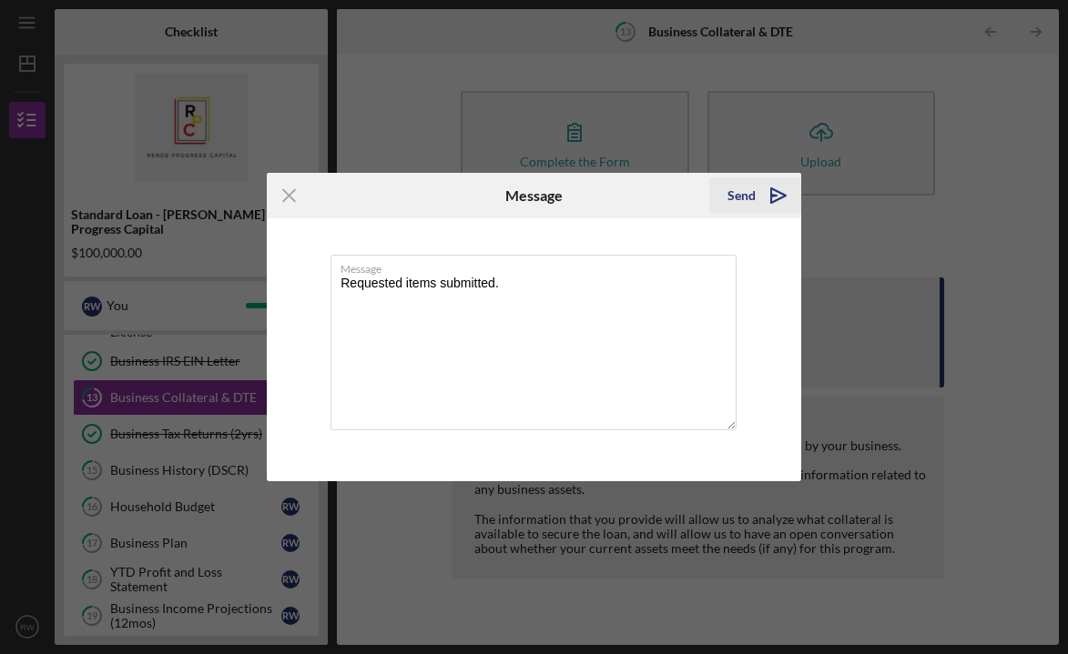
type textarea "Requested items submitted."
click at [756, 198] on icon "Icon/icon-invite-send" at bounding box center [779, 196] width 46 height 46
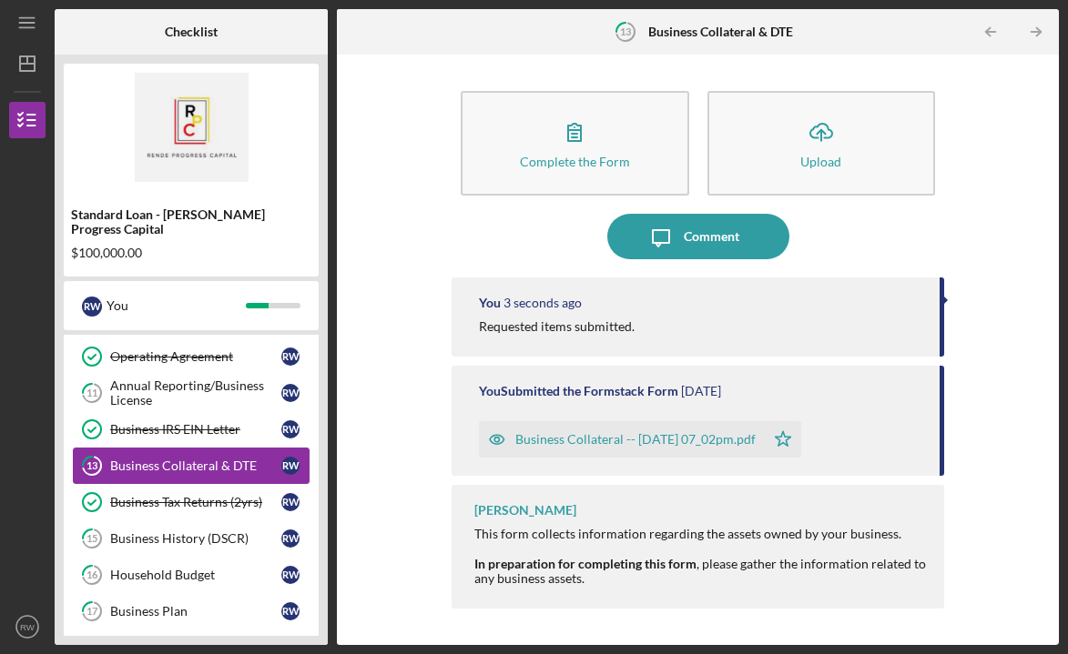
scroll to position [110, 0]
click at [189, 423] on div "Business IRS EIN Letter" at bounding box center [195, 430] width 171 height 15
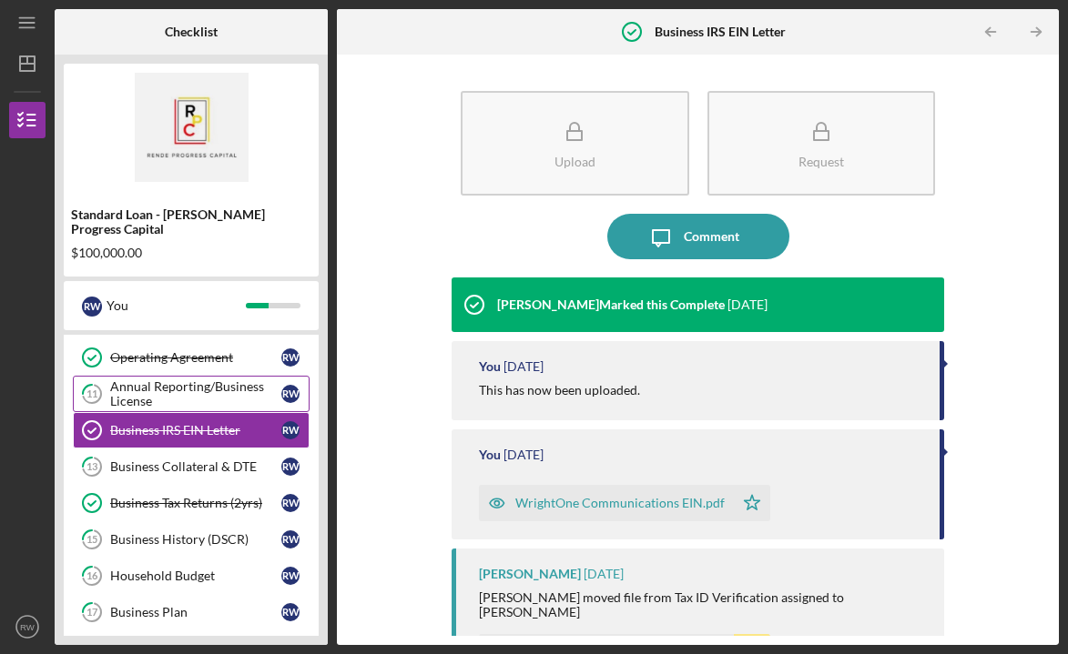
click at [211, 380] on div "Annual Reporting/Business License" at bounding box center [195, 394] width 171 height 29
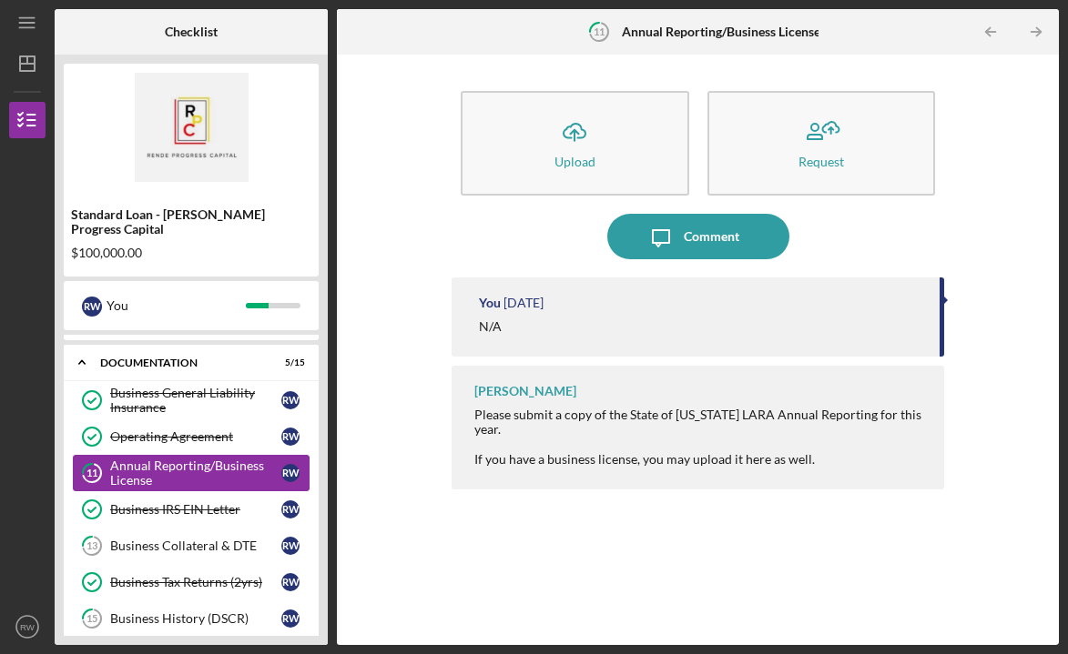
scroll to position [29, 0]
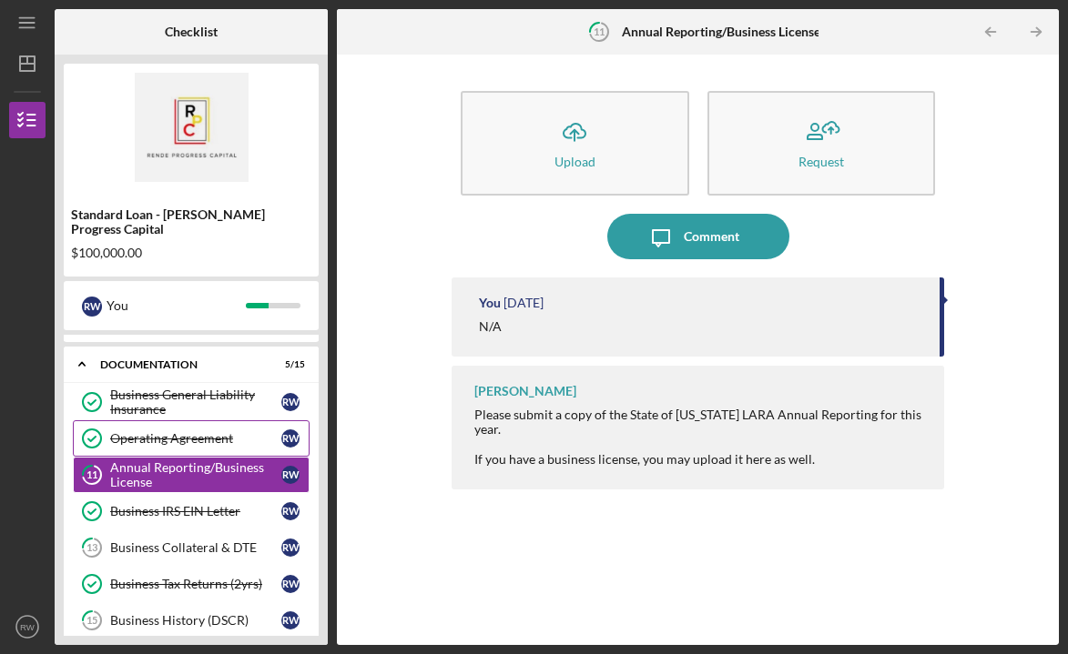
click at [205, 431] on div "Operating Agreement" at bounding box center [195, 438] width 171 height 15
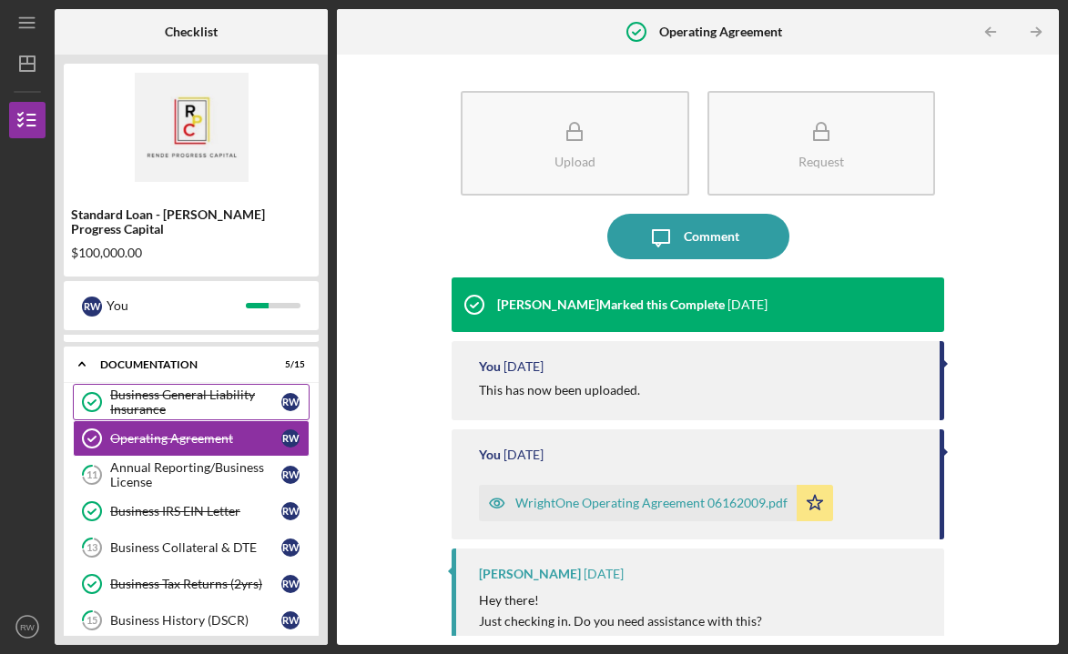
click at [205, 388] on div "Business General Liability Insurance" at bounding box center [195, 402] width 171 height 29
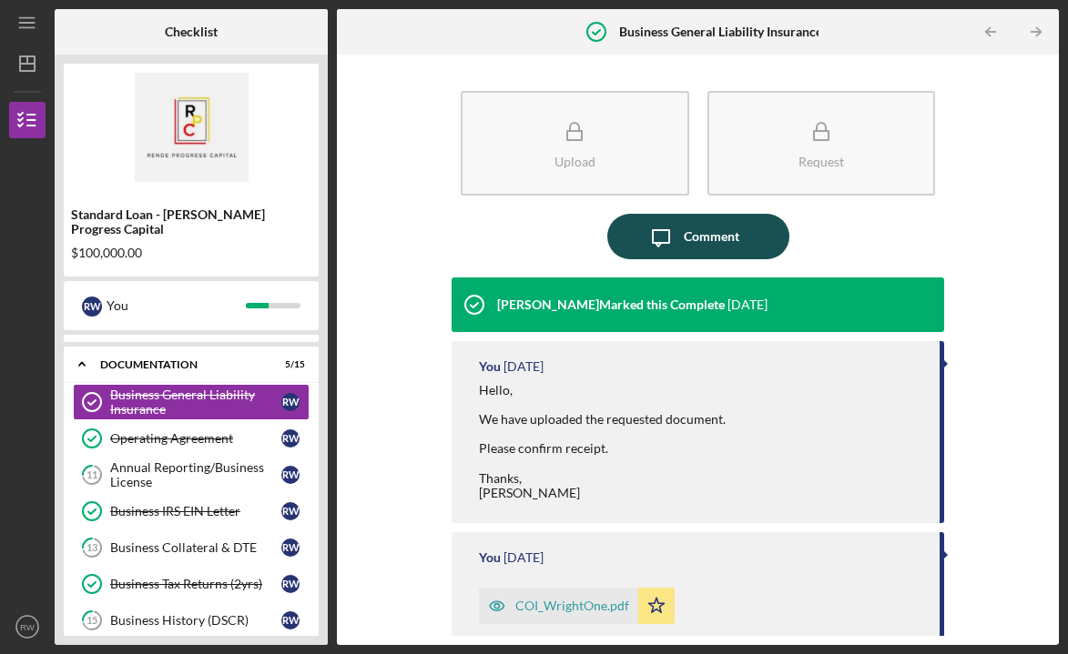
click at [703, 247] on div "Comment" at bounding box center [712, 237] width 56 height 46
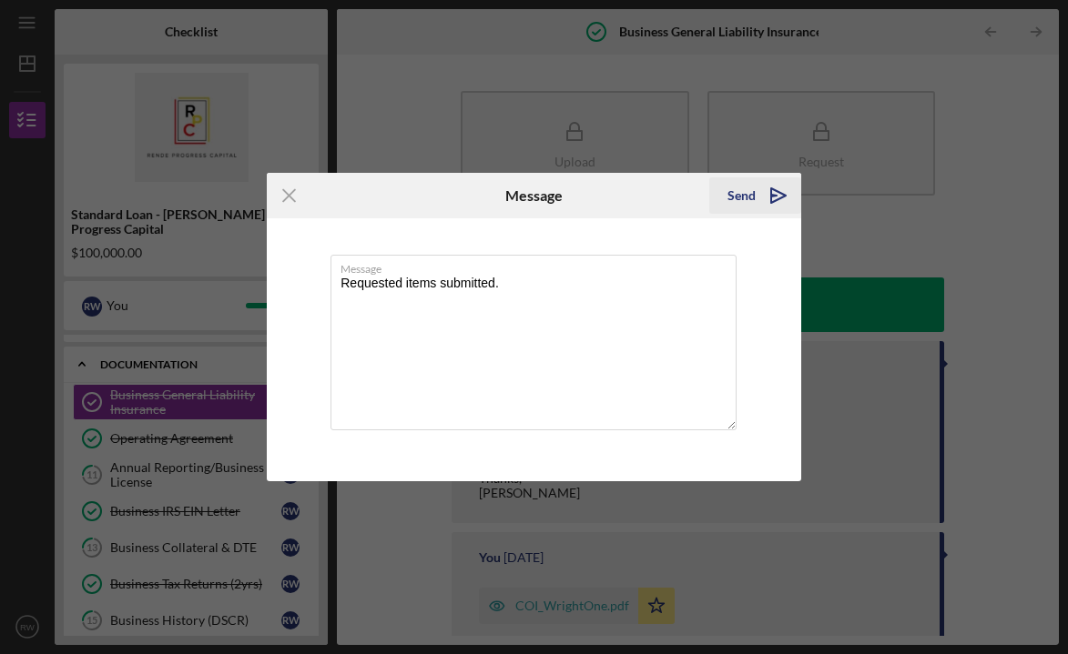
type textarea "Requested items submitted."
click at [758, 207] on icon "Icon/icon-invite-send" at bounding box center [779, 196] width 46 height 46
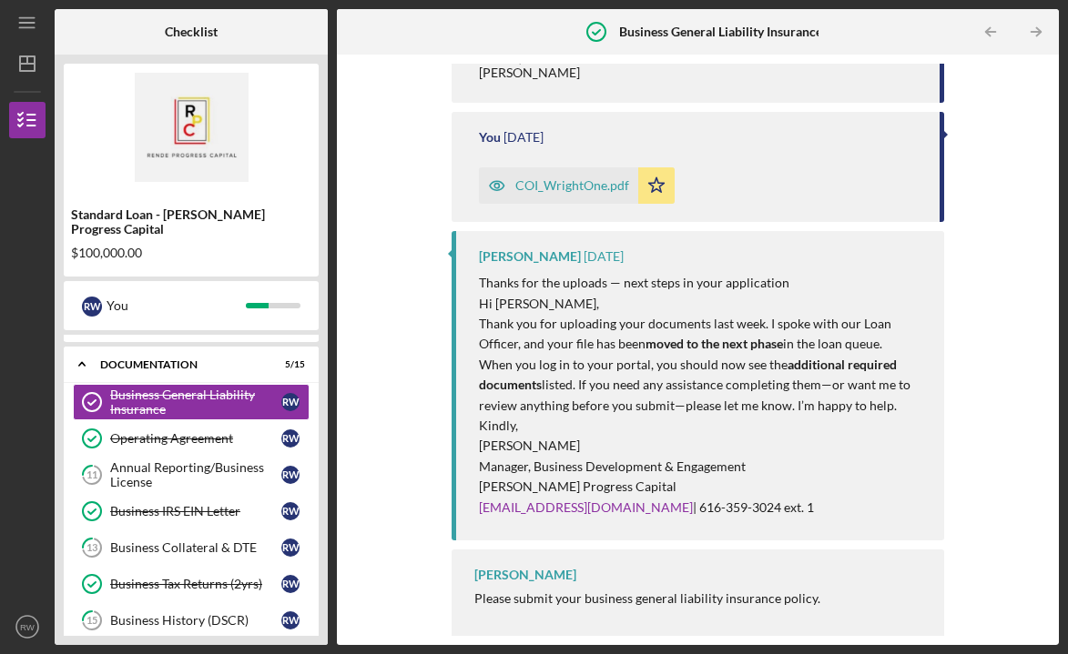
scroll to position [508, 0]
